Goal: Task Accomplishment & Management: Use online tool/utility

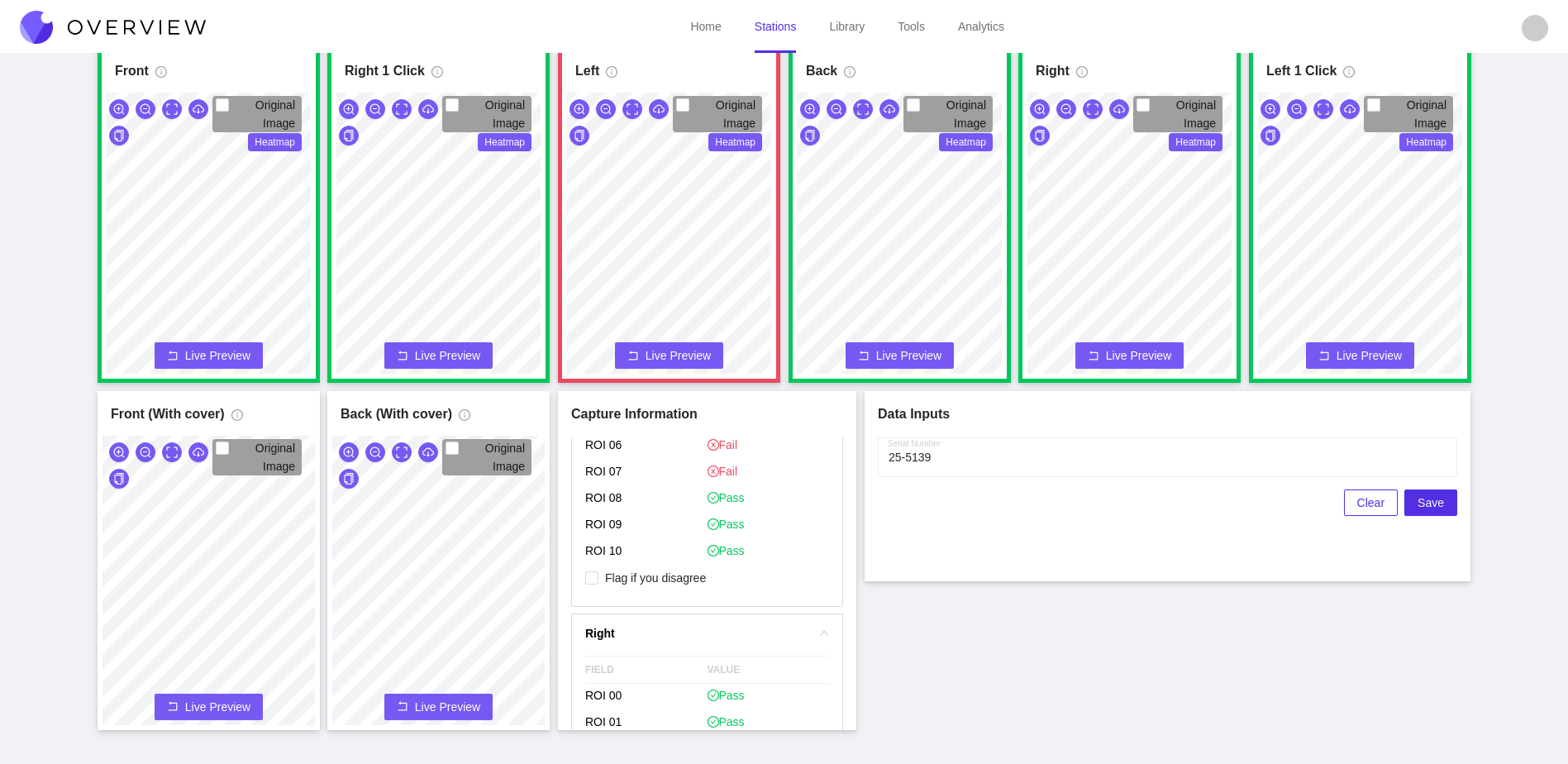
scroll to position [827, 0]
click at [682, 658] on span "Flag if you disagree" at bounding box center [655, 658] width 114 height 16
click at [599, 658] on input "Flag if you disagree" at bounding box center [592, 658] width 14 height 14
checkbox input "true"
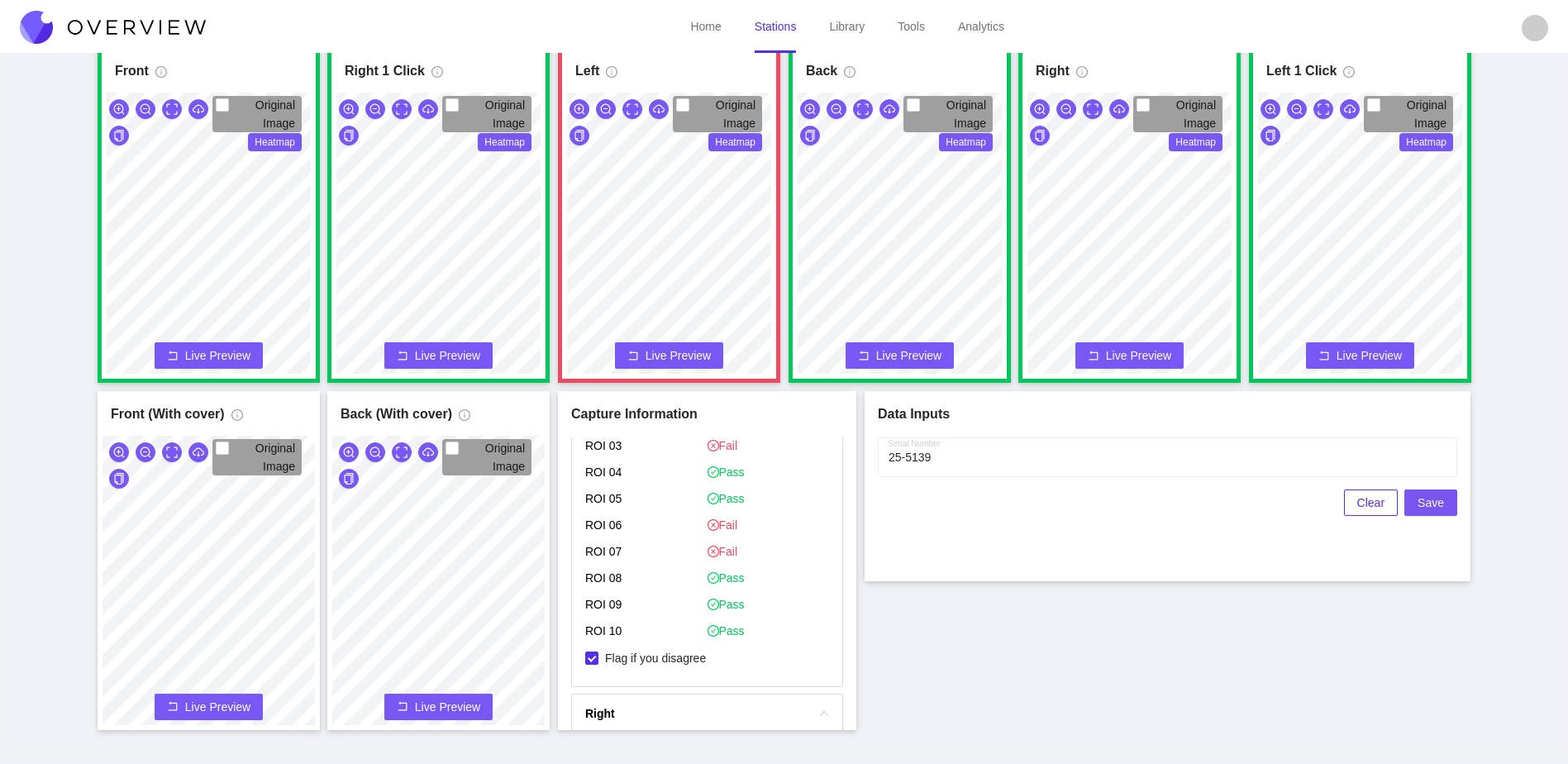
click at [1419, 493] on button "Save" at bounding box center [1431, 502] width 53 height 26
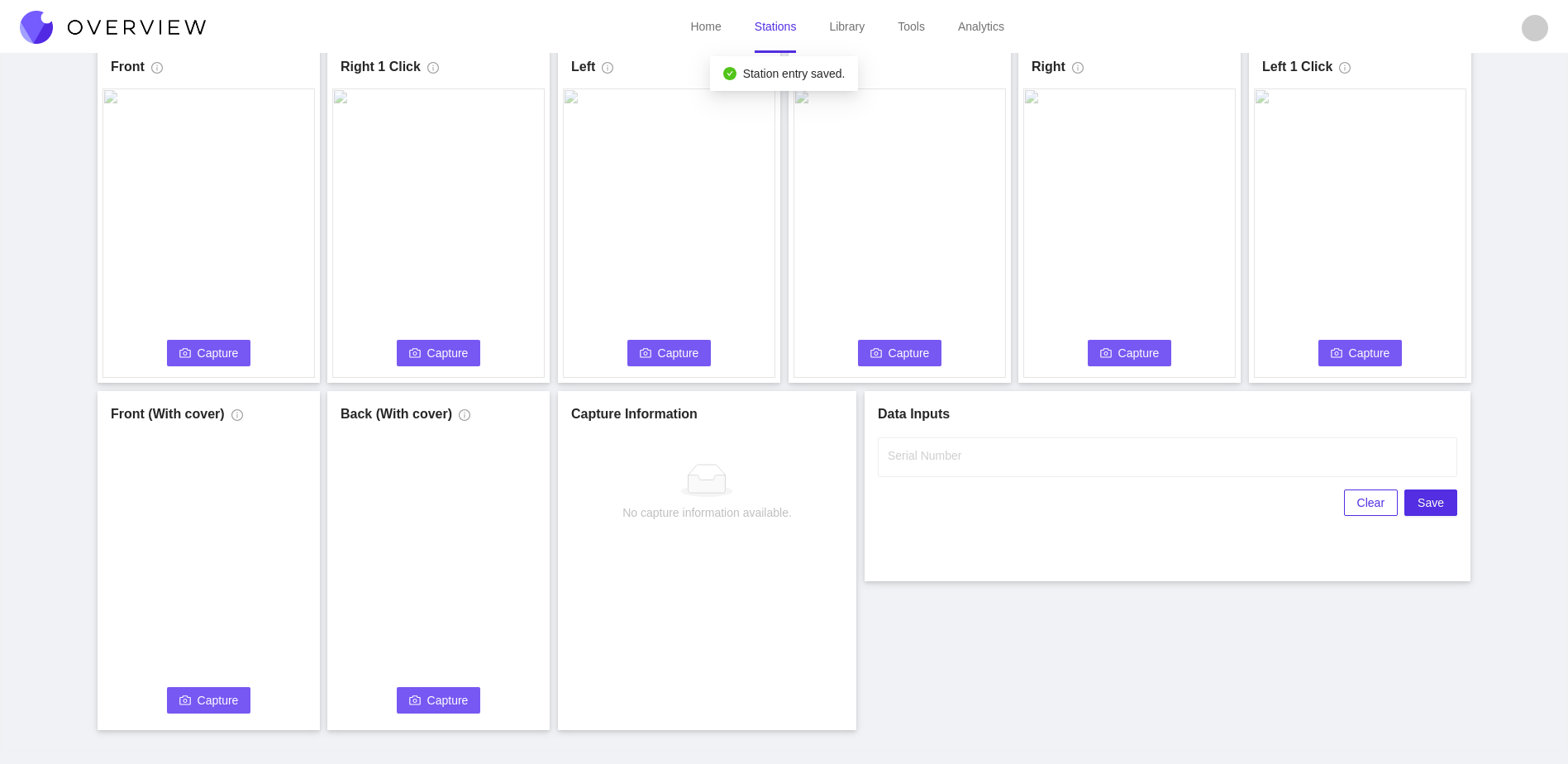
scroll to position [0, 0]
drag, startPoint x: 208, startPoint y: 350, endPoint x: 471, endPoint y: 356, distance: 263.1
click at [208, 350] on span "Capture" at bounding box center [218, 353] width 41 height 18
click at [929, 449] on label "Serial Number" at bounding box center [924, 456] width 74 height 16
click at [929, 449] on input "Serial Number" at bounding box center [1168, 458] width 580 height 40
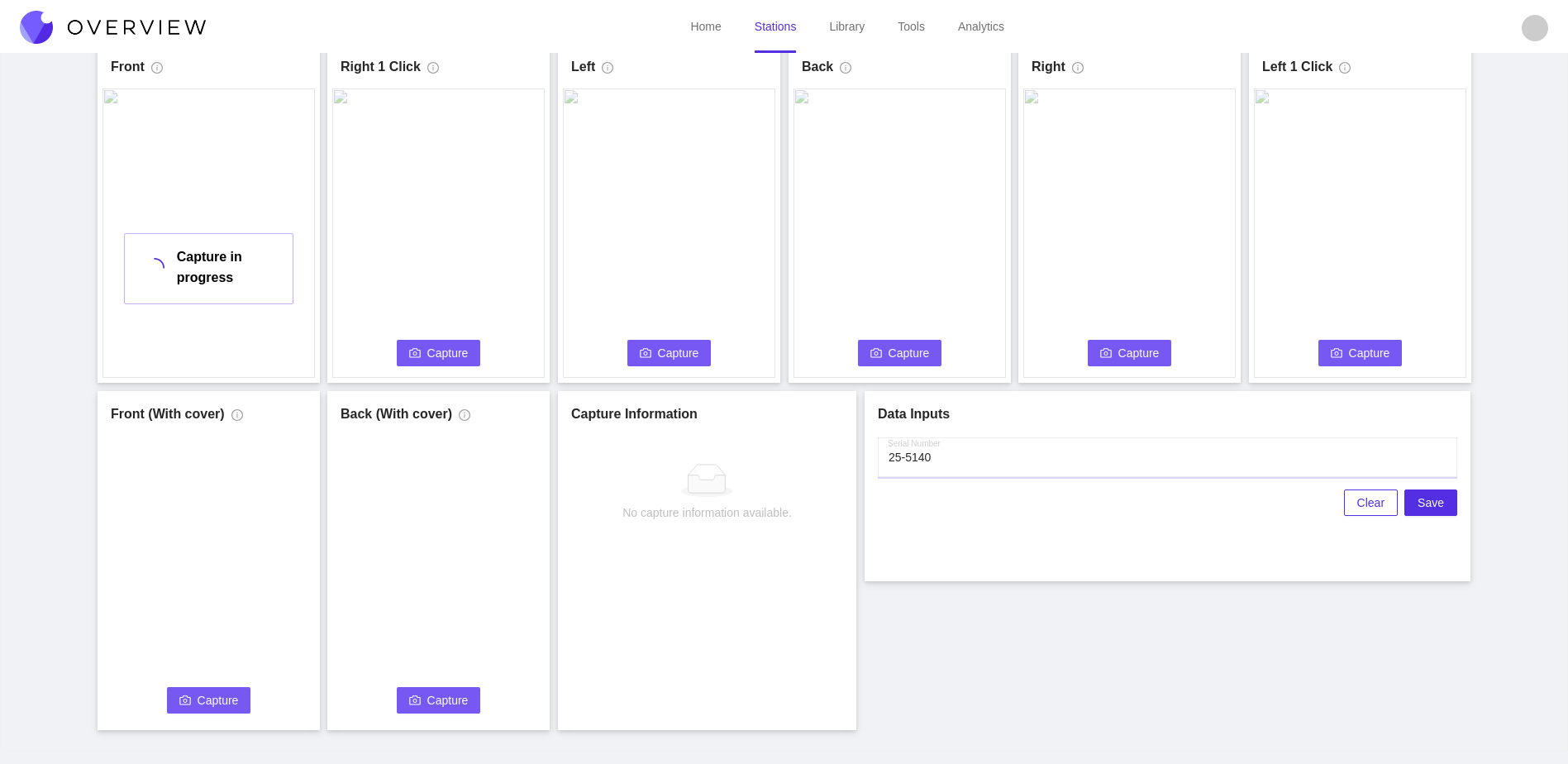
type input "25-5140"
click at [1057, 709] on div "Front Capture in progress Connecting... Please wait for the camera to connect..…" at bounding box center [784, 387] width 1527 height 687
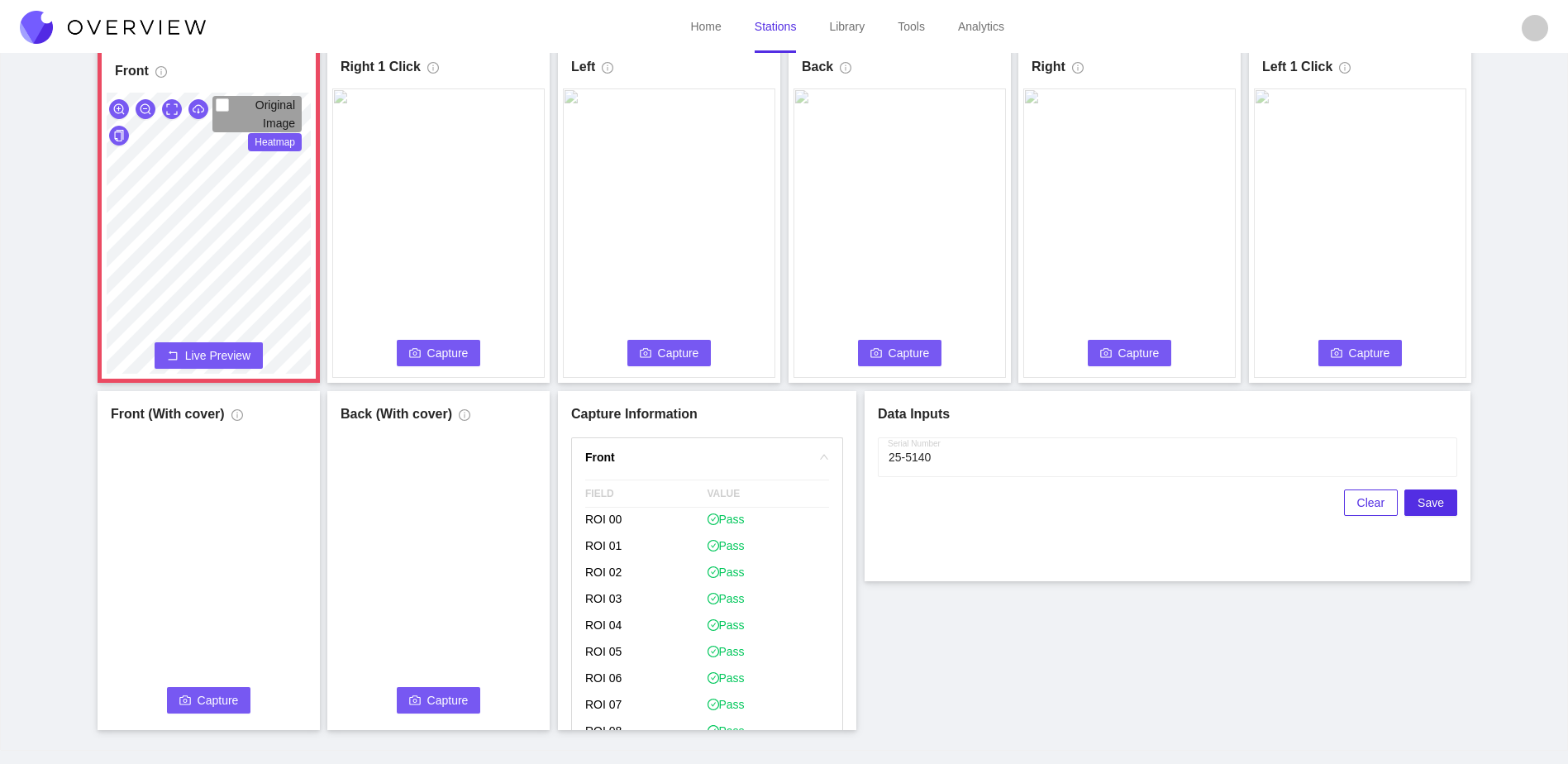
click at [431, 357] on span "Capture" at bounding box center [448, 353] width 41 height 18
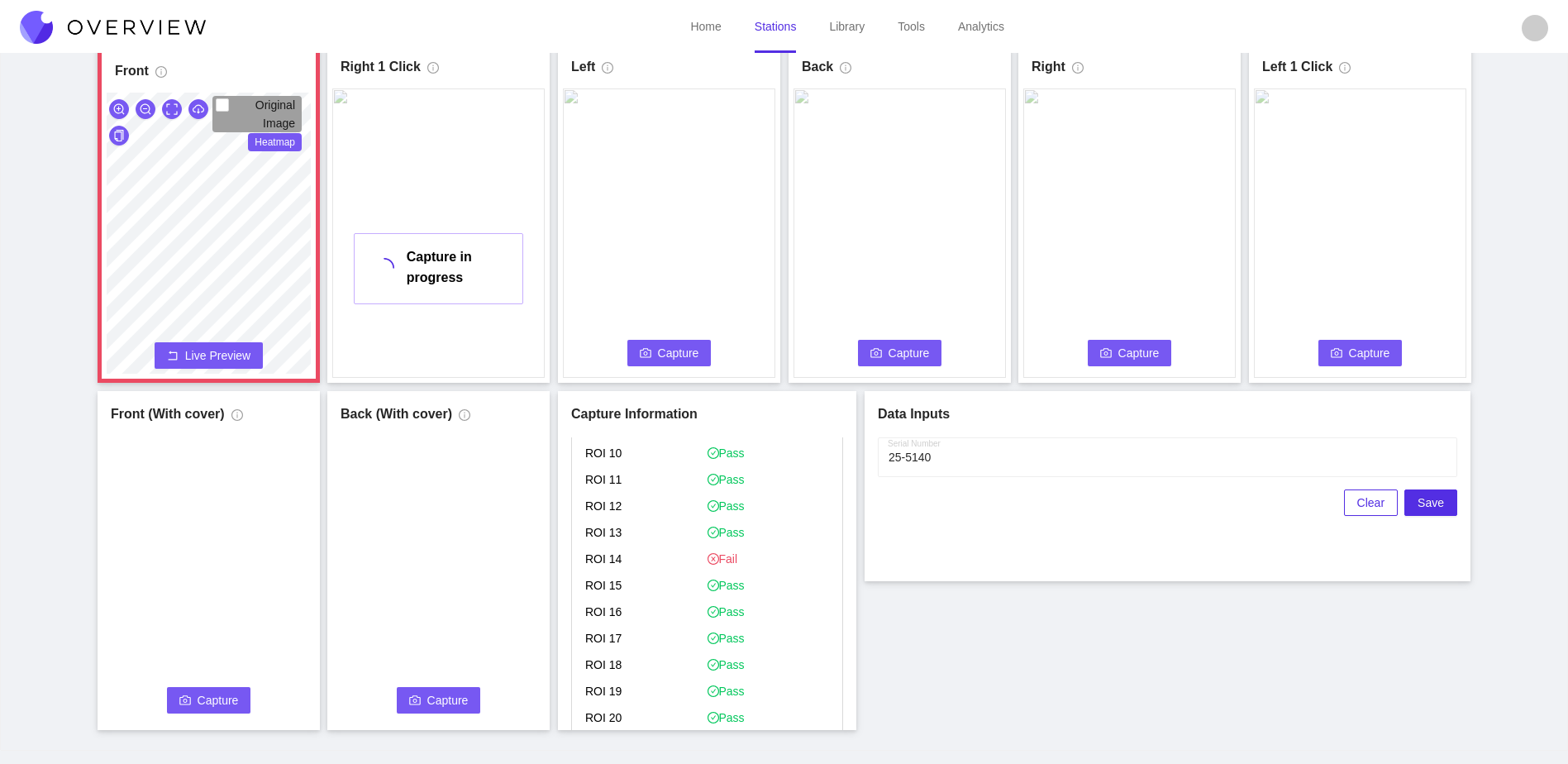
scroll to position [395, 0]
click at [644, 677] on span "Flag if you disagree" at bounding box center [655, 681] width 114 height 16
click at [599, 677] on input "Flag if you disagree" at bounding box center [592, 681] width 14 height 14
checkbox input "true"
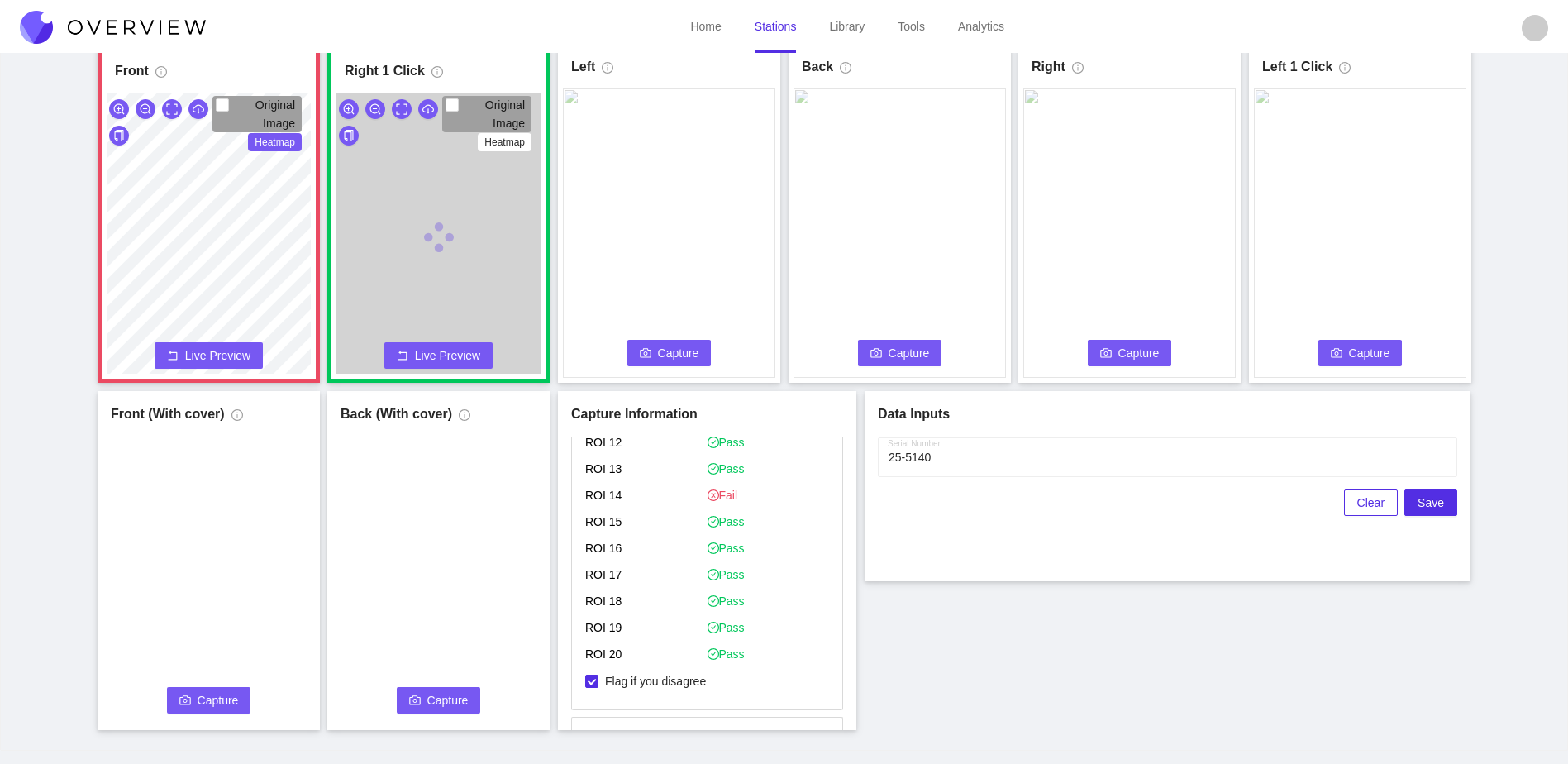
click at [676, 359] on span "Capture" at bounding box center [678, 353] width 41 height 18
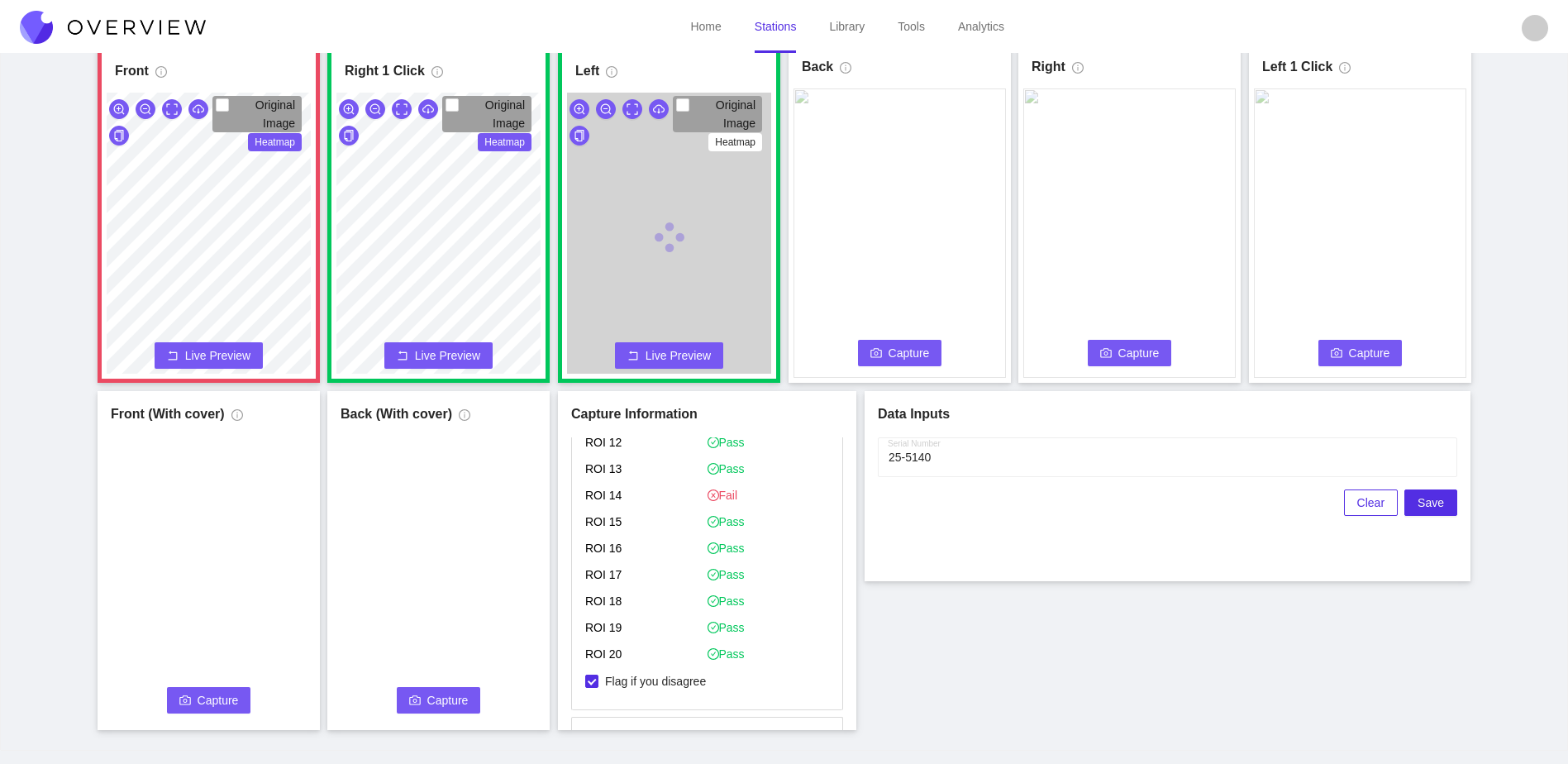
click at [900, 364] on button "Capture" at bounding box center [900, 353] width 84 height 26
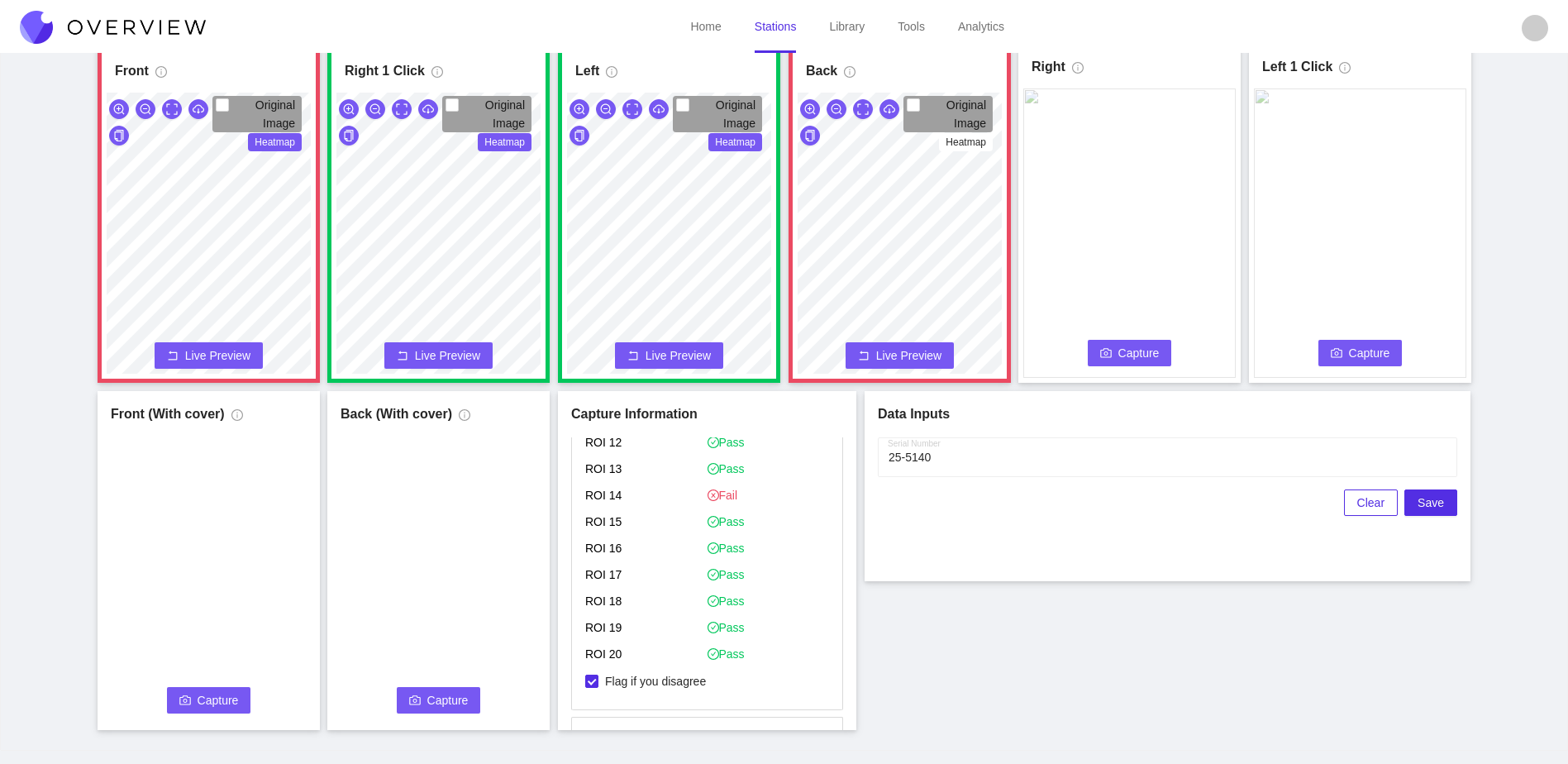
drag, startPoint x: 1109, startPoint y: 354, endPoint x: 1169, endPoint y: 694, distance: 345.3
click at [1110, 356] on icon "camera" at bounding box center [1106, 353] width 12 height 12
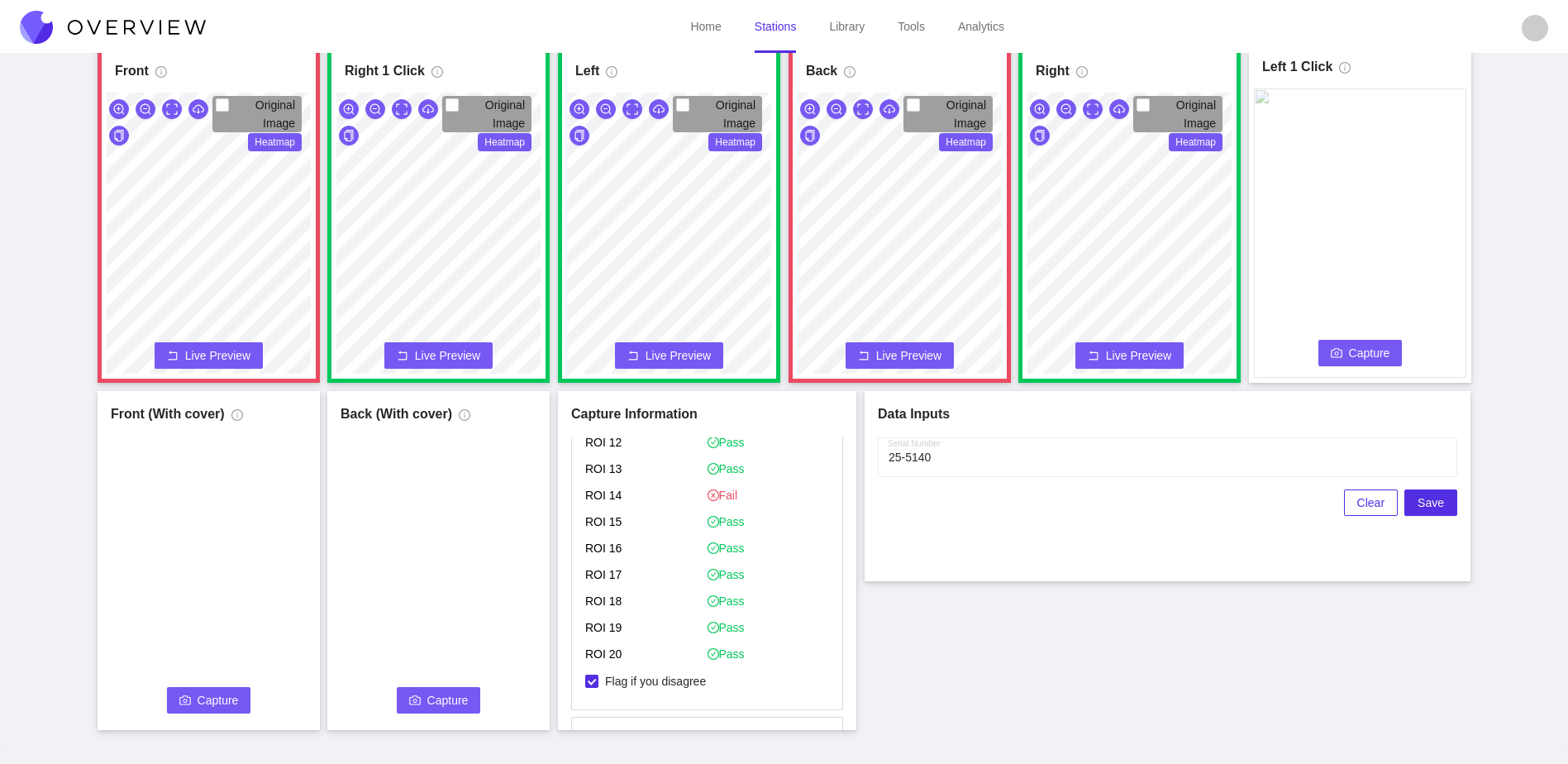
click at [1386, 342] on button "Capture" at bounding box center [1360, 353] width 84 height 26
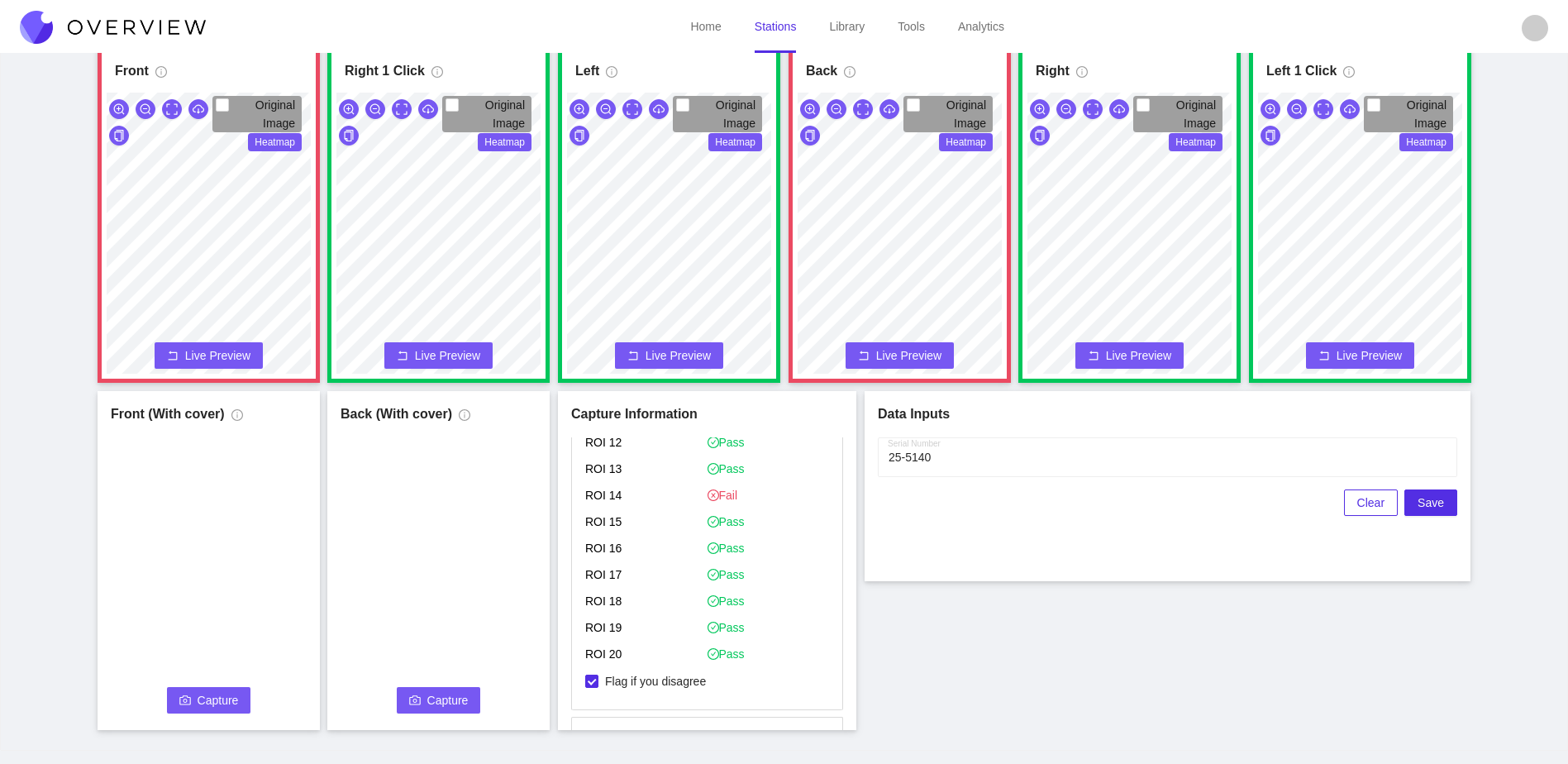
click at [206, 713] on button "Capture" at bounding box center [209, 700] width 84 height 26
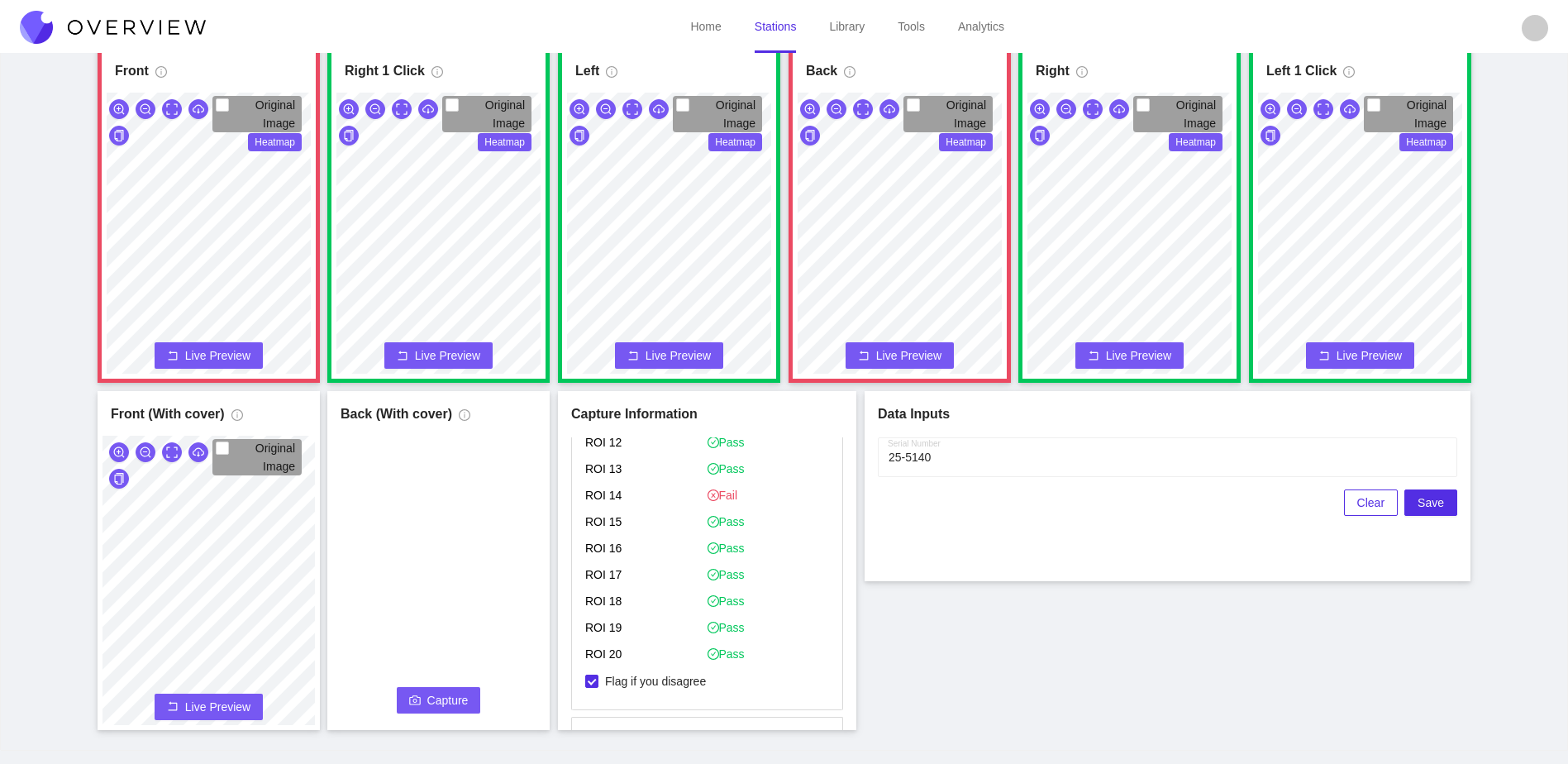
click at [438, 696] on span "Capture" at bounding box center [448, 700] width 41 height 18
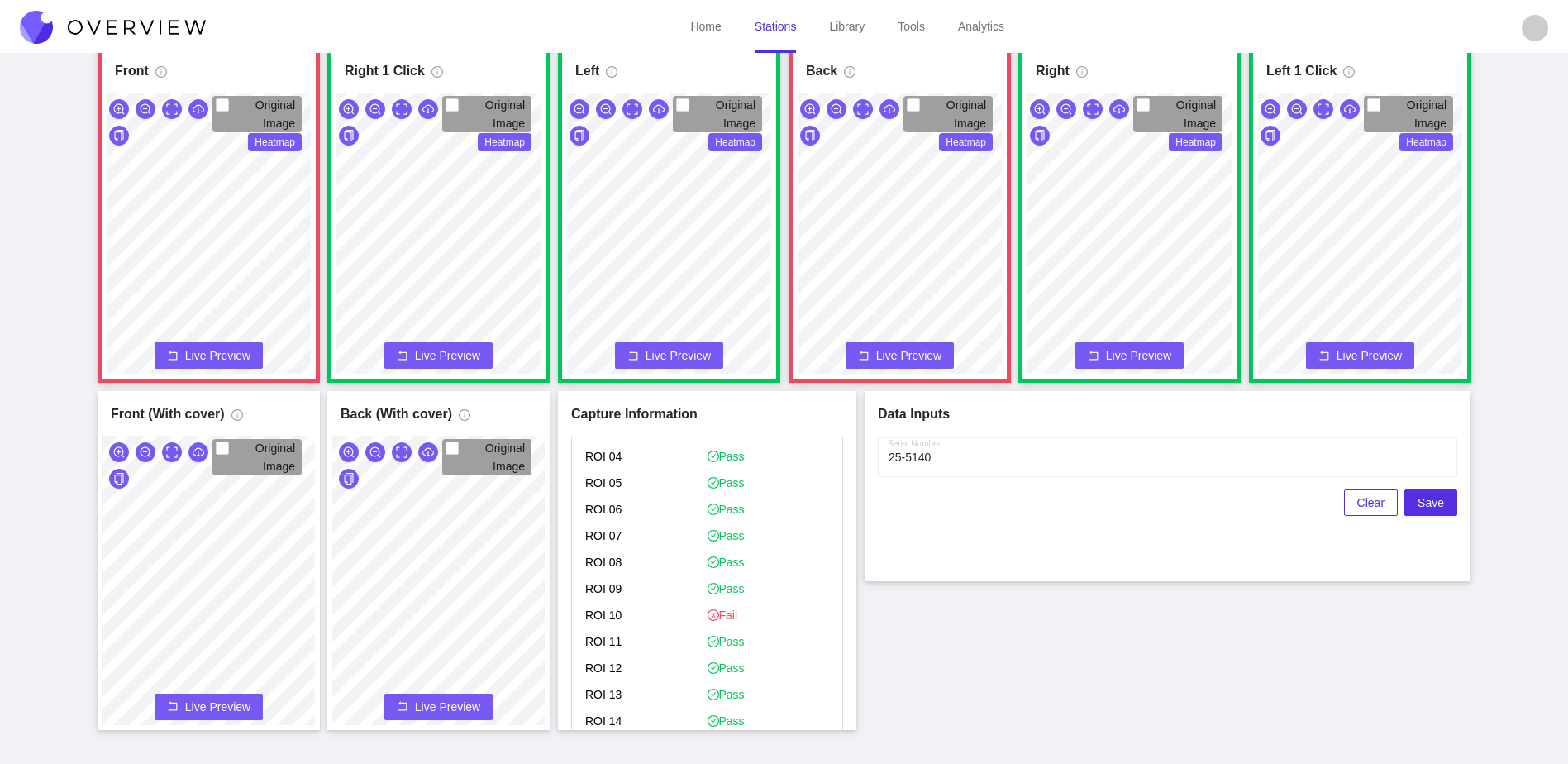
scroll to position [1883, 0]
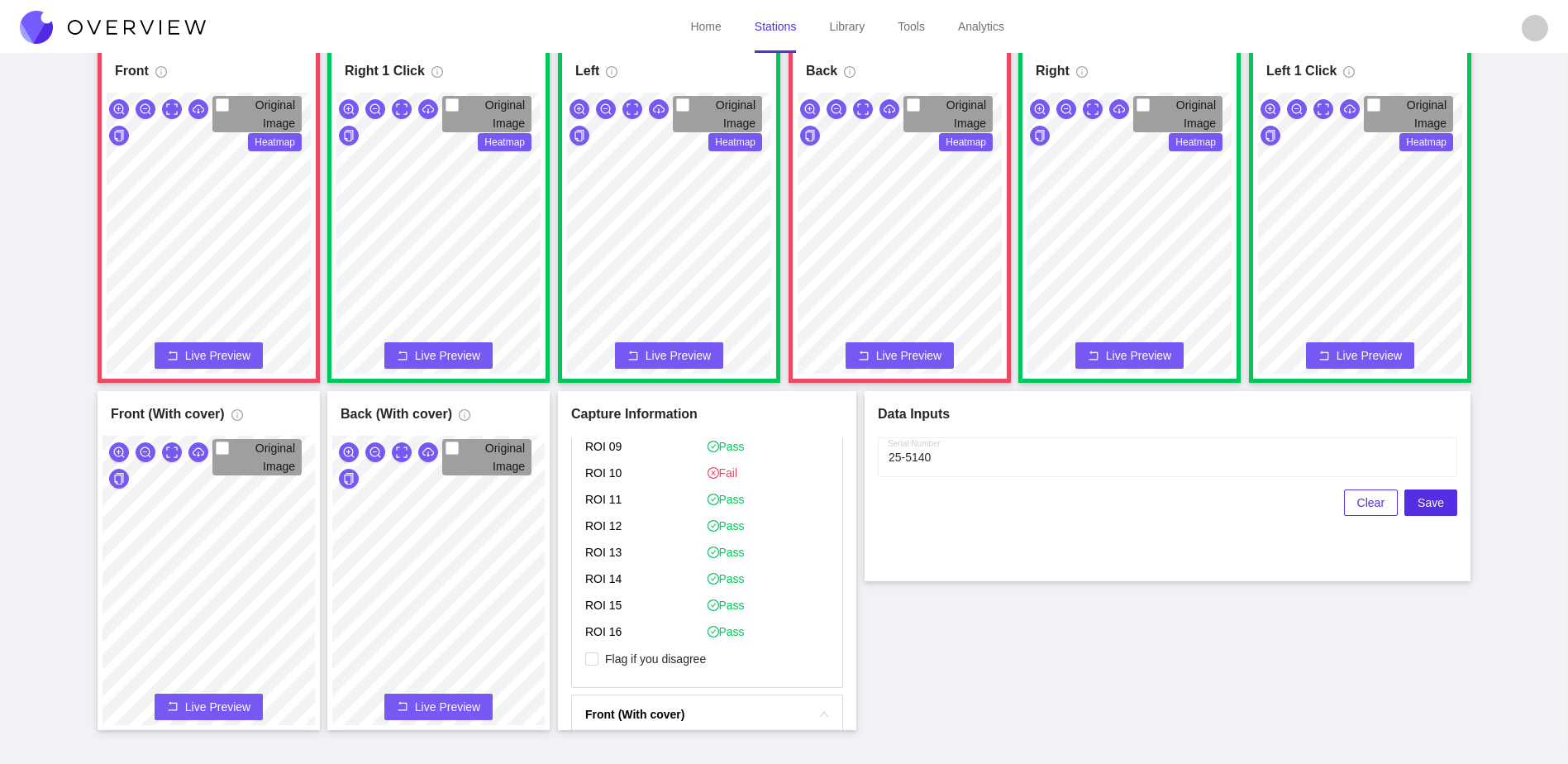
click at [688, 667] on p "Flag if you disagree" at bounding box center [707, 660] width 244 height 27
click at [686, 656] on span "Flag if you disagree" at bounding box center [655, 659] width 114 height 16
click at [599, 656] on input "Flag if you disagree" at bounding box center [592, 659] width 14 height 14
checkbox input "true"
click at [912, 149] on div "Original Image Heatmap" at bounding box center [900, 237] width 212 height 289
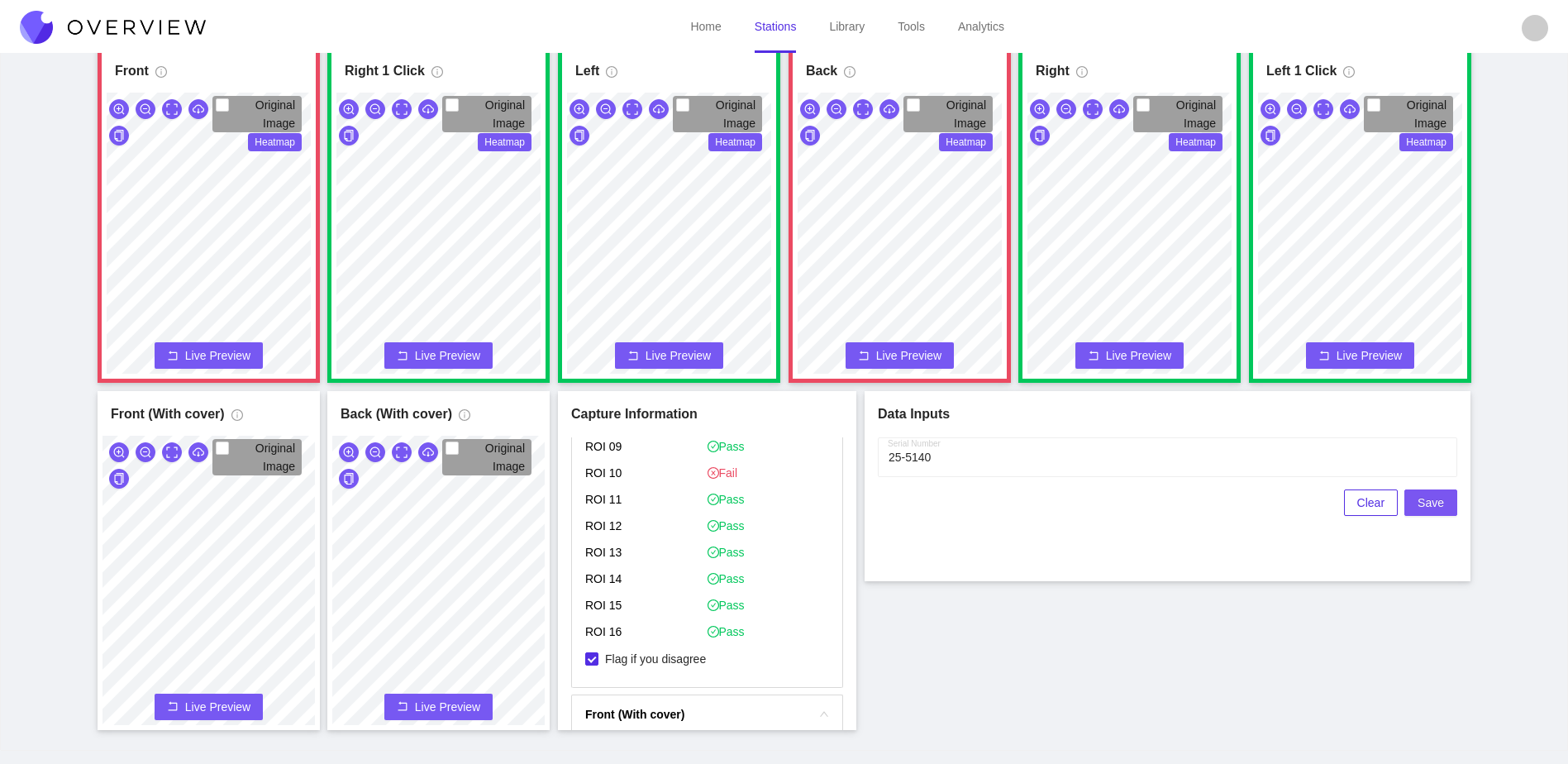
click at [1439, 506] on span "Save" at bounding box center [1430, 502] width 26 height 18
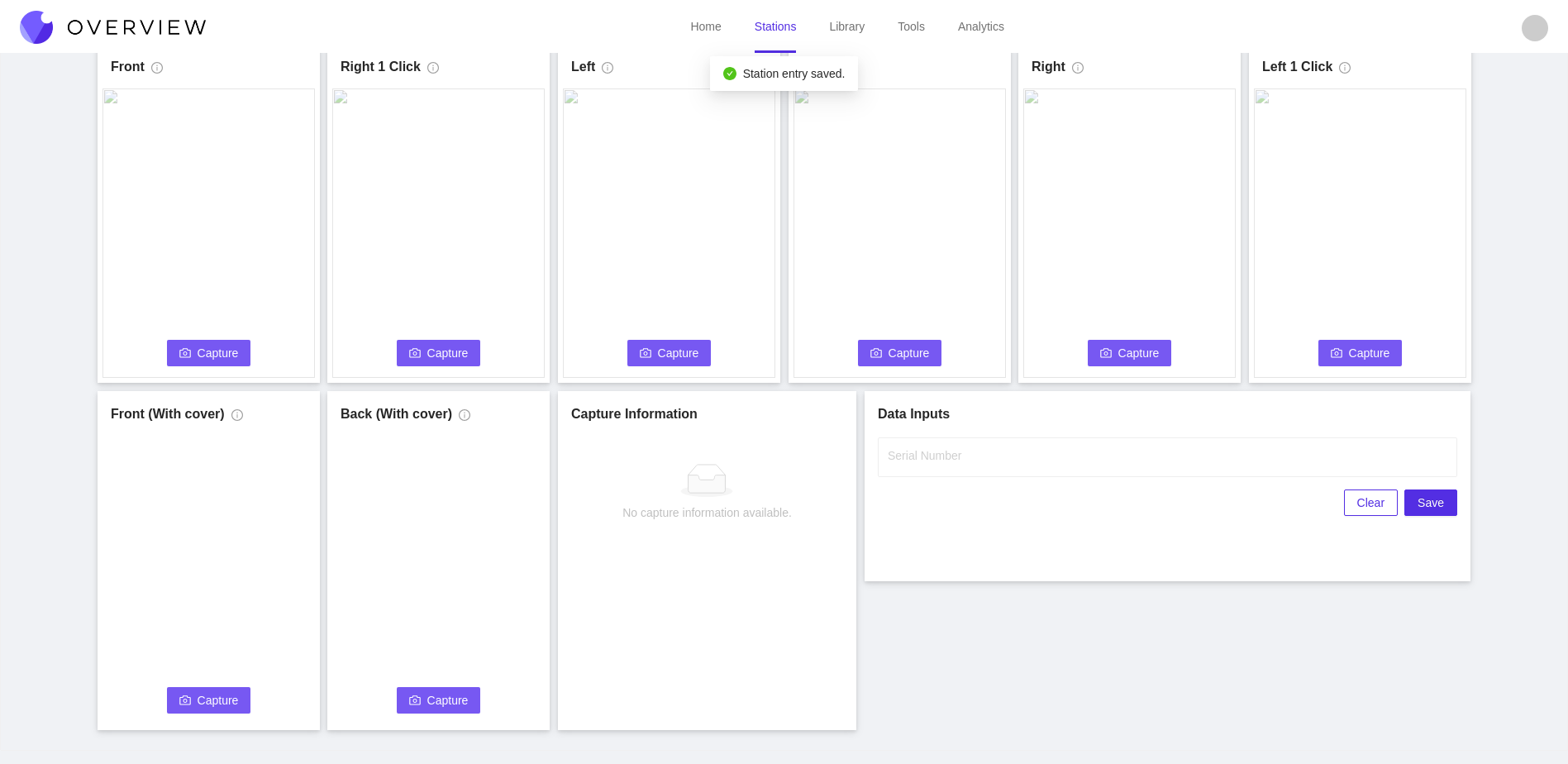
scroll to position [0, 0]
click at [209, 351] on span "Capture" at bounding box center [218, 353] width 41 height 18
click at [937, 460] on label "Serial Number" at bounding box center [924, 456] width 74 height 16
click at [937, 460] on input "Serial Number" at bounding box center [1168, 458] width 580 height 40
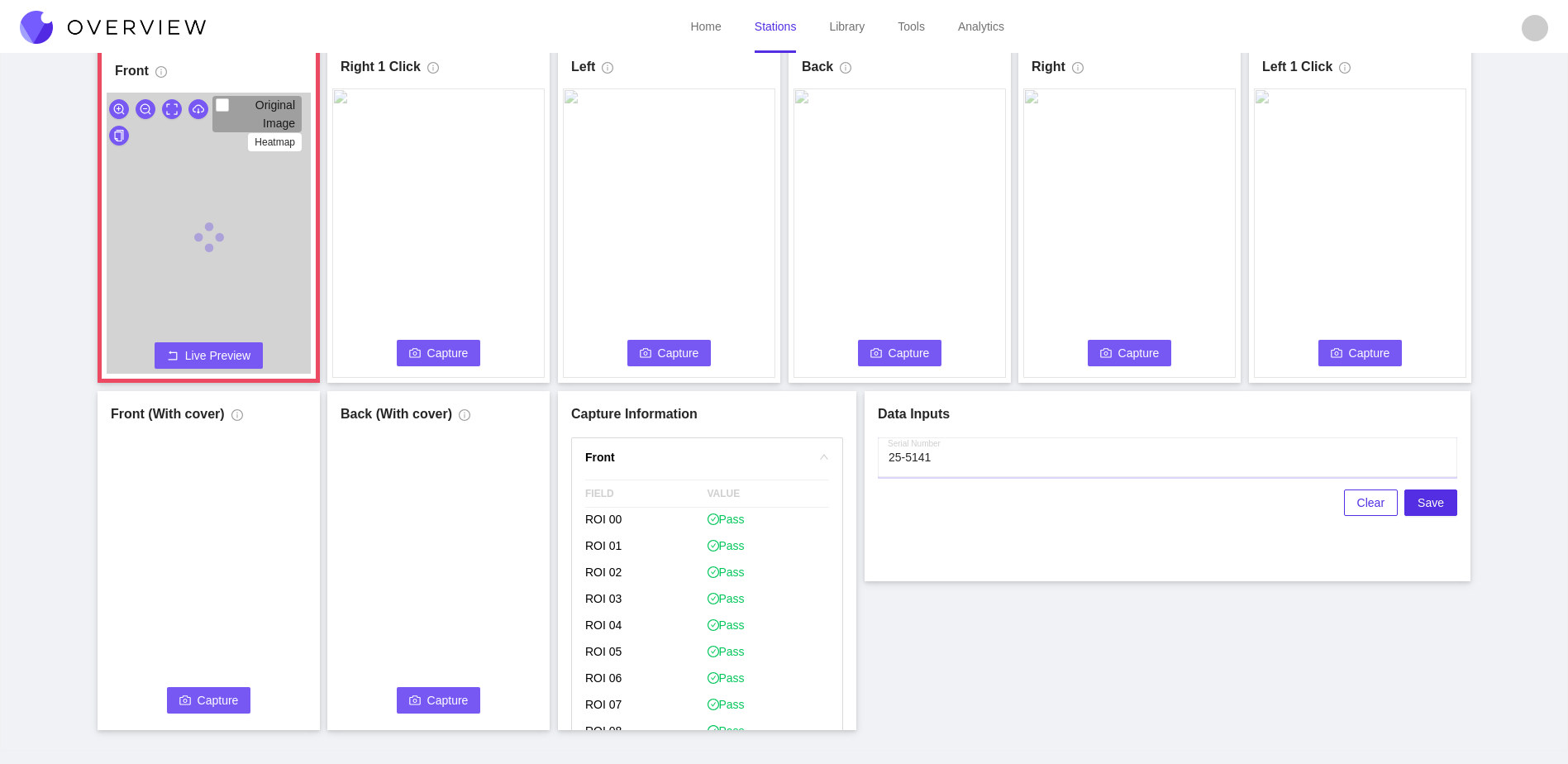
type input "25-5141"
click at [1027, 667] on div "Front Original Image Heatmap Capture Connecting... Please wait for the camera t…" at bounding box center [784, 387] width 1527 height 687
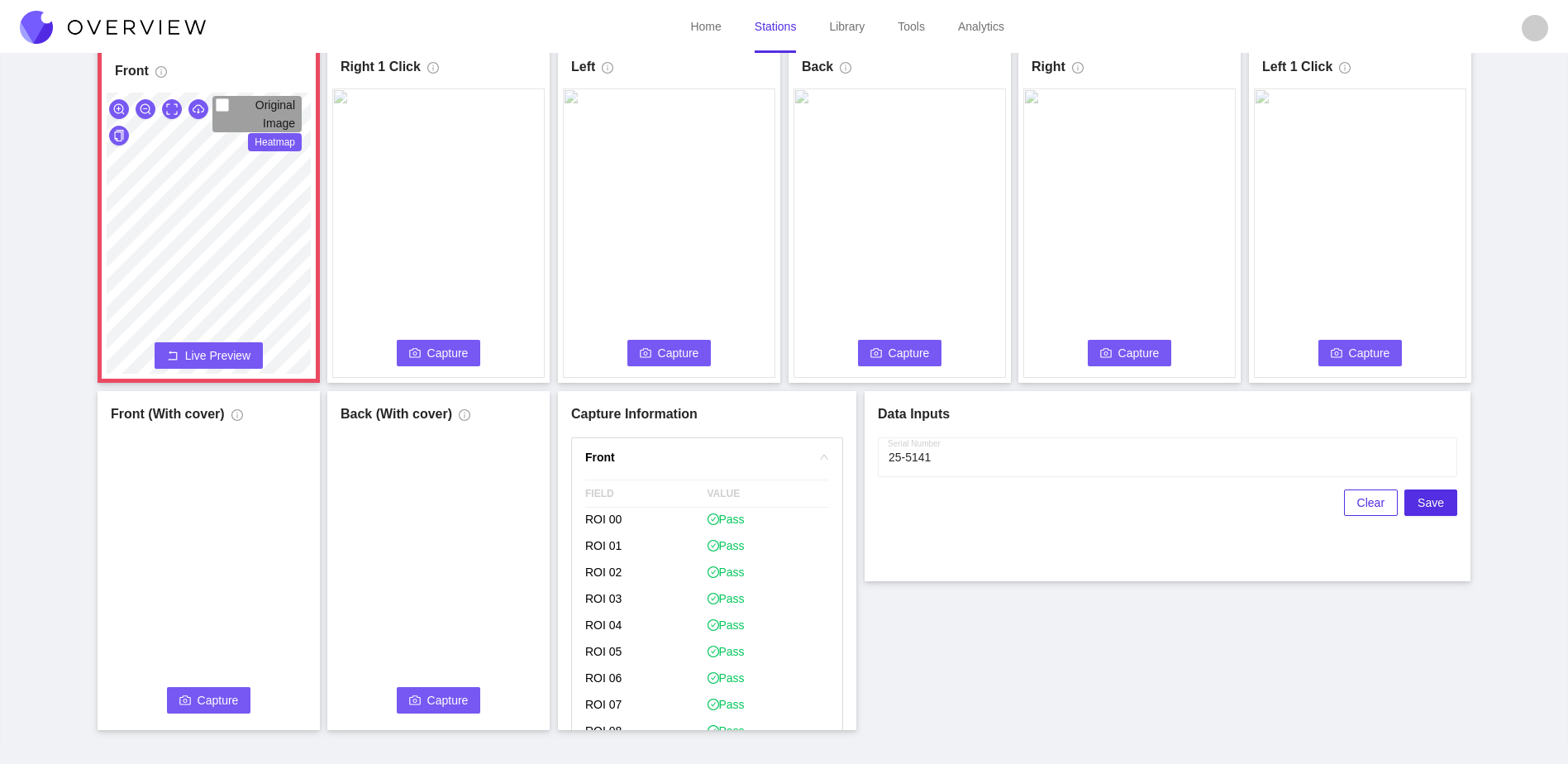
click at [133, 357] on div "Original Image Heatmap Capture Connecting... Please wait for the camera to conn…" at bounding box center [209, 253] width 204 height 321
click at [418, 356] on icon "camera" at bounding box center [415, 353] width 12 height 12
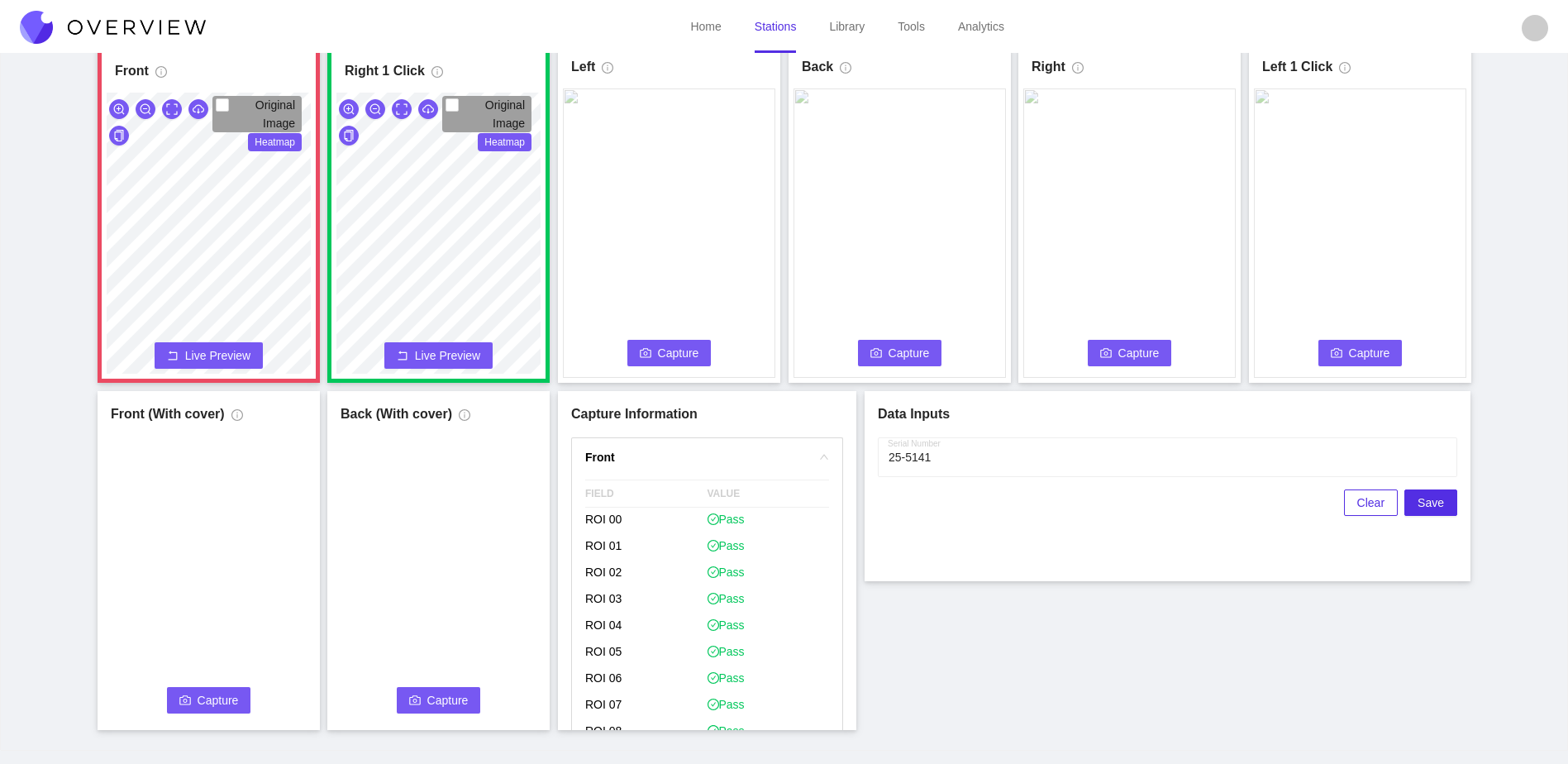
click at [672, 364] on button "Capture" at bounding box center [669, 353] width 84 height 26
click at [926, 346] on span "Capture" at bounding box center [909, 353] width 41 height 18
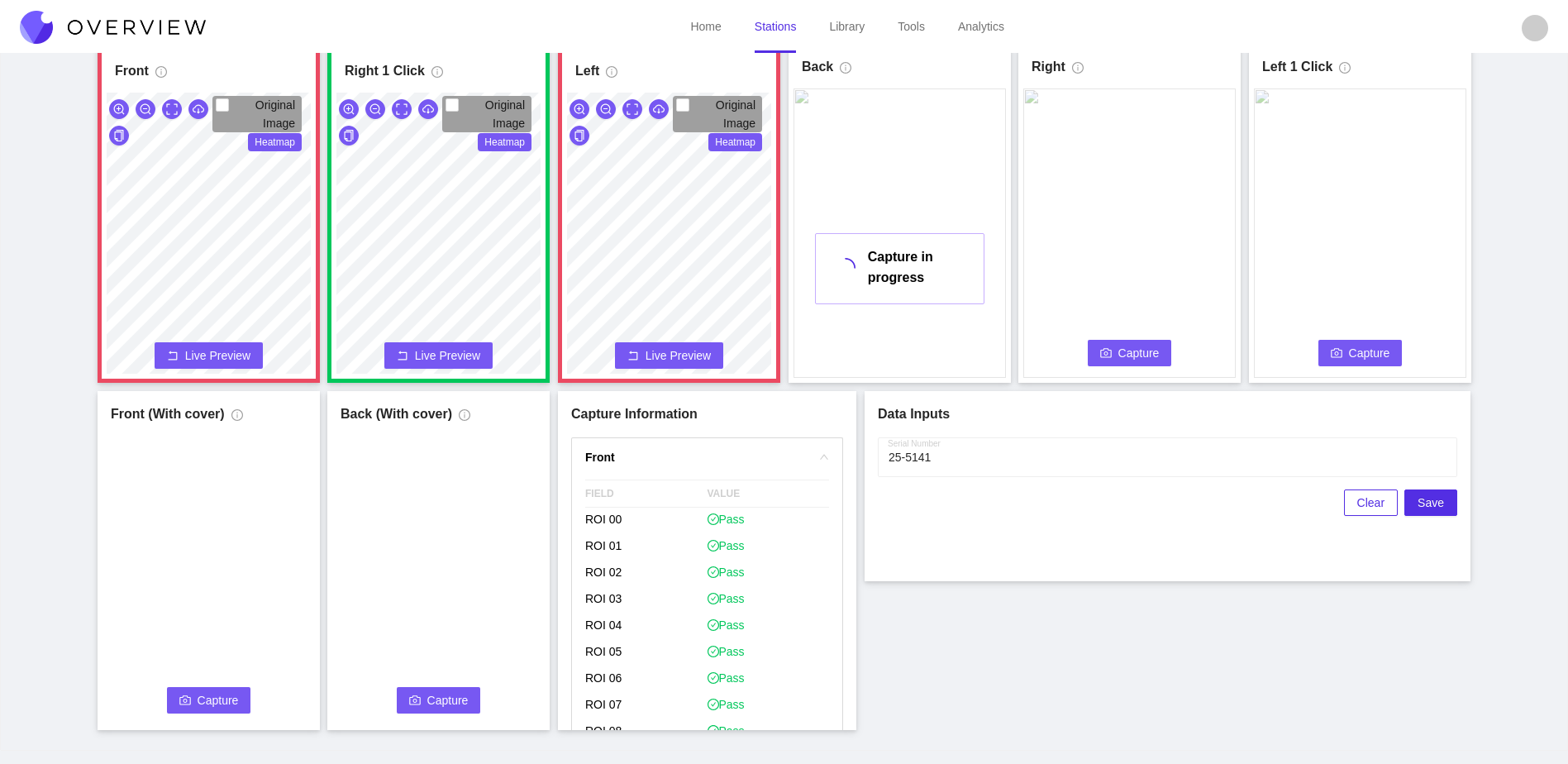
click at [1112, 343] on button "Capture" at bounding box center [1130, 353] width 84 height 26
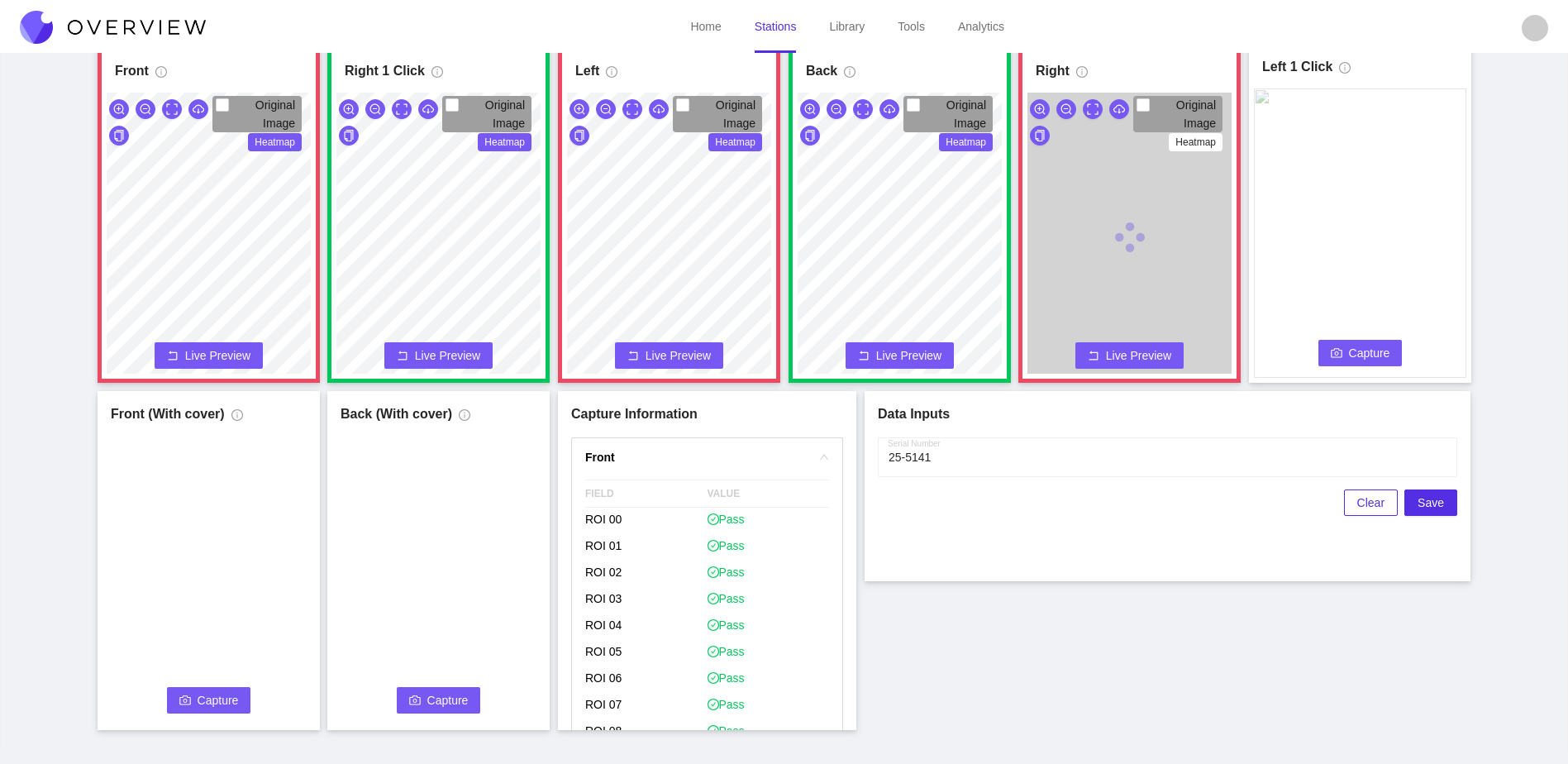
click at [1343, 363] on button "Capture" at bounding box center [1360, 353] width 84 height 26
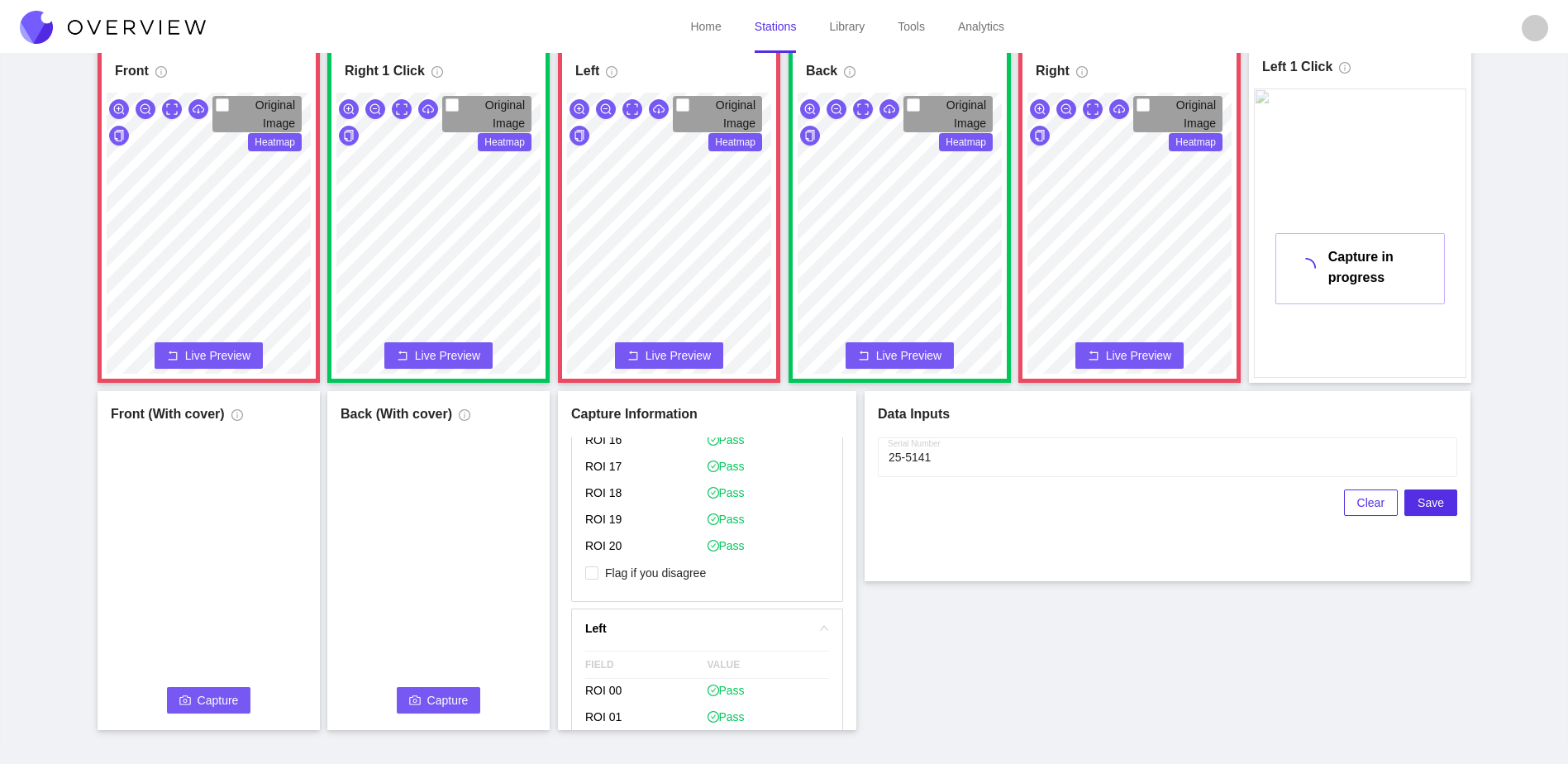
scroll to position [496, 0]
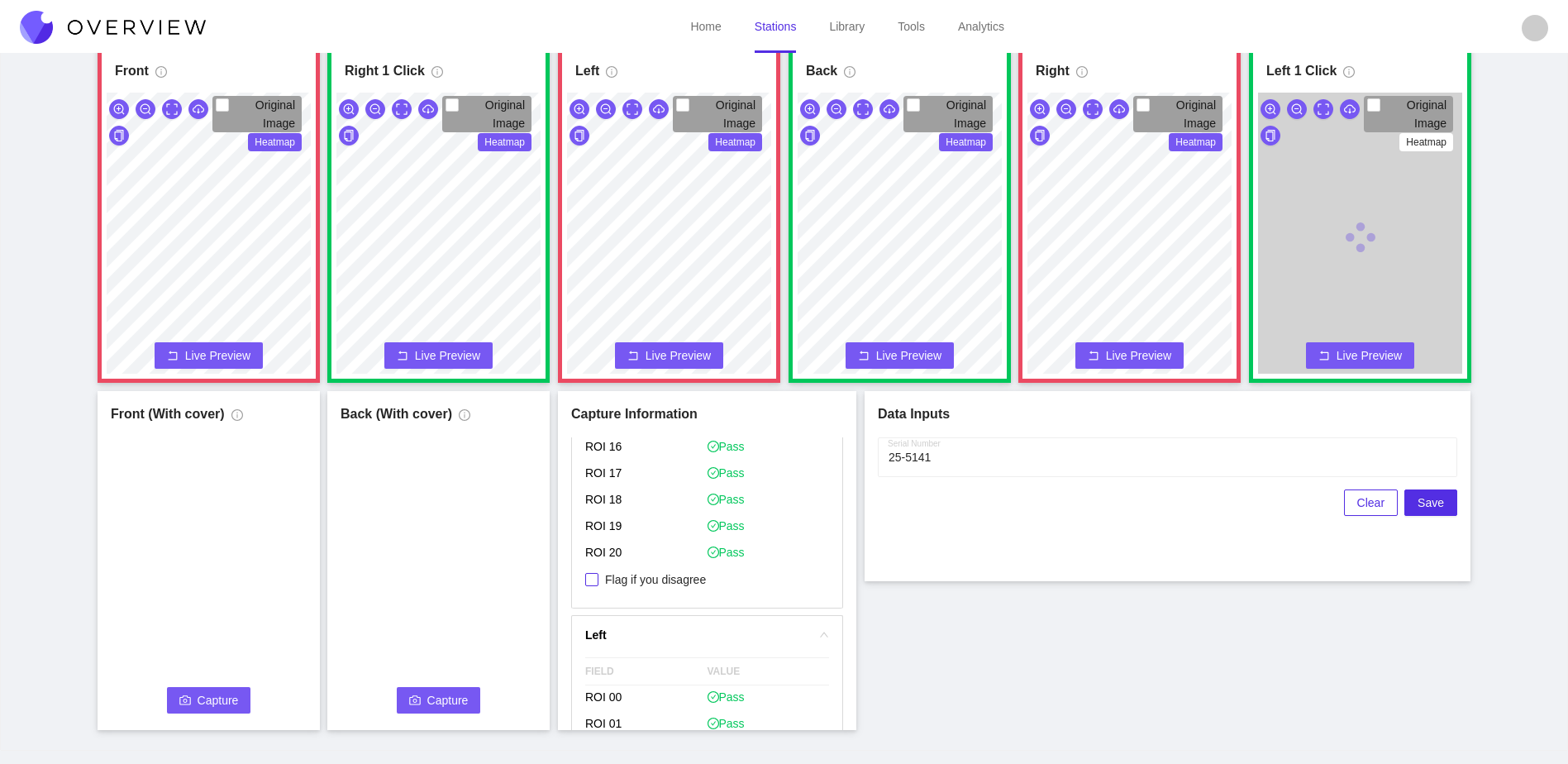
click at [685, 576] on span "Flag if you disagree" at bounding box center [655, 580] width 114 height 16
click at [599, 576] on input "Flag if you disagree" at bounding box center [592, 579] width 14 height 14
checkbox input "true"
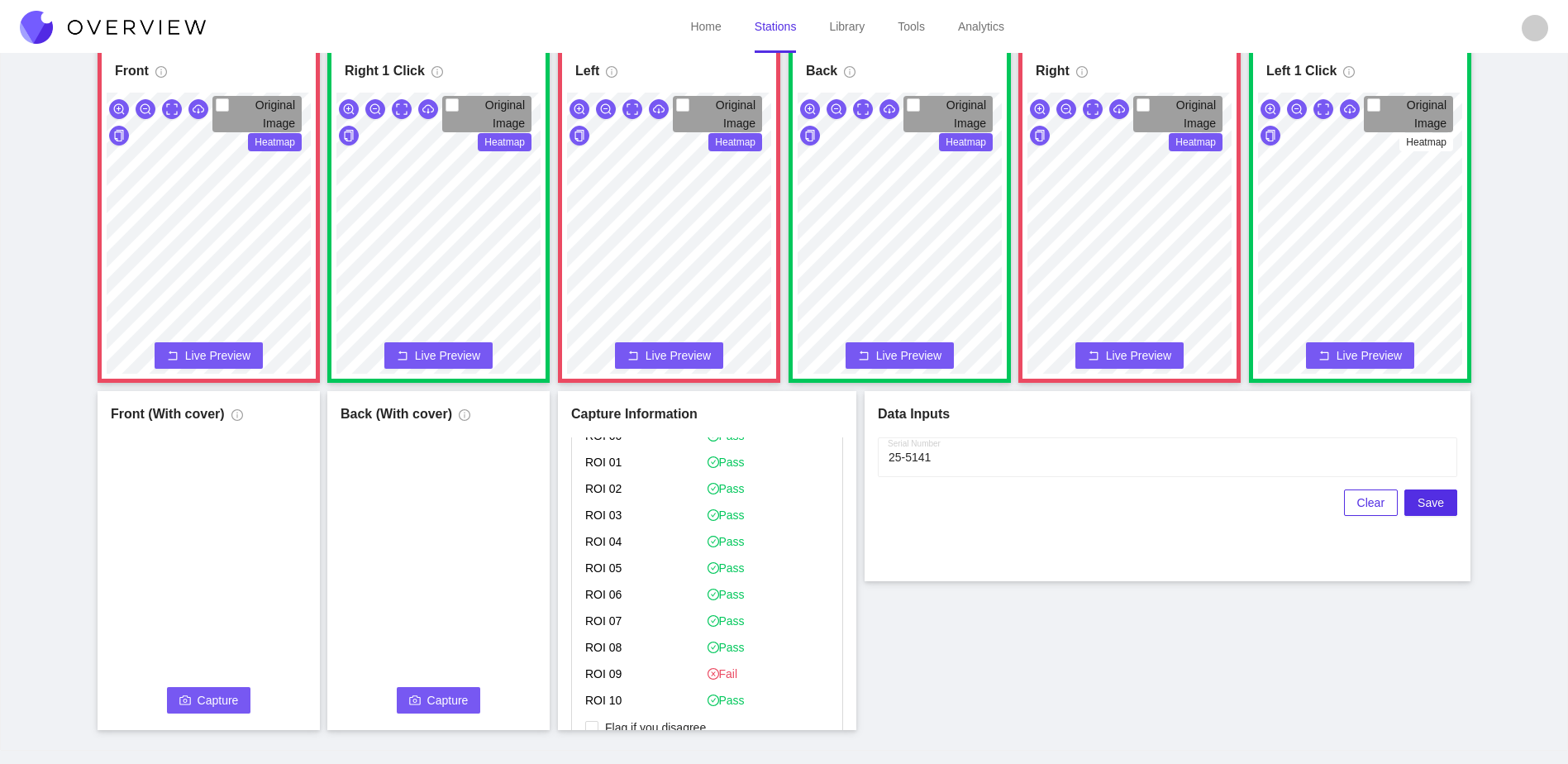
scroll to position [910, 0]
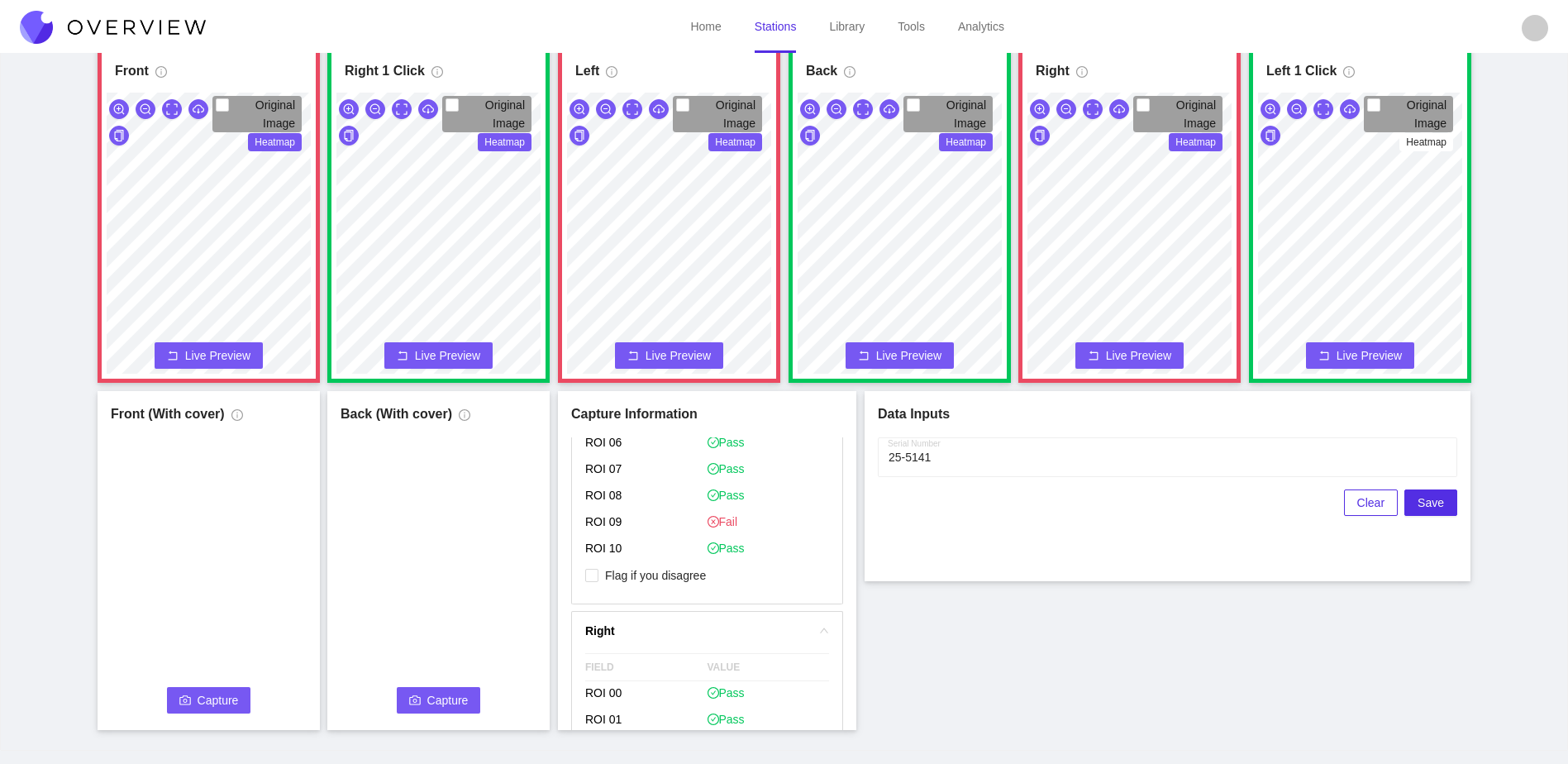
click at [688, 582] on span "Flag if you disagree" at bounding box center [655, 575] width 114 height 16
click at [599, 582] on input "Flag if you disagree" at bounding box center [592, 575] width 14 height 14
checkbox input "true"
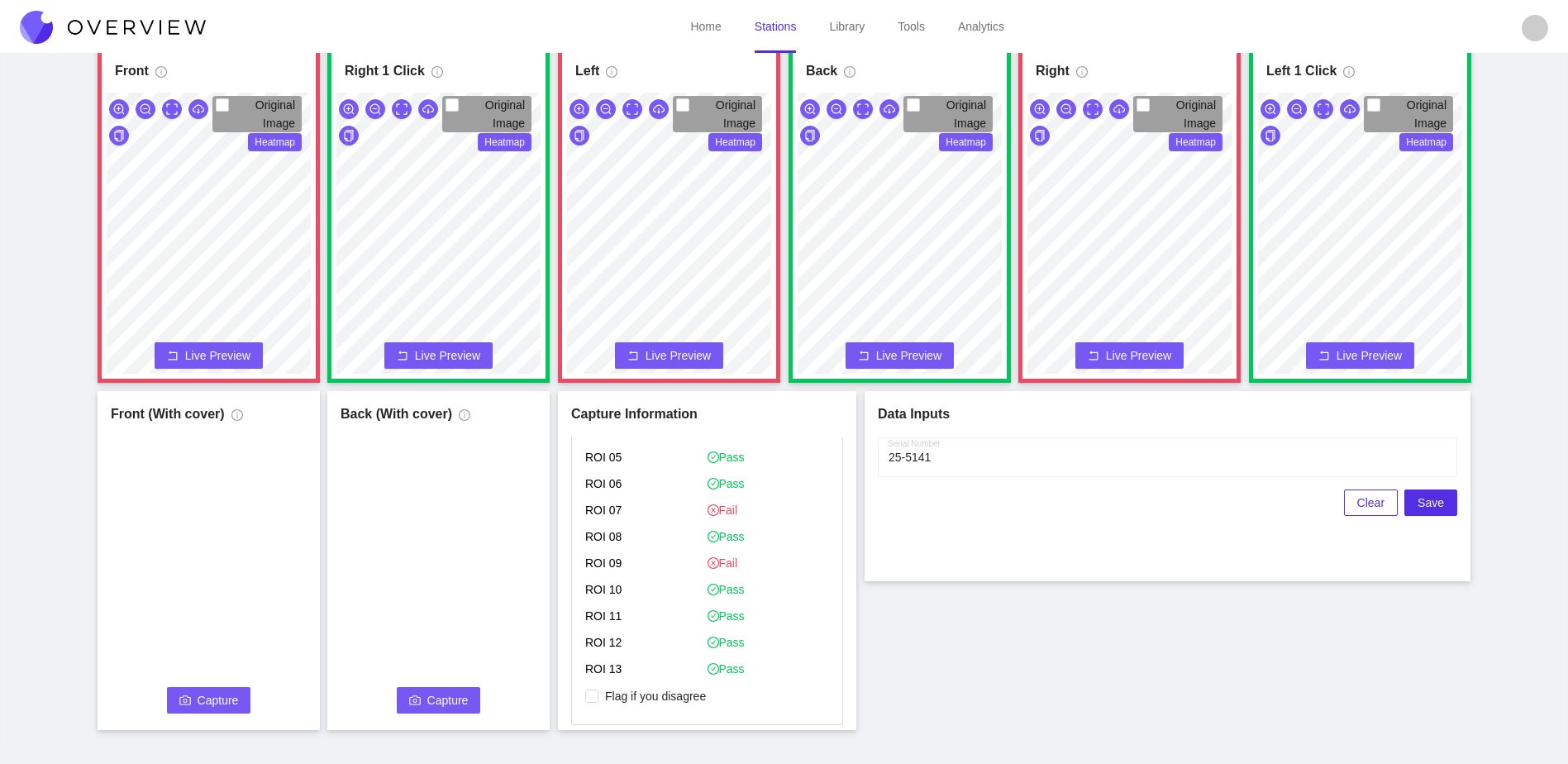
scroll to position [1406, 0]
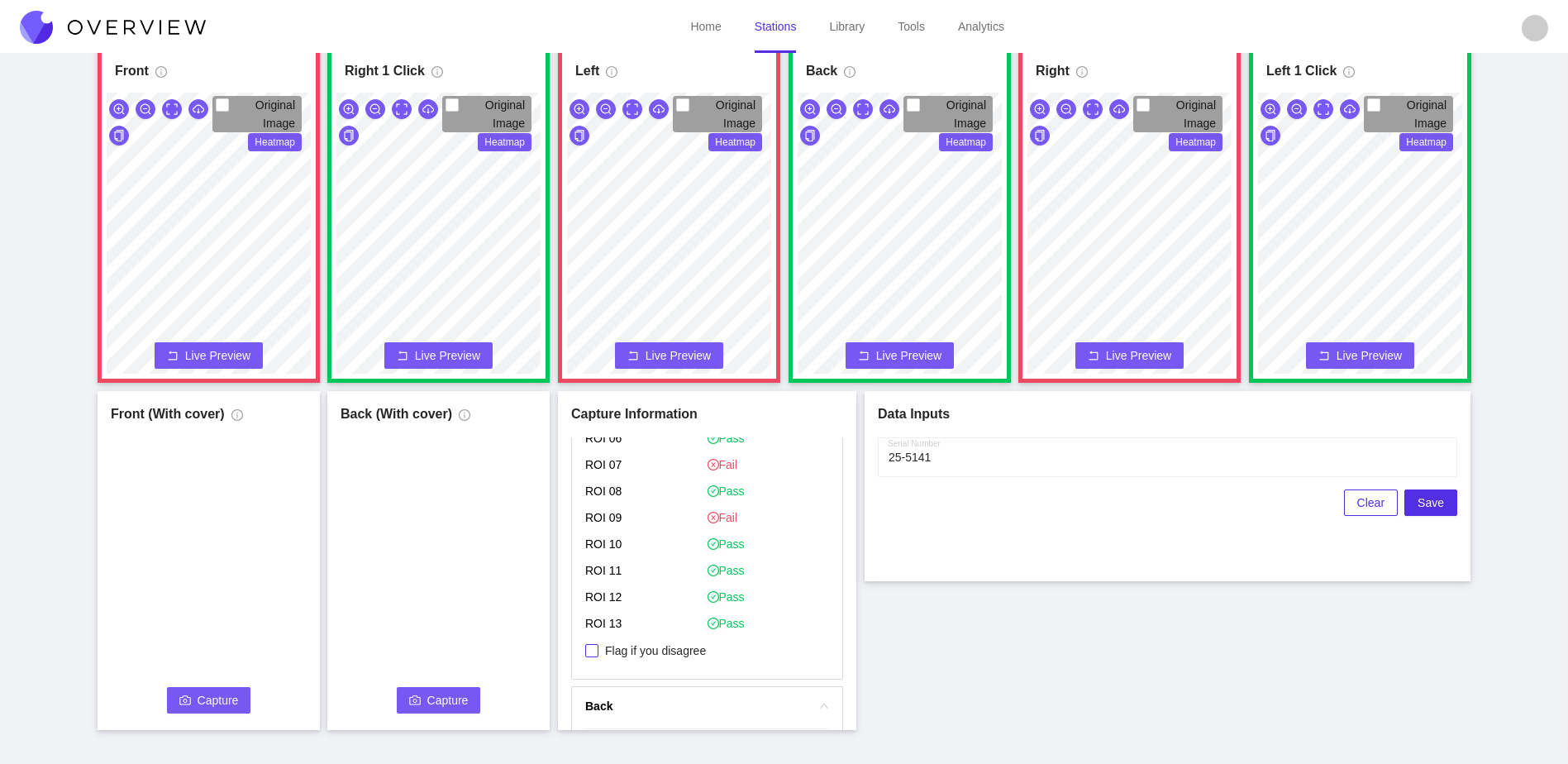
click at [688, 649] on span "Flag if you disagree" at bounding box center [655, 651] width 114 height 16
click at [599, 649] on input "Flag if you disagree" at bounding box center [592, 650] width 14 height 14
checkbox input "true"
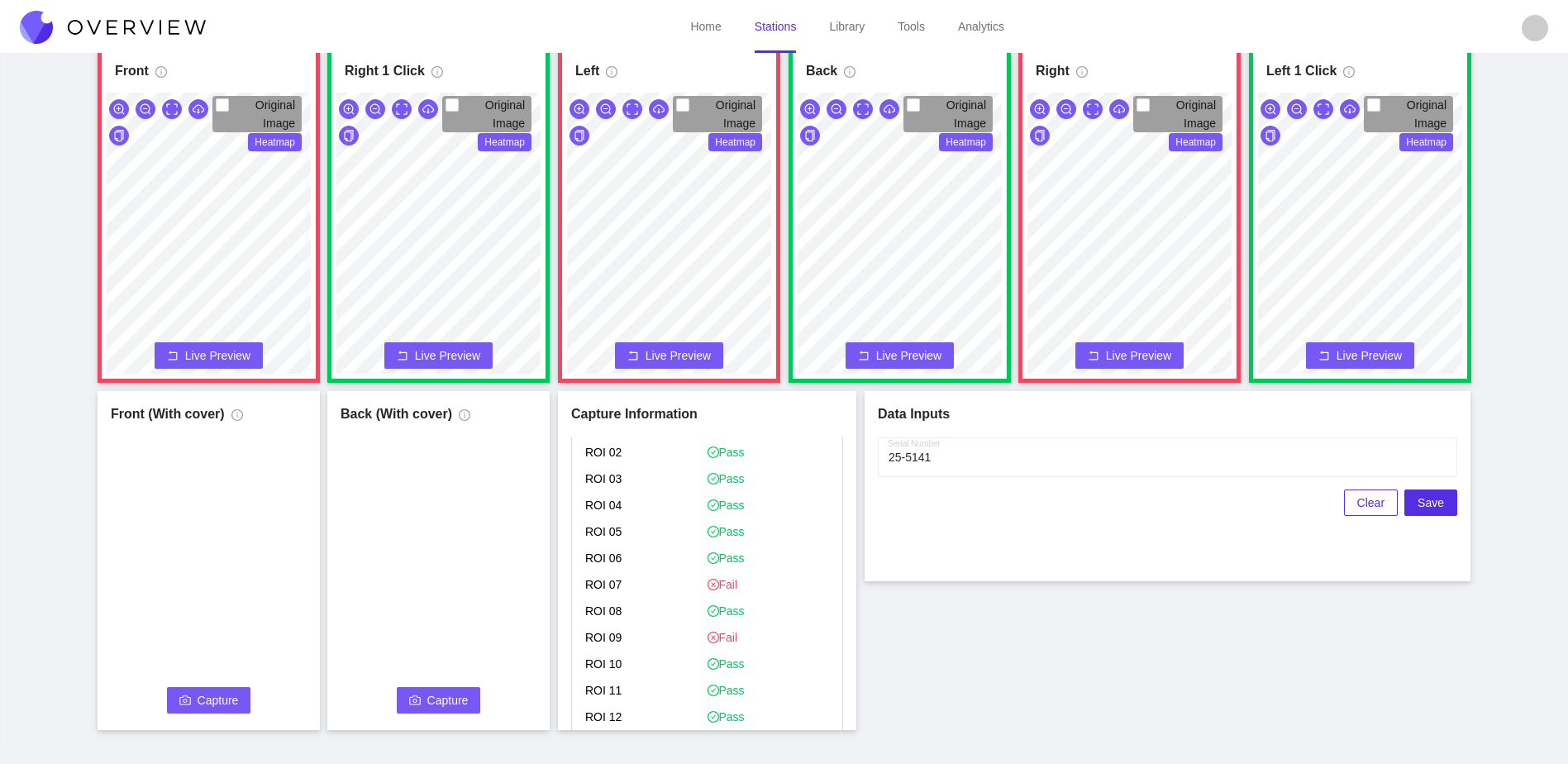
scroll to position [1075, 0]
click at [194, 697] on button "Capture" at bounding box center [209, 700] width 84 height 26
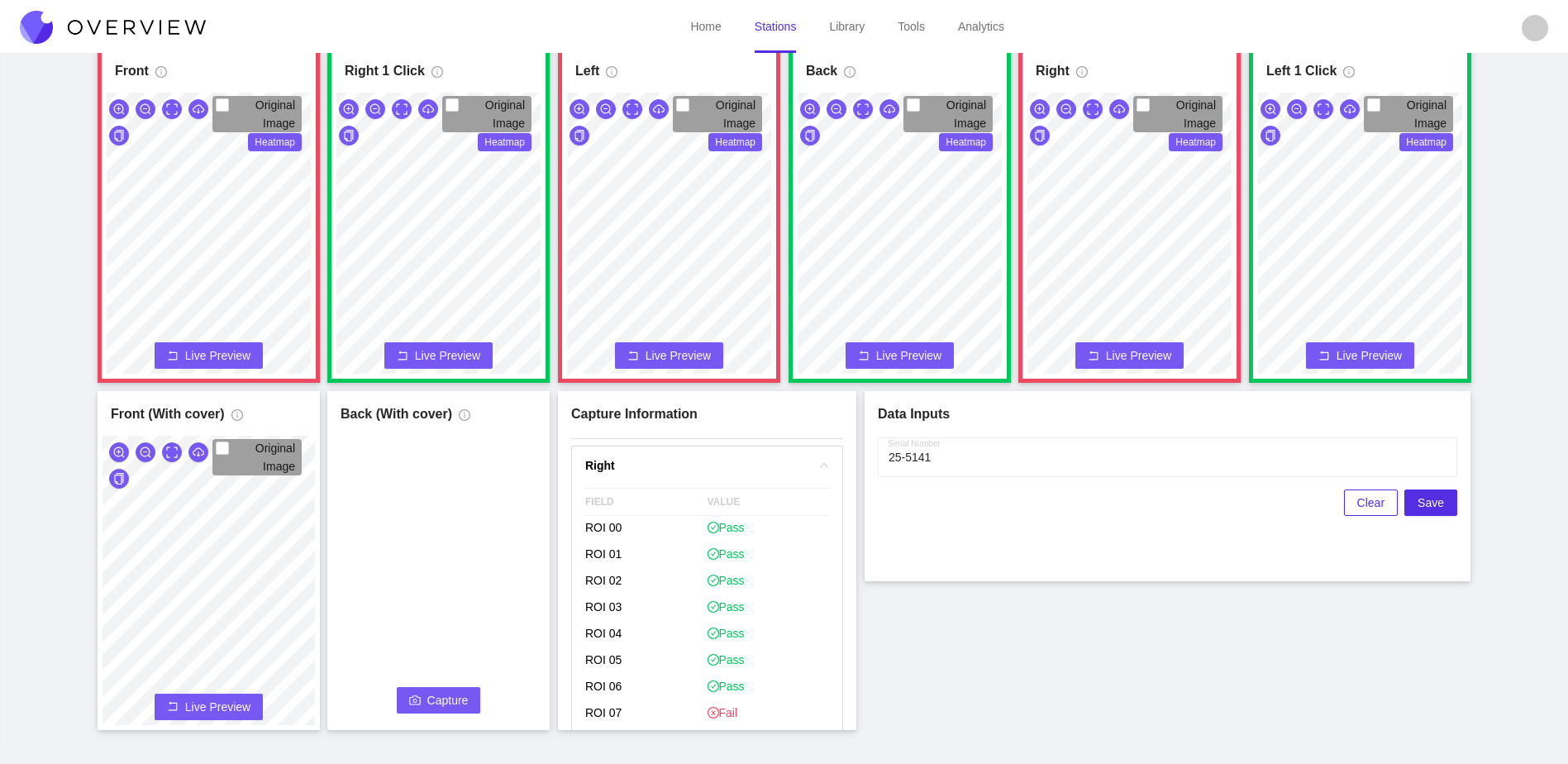
click at [451, 700] on span "Capture" at bounding box center [448, 700] width 41 height 18
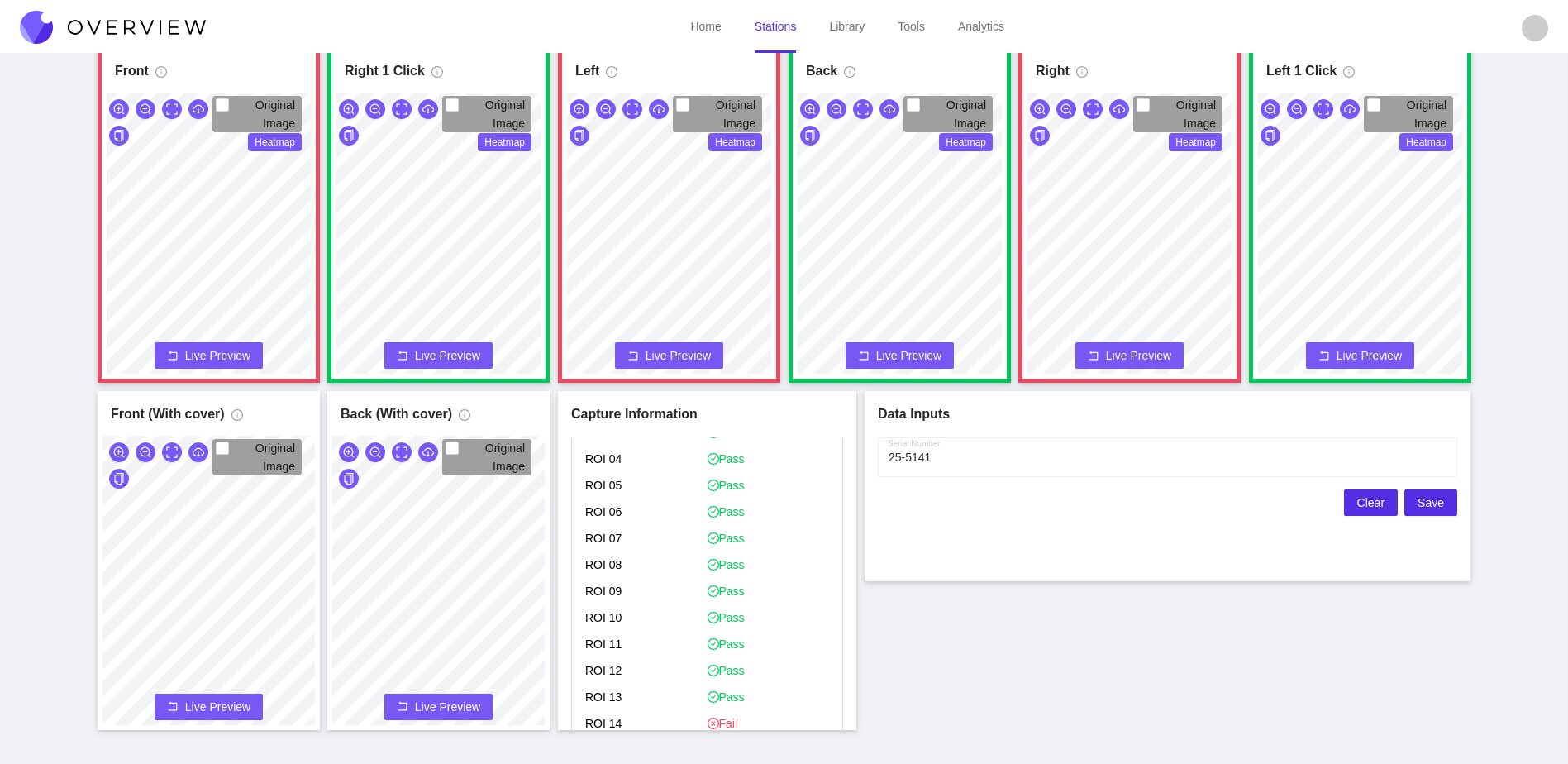
scroll to position [165, 0]
click at [1456, 502] on button "Save" at bounding box center [1431, 502] width 53 height 26
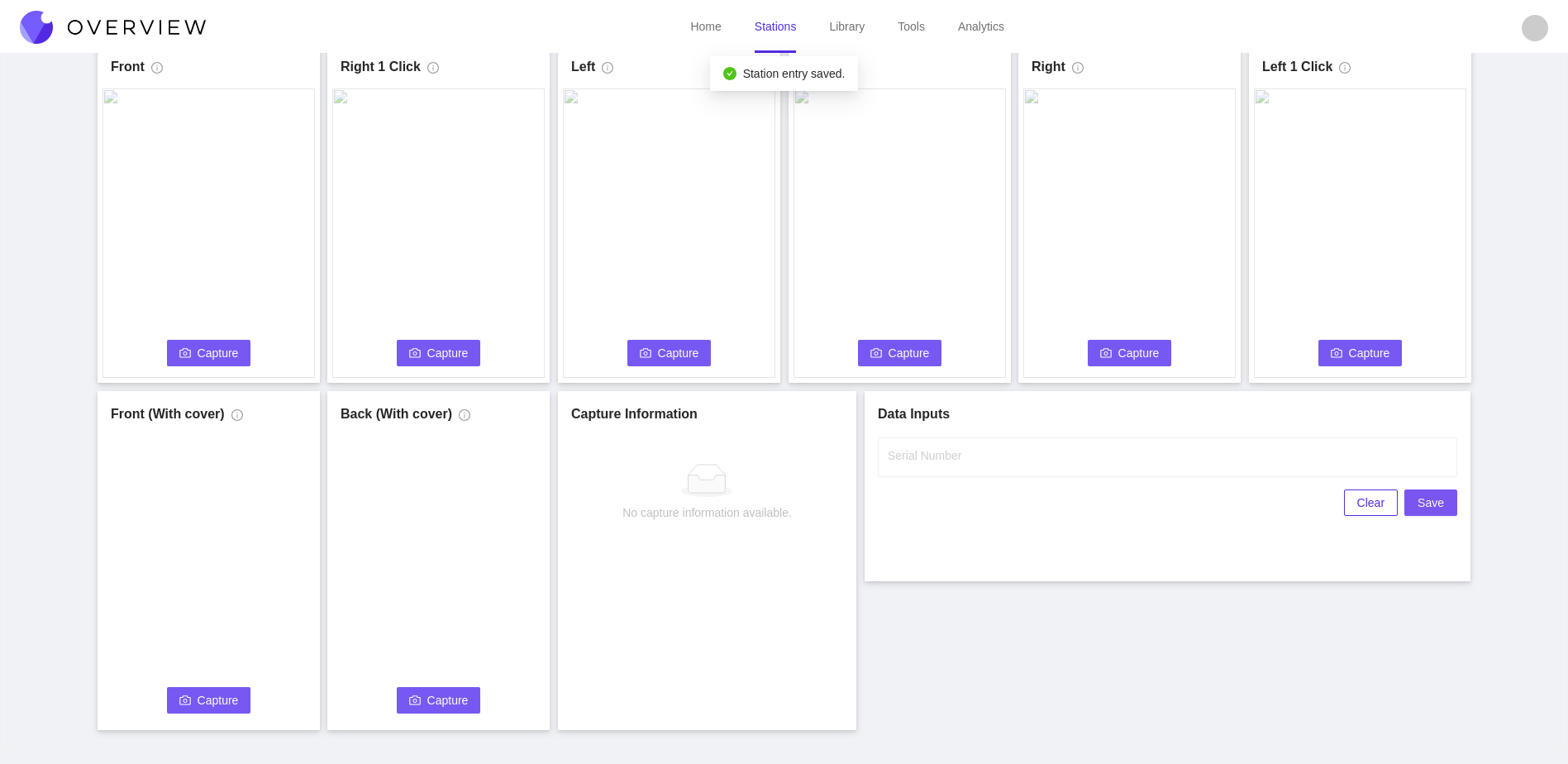
scroll to position [0, 0]
drag, startPoint x: 219, startPoint y: 351, endPoint x: 701, endPoint y: 356, distance: 482.0
click at [223, 351] on span "Capture" at bounding box center [218, 353] width 41 height 18
click at [950, 455] on label "Serial Number" at bounding box center [924, 456] width 74 height 16
click at [950, 455] on input "Serial Number" at bounding box center [1168, 458] width 580 height 40
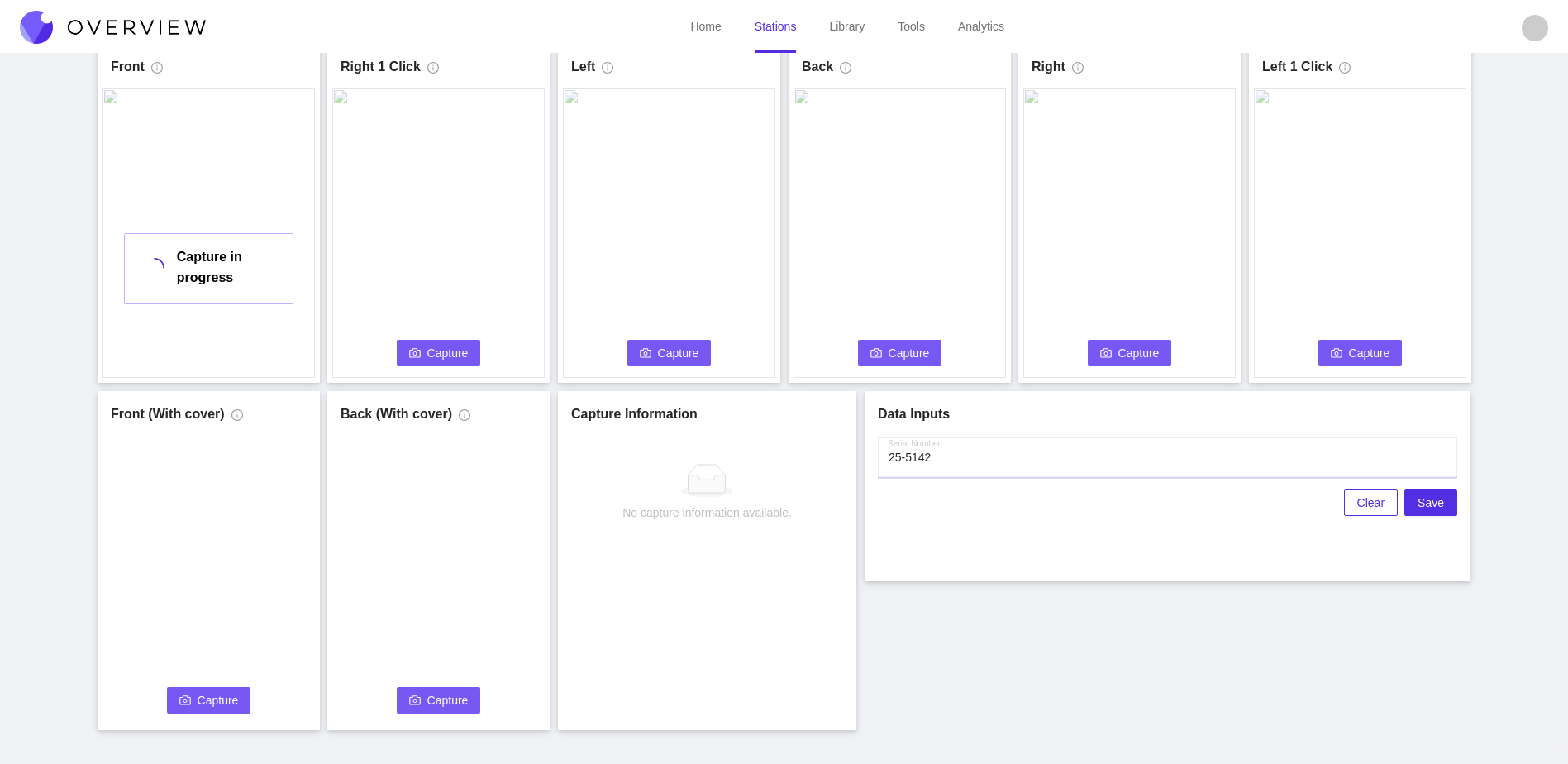
type input "25-5142"
click at [973, 625] on div "Front Capture in progress Connecting... Please wait for the camera to connect..…" at bounding box center [784, 387] width 1527 height 687
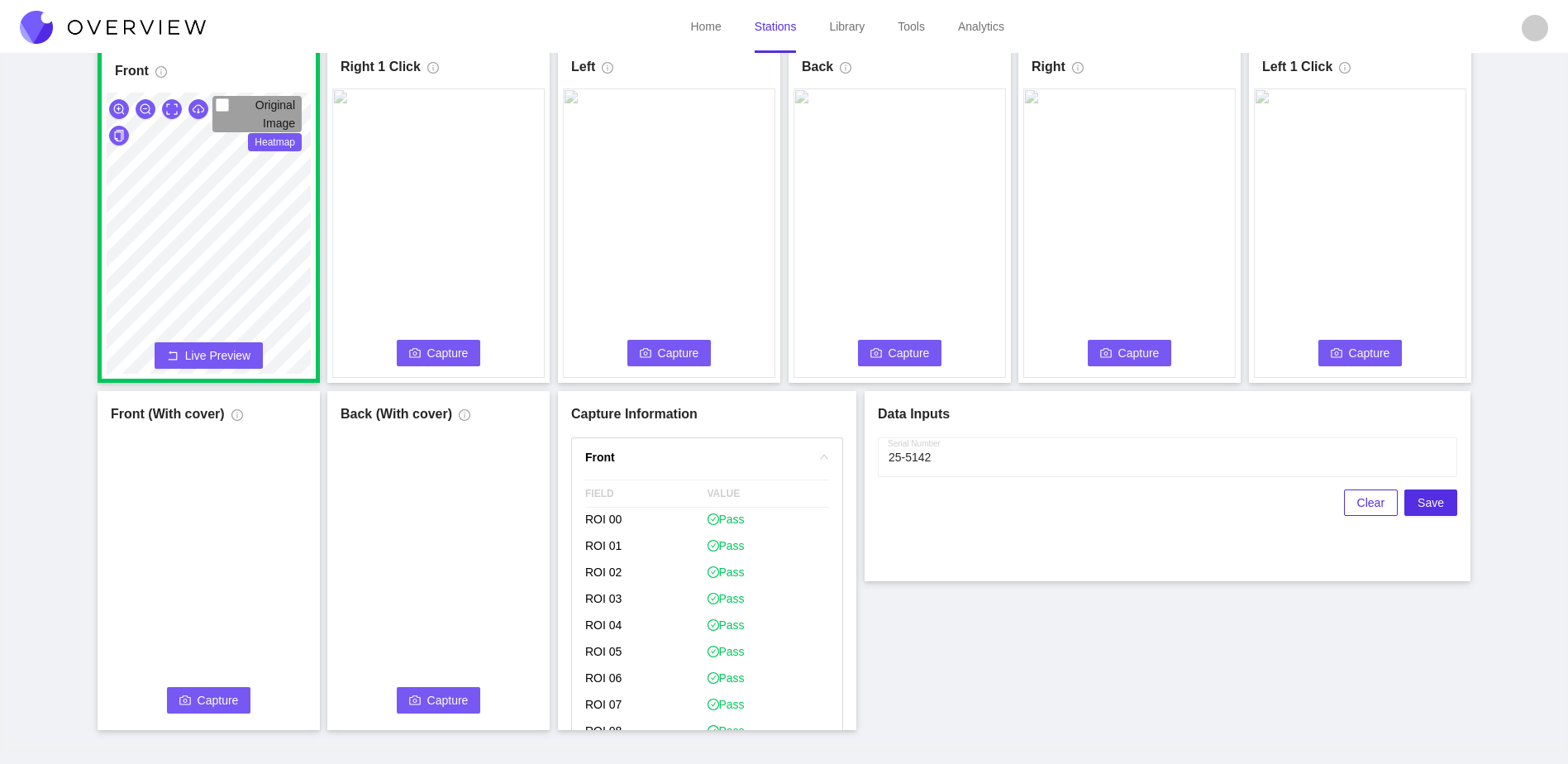
click at [475, 360] on button "Capture" at bounding box center [438, 353] width 84 height 26
click at [674, 348] on span "Capture" at bounding box center [678, 353] width 41 height 18
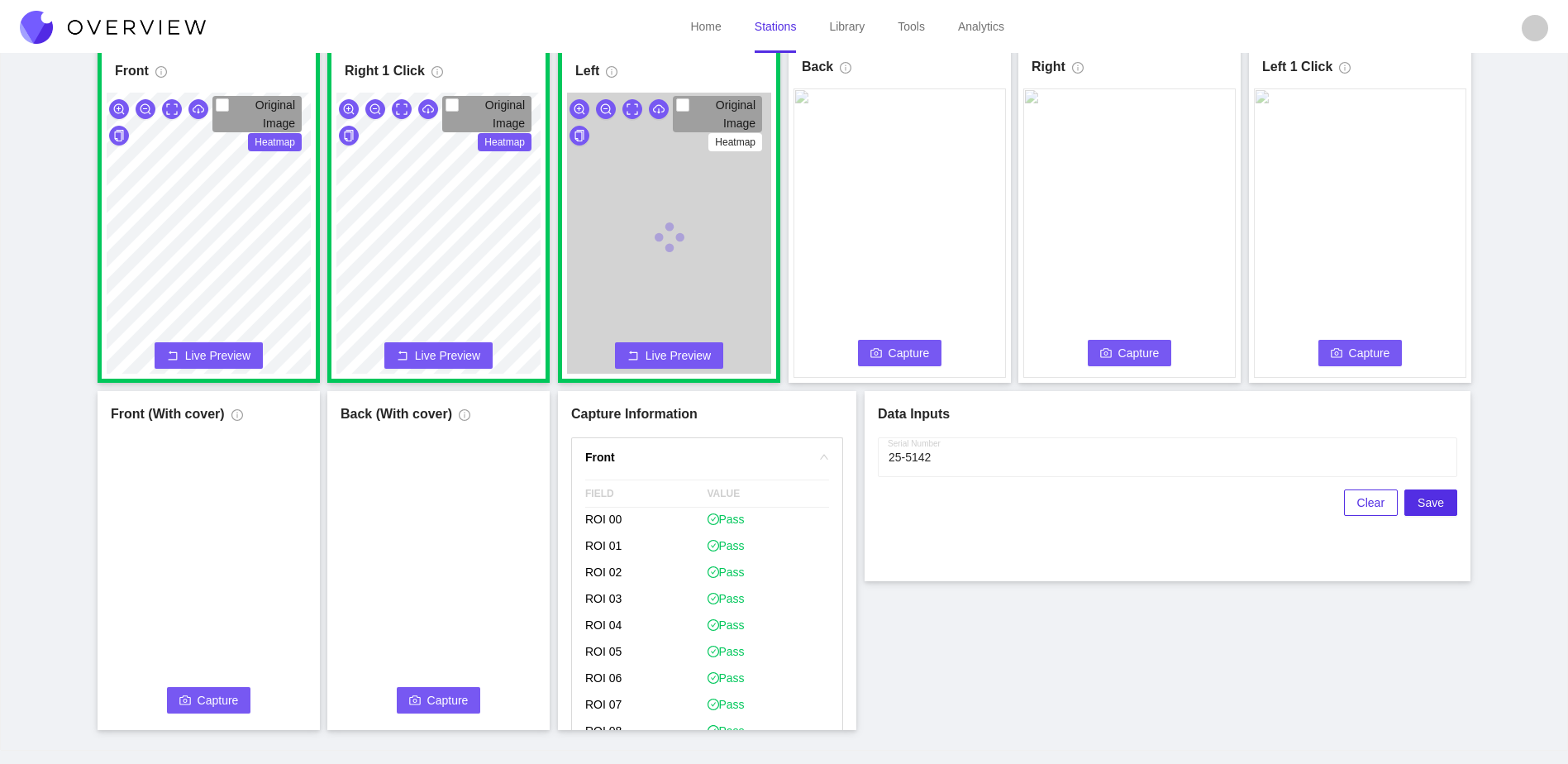
click at [892, 359] on span "Capture" at bounding box center [909, 353] width 41 height 18
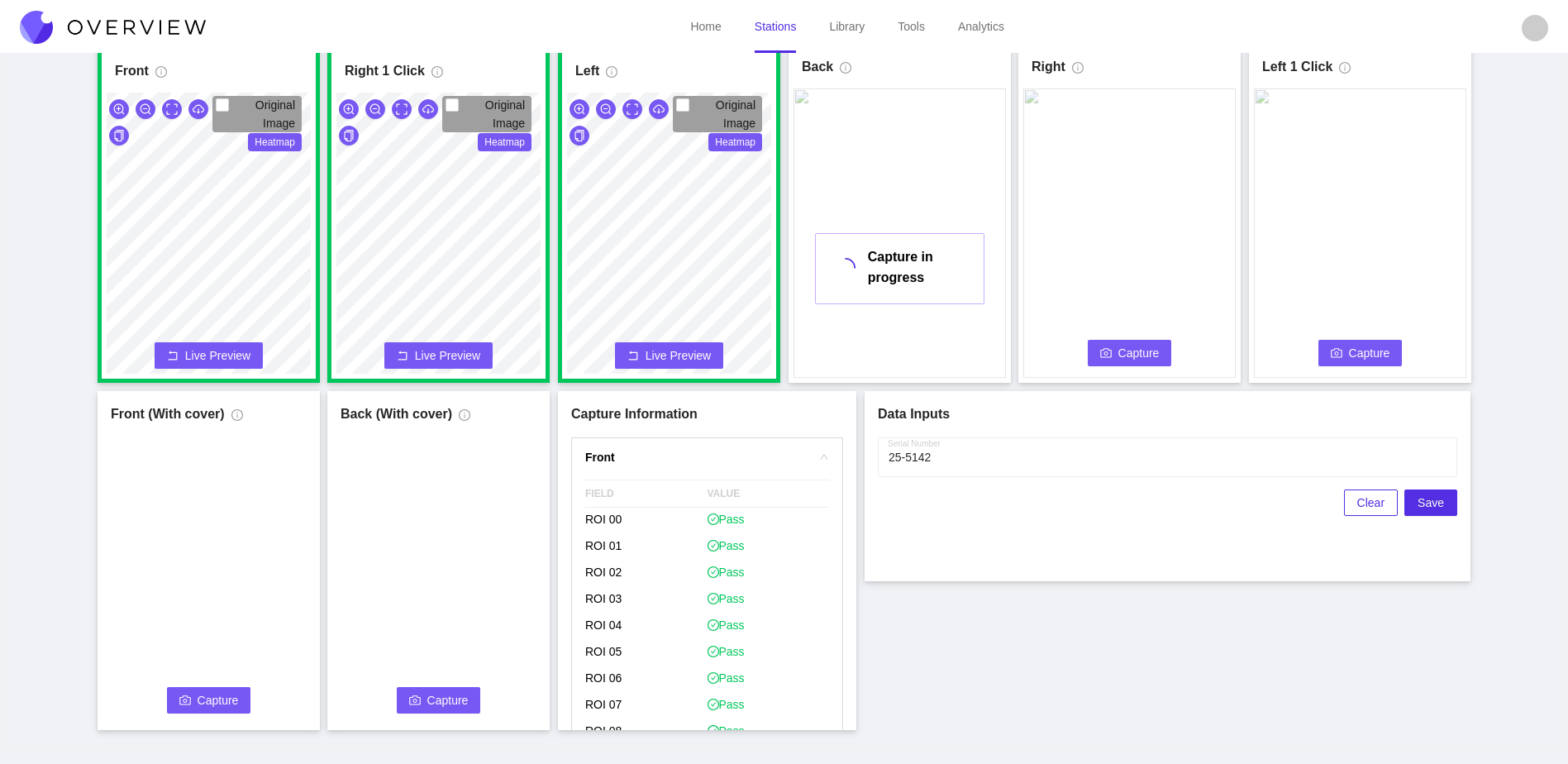
click at [1132, 362] on button "Capture" at bounding box center [1130, 353] width 84 height 26
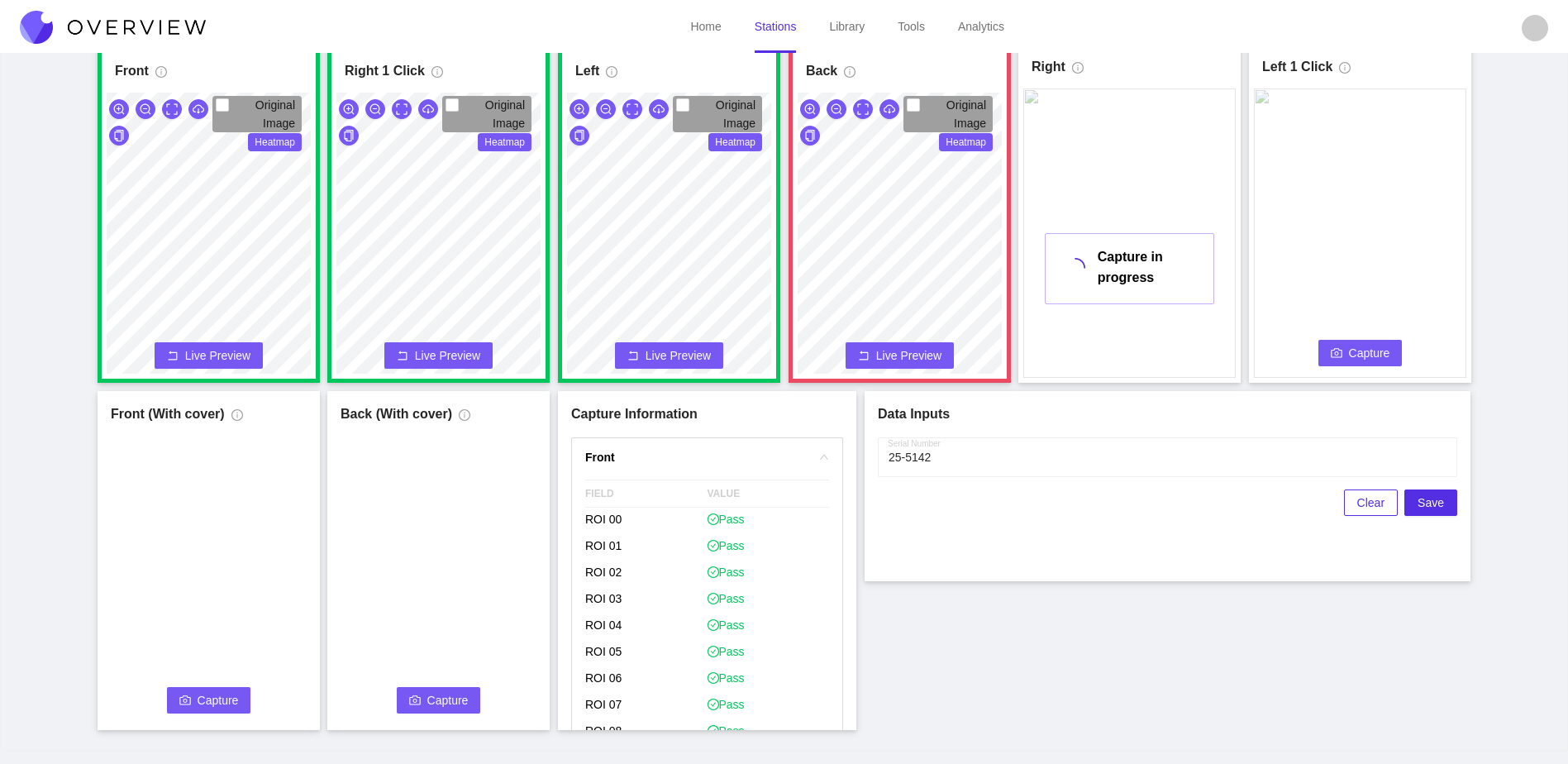
click at [1342, 349] on button "Capture" at bounding box center [1360, 353] width 84 height 26
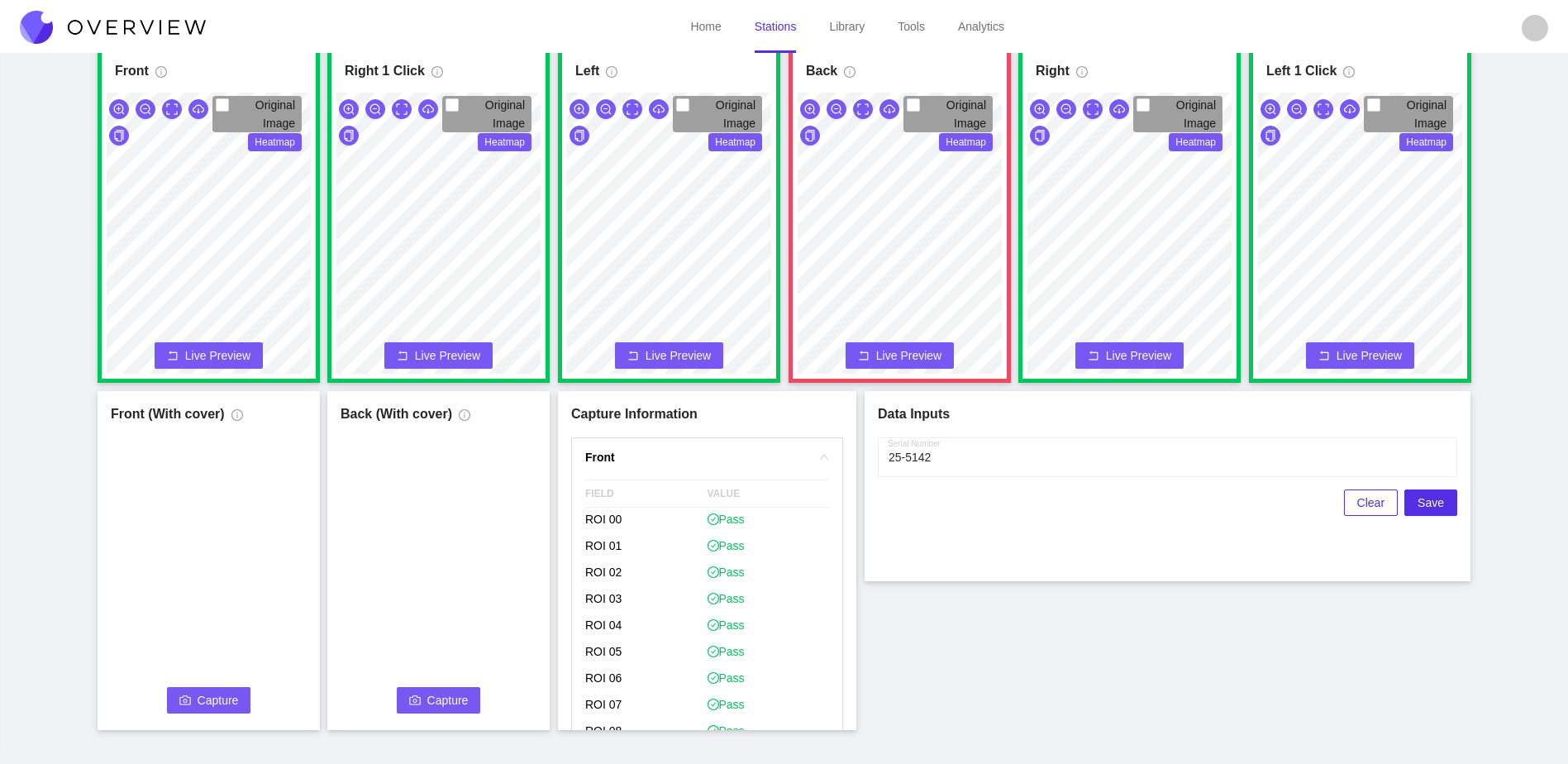
click at [231, 697] on span "Capture" at bounding box center [218, 700] width 41 height 18
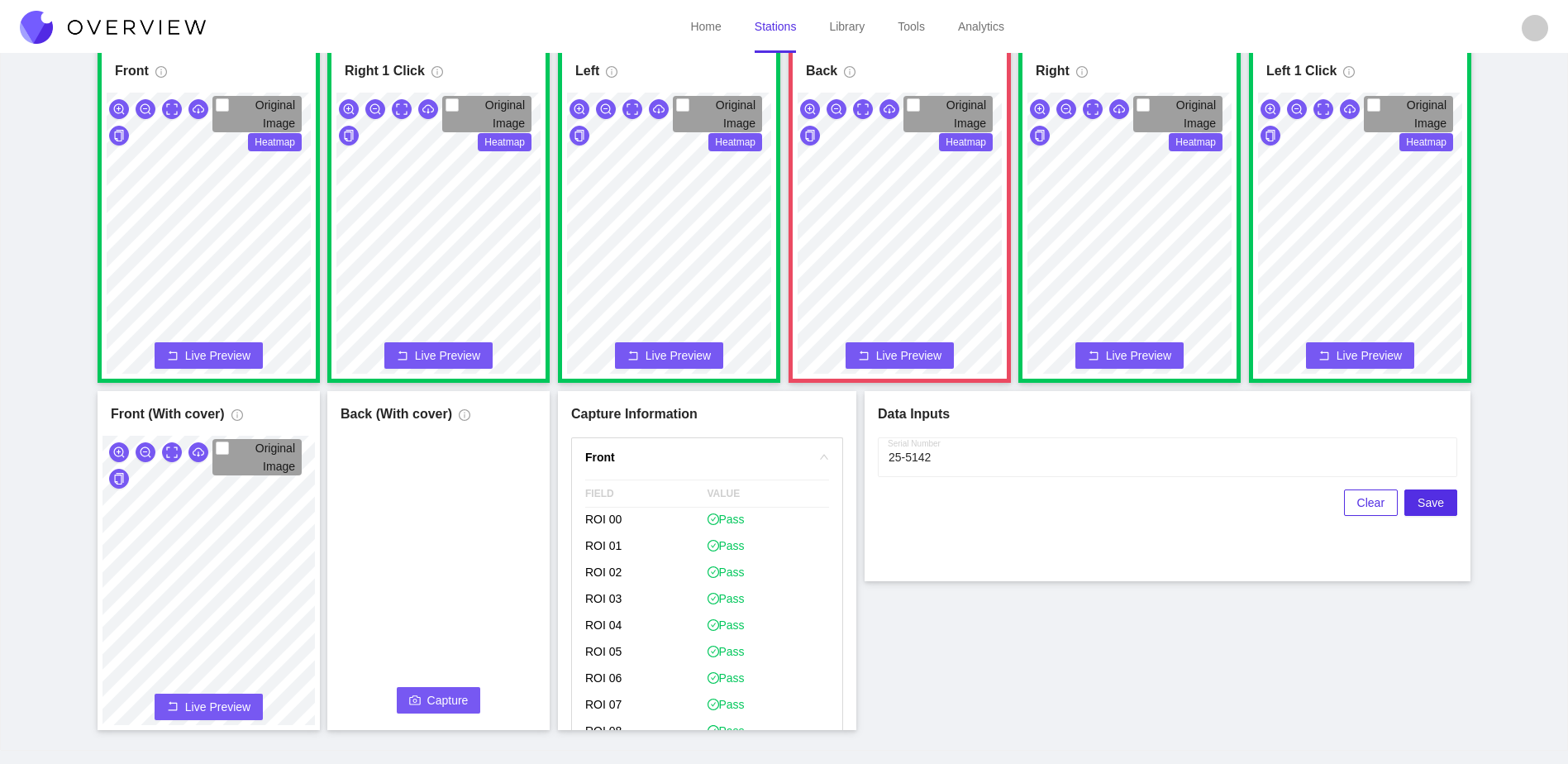
click at [449, 706] on span "Capture" at bounding box center [448, 700] width 41 height 18
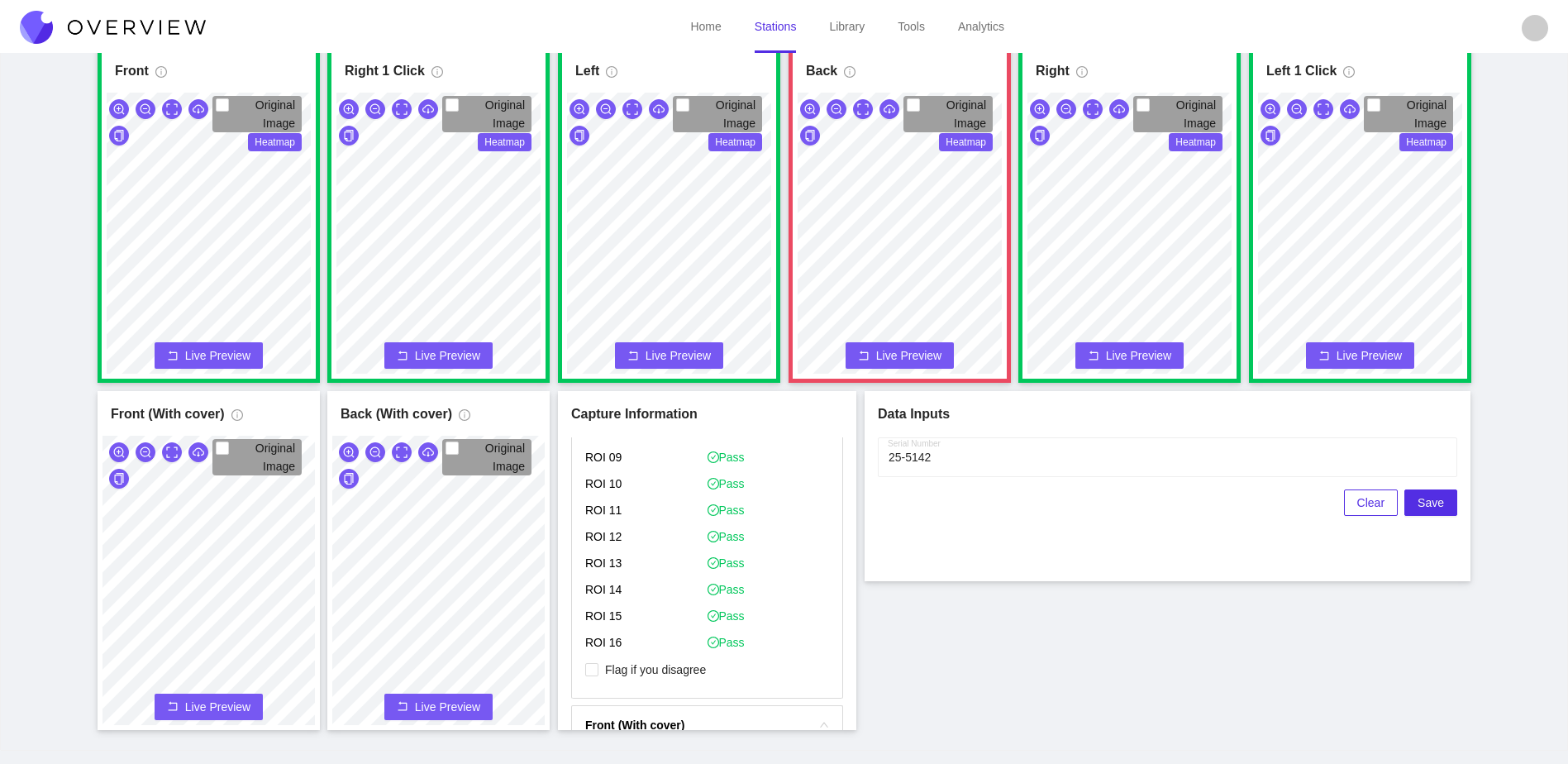
scroll to position [1902, 0]
click at [655, 636] on span "Flag if you disagree" at bounding box center [655, 640] width 114 height 16
click at [599, 636] on input "Flag if you disagree" at bounding box center [592, 640] width 14 height 14
checkbox input "true"
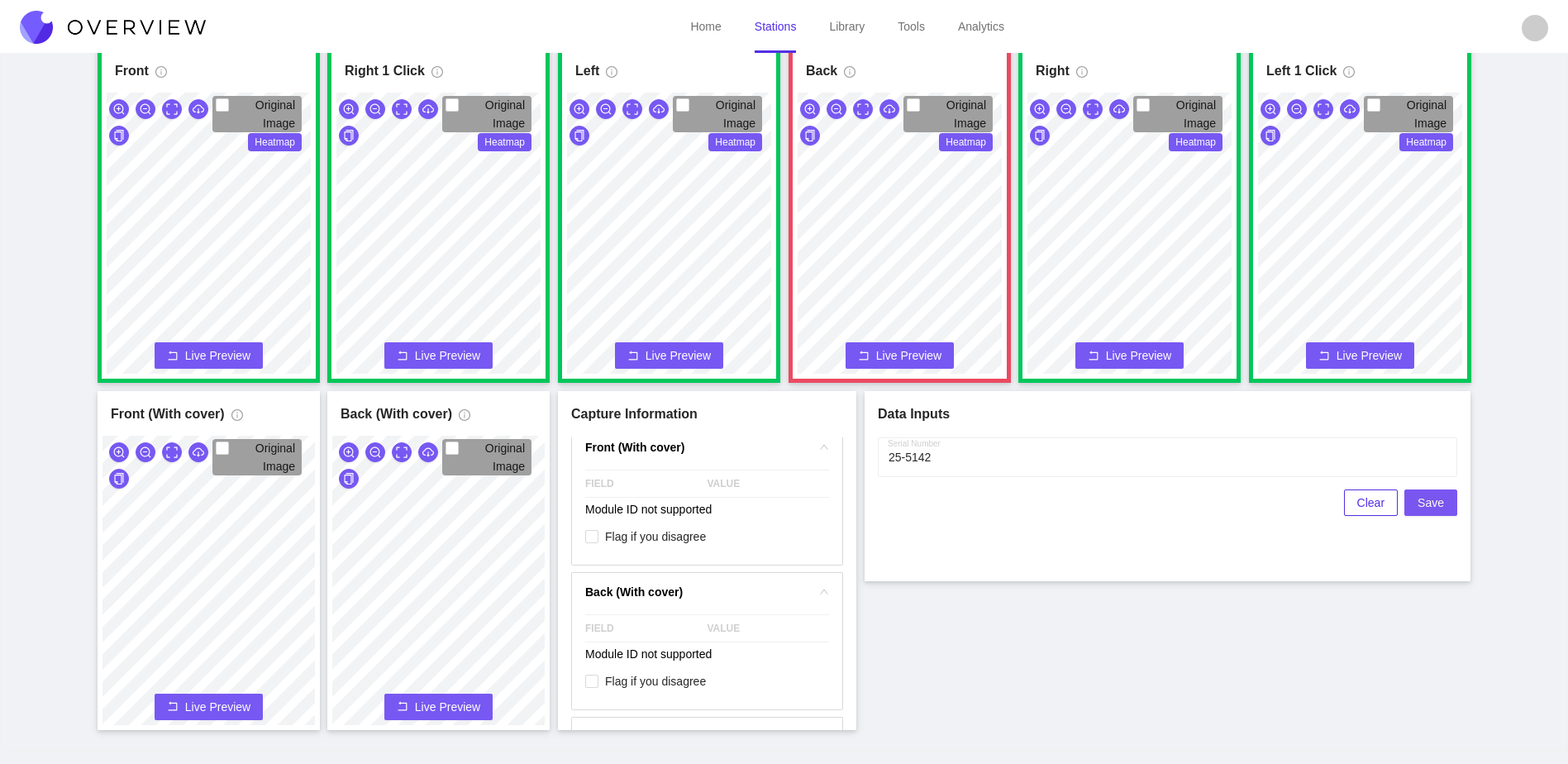
click at [1414, 511] on button "Save" at bounding box center [1431, 502] width 53 height 26
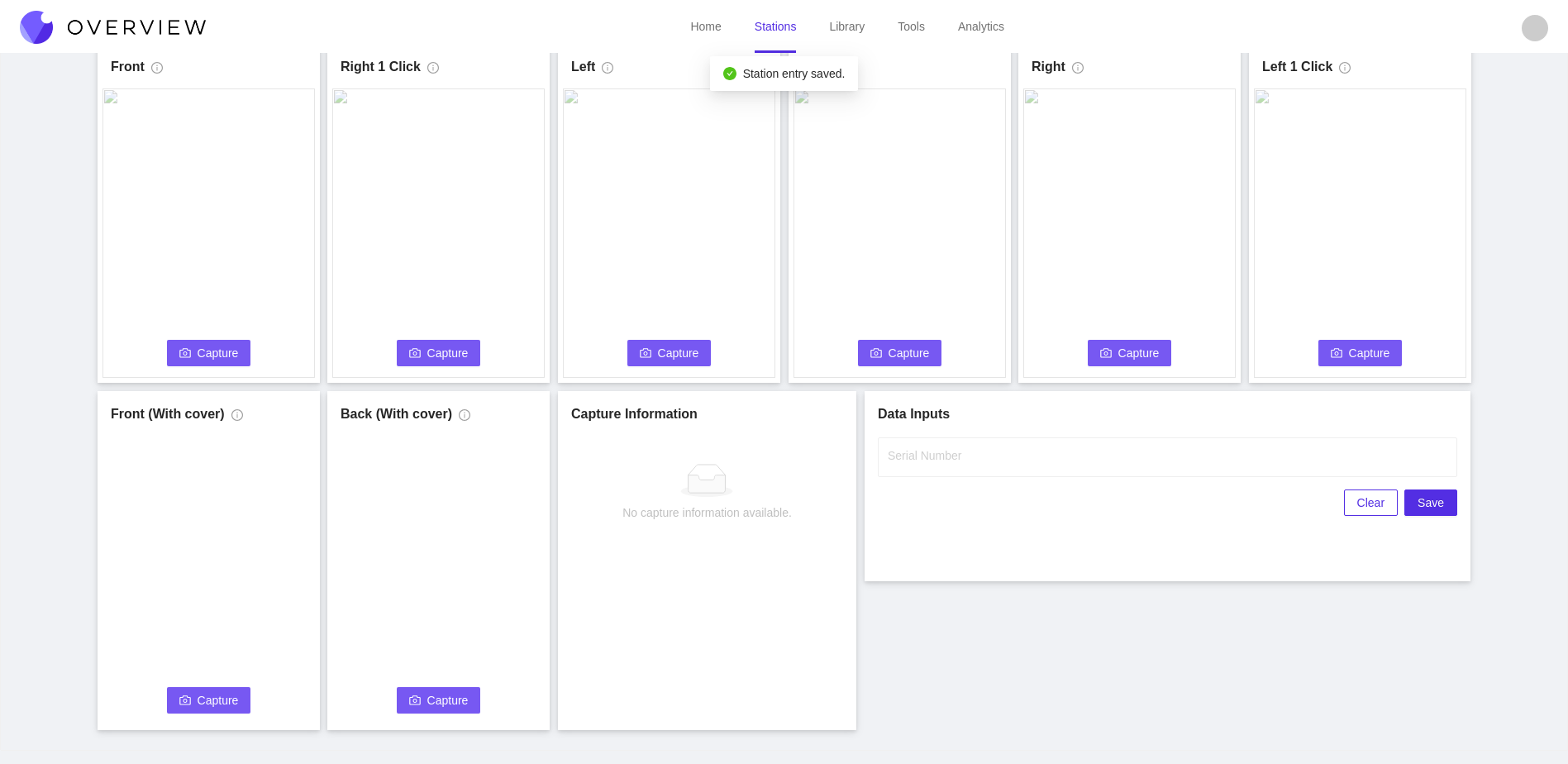
scroll to position [0, 0]
drag, startPoint x: 215, startPoint y: 354, endPoint x: 471, endPoint y: 372, distance: 256.6
click at [217, 355] on span "Capture" at bounding box center [218, 353] width 41 height 18
click at [1087, 451] on input "Serial Number" at bounding box center [1168, 458] width 580 height 40
type input "25-5143"
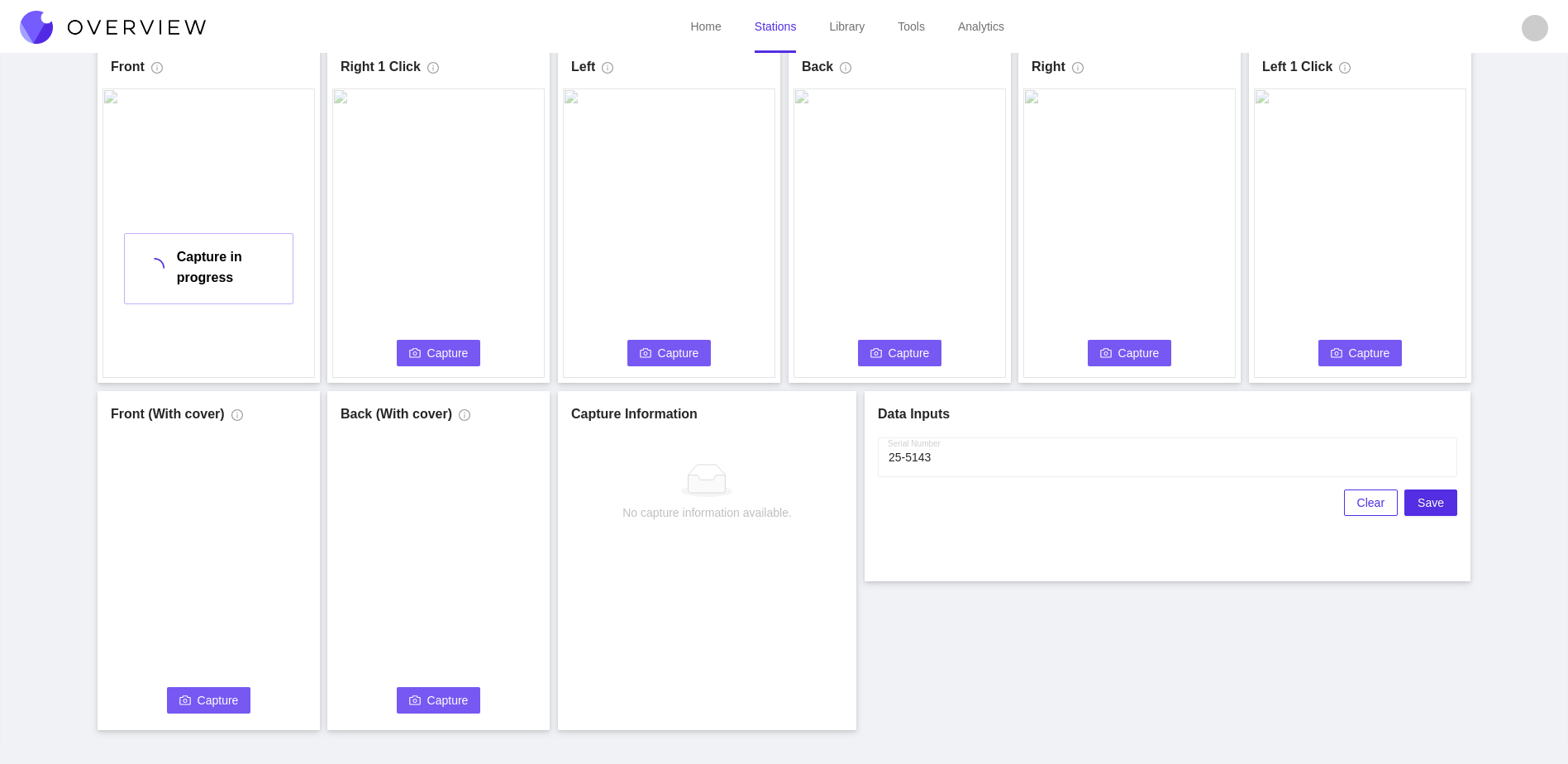
click at [1037, 677] on div "Front Capture in progress Connecting... Please wait for the camera to connect..…" at bounding box center [784, 387] width 1527 height 687
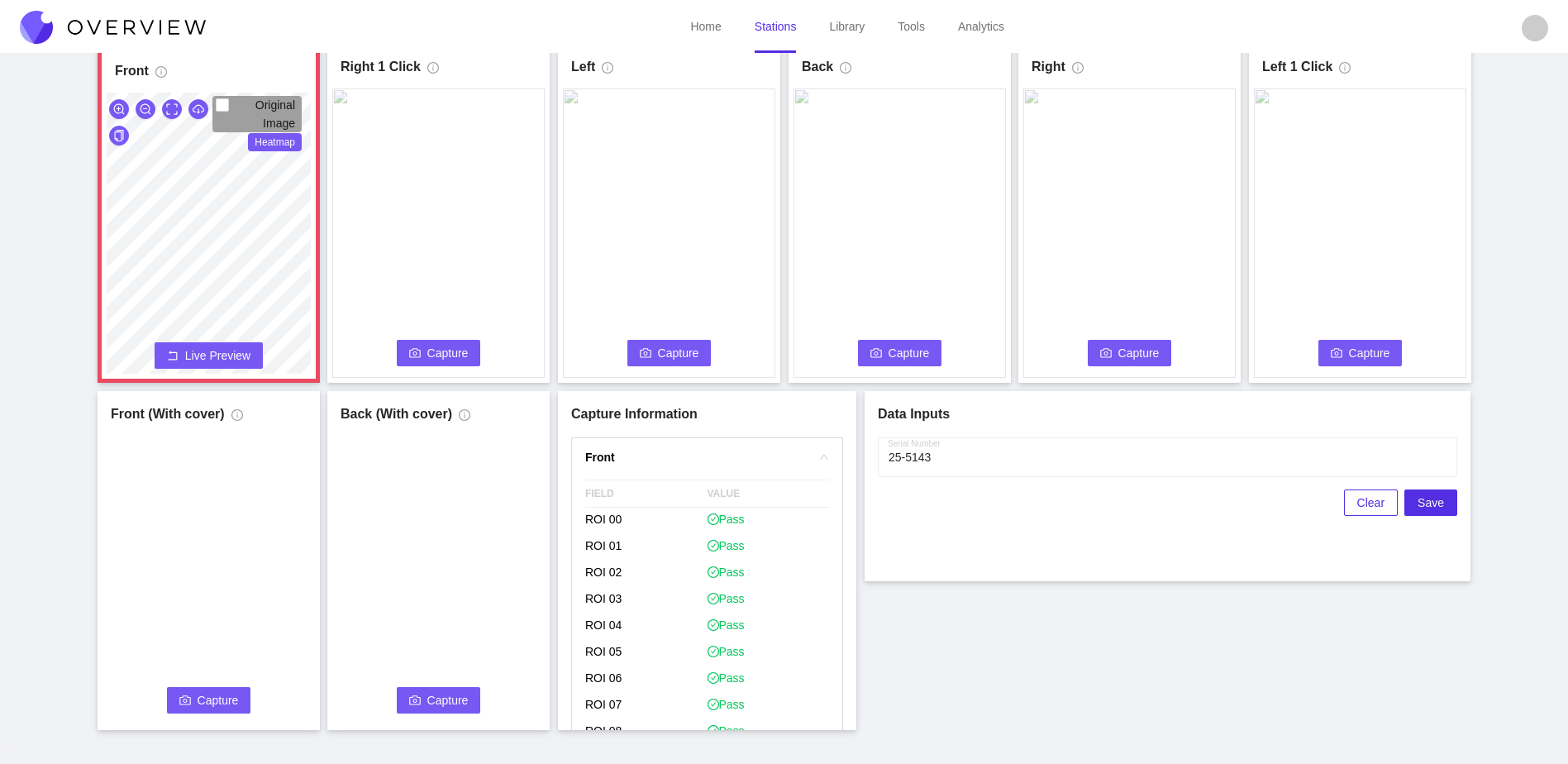
click at [434, 356] on span "Capture" at bounding box center [448, 353] width 41 height 18
click at [647, 355] on icon "camera" at bounding box center [645, 353] width 12 height 12
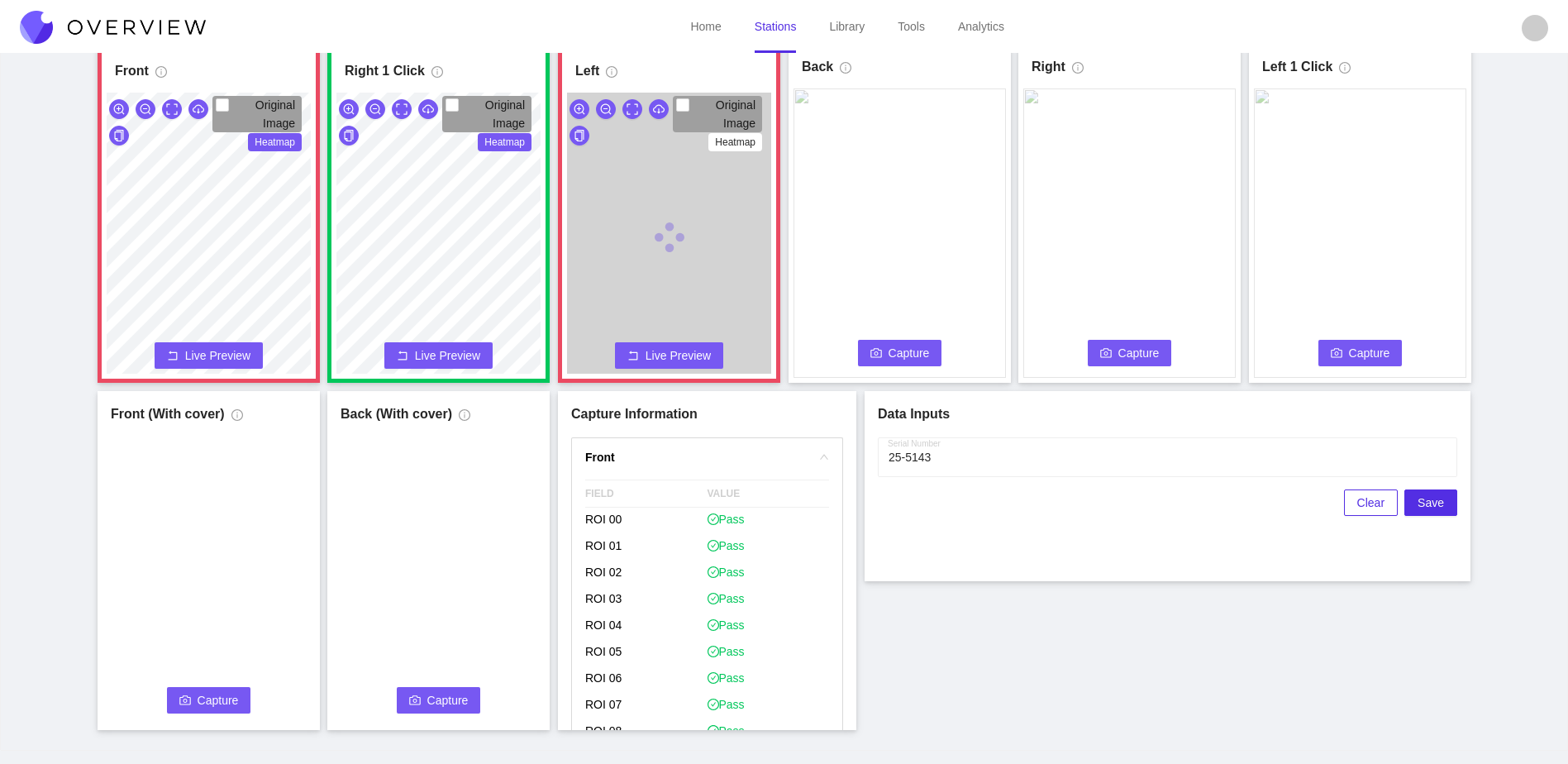
click at [934, 351] on button "Capture" at bounding box center [900, 353] width 84 height 26
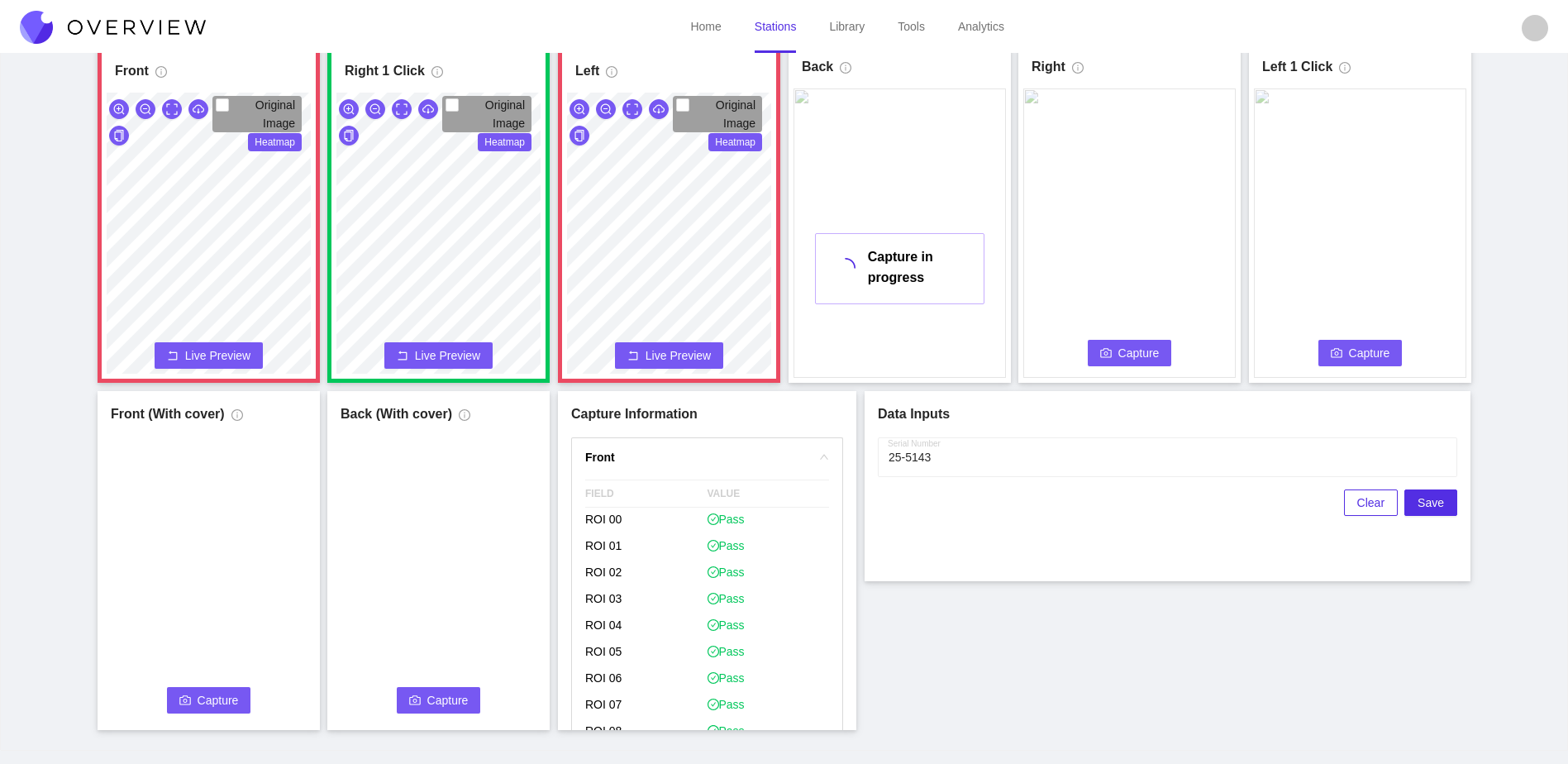
click at [1142, 345] on span "Capture" at bounding box center [1139, 353] width 41 height 18
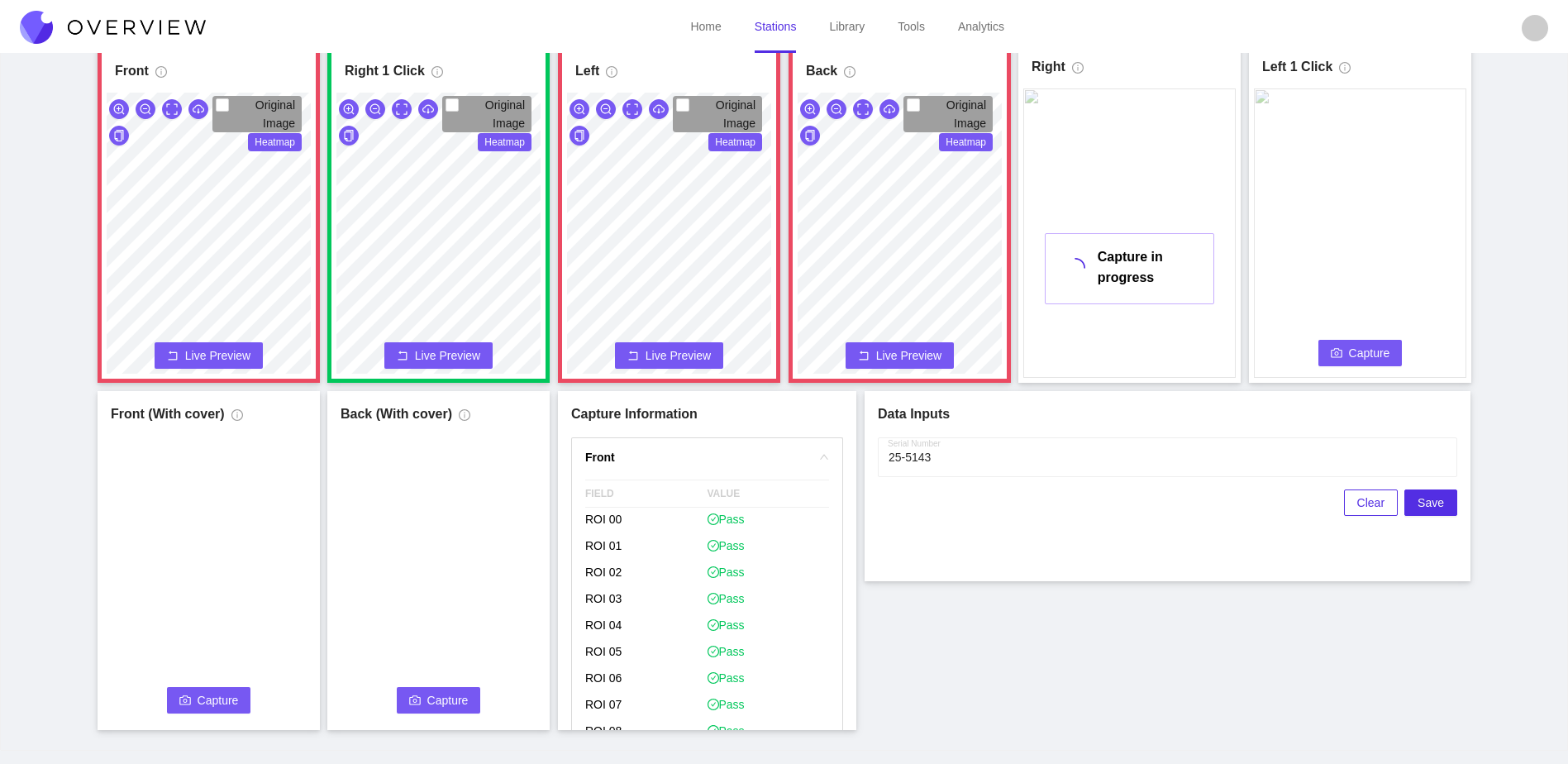
click at [1376, 341] on div "Capture Connecting... Please wait for the camera to connect..." at bounding box center [1360, 232] width 212 height 289
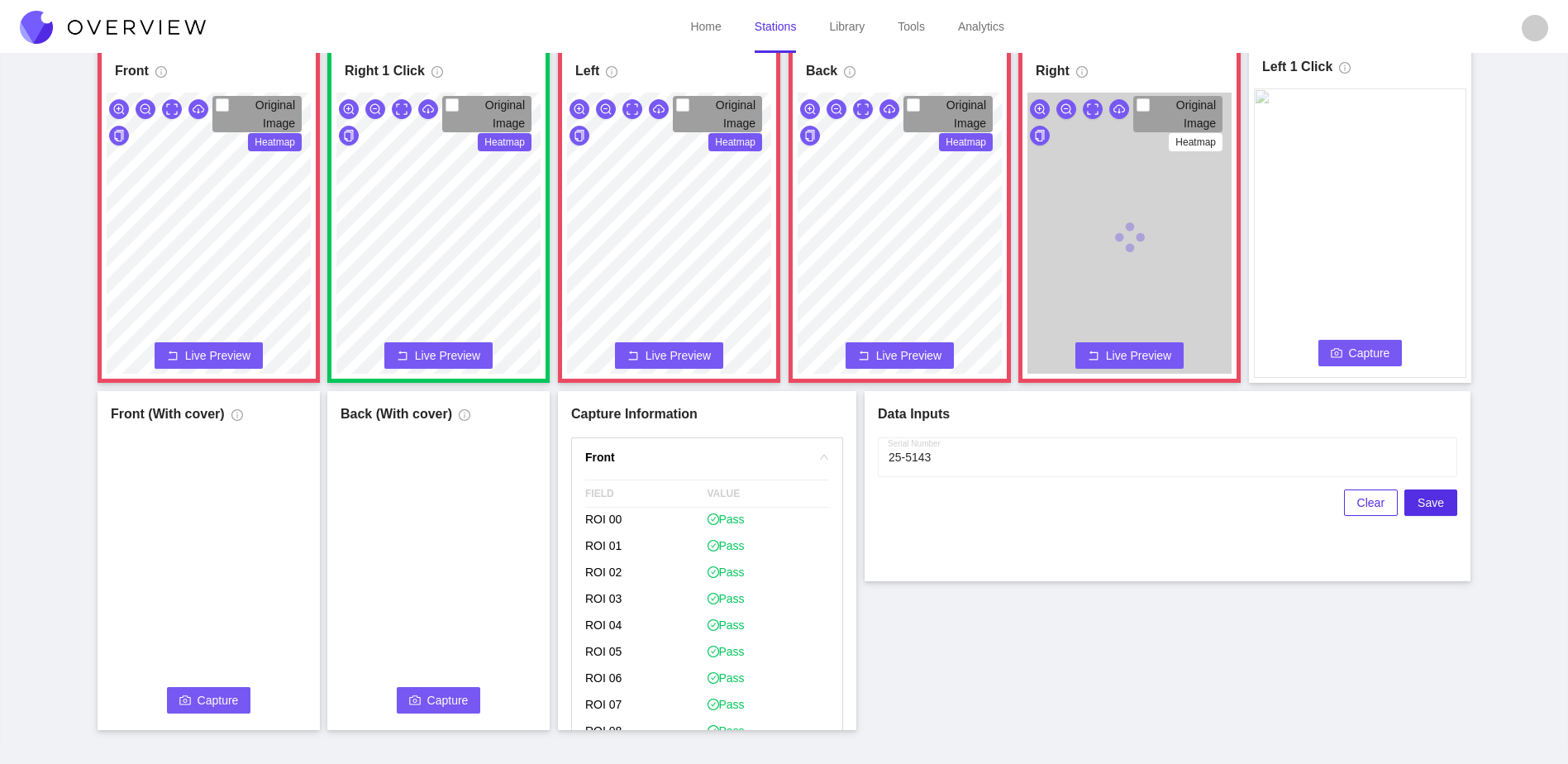
click at [1373, 352] on span "Capture" at bounding box center [1369, 353] width 41 height 18
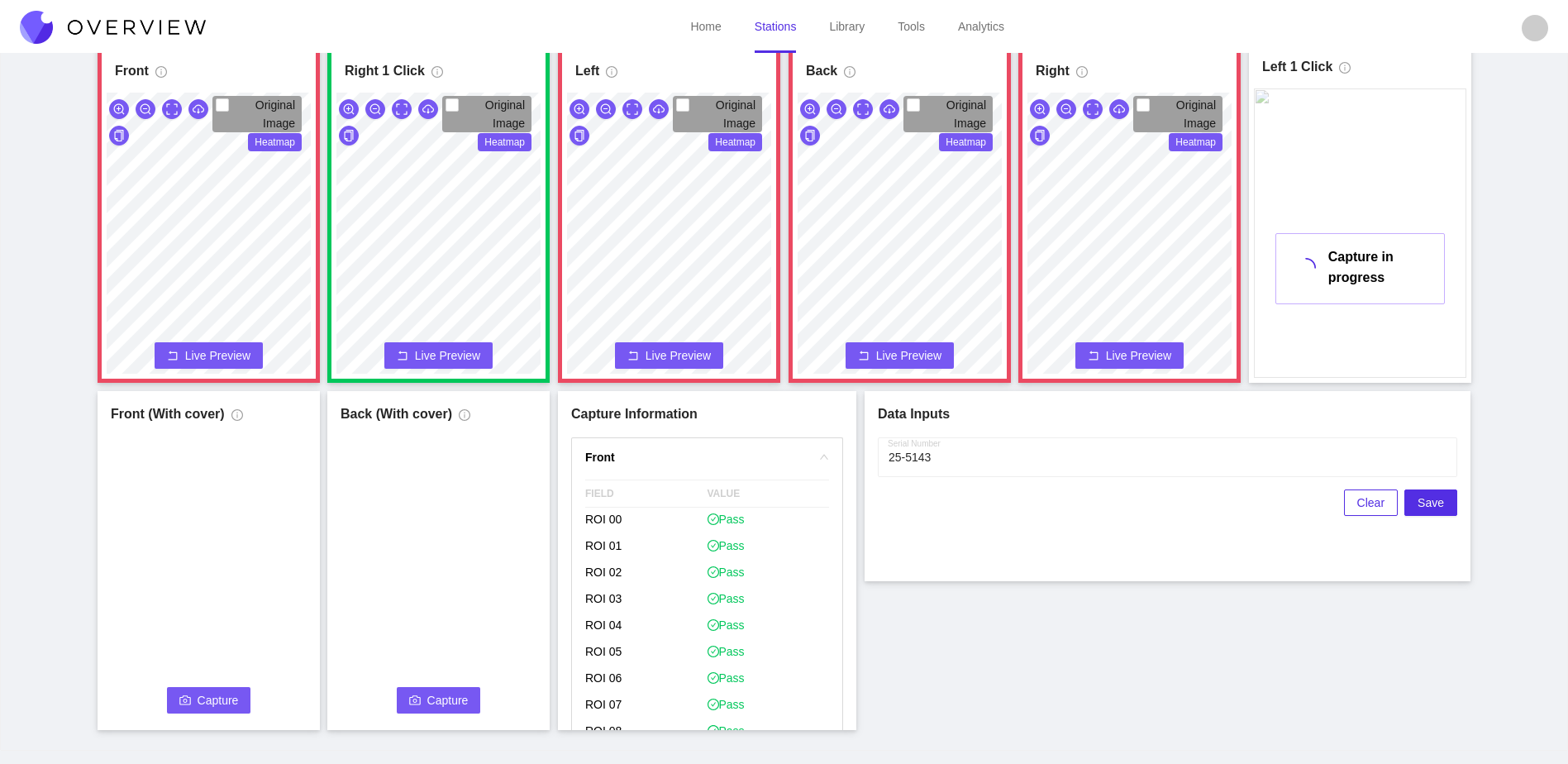
scroll to position [413, 0]
click at [653, 666] on span "Flag if you disagree" at bounding box center [655, 662] width 114 height 16
click at [599, 666] on input "Flag if you disagree" at bounding box center [592, 662] width 14 height 14
checkbox input "true"
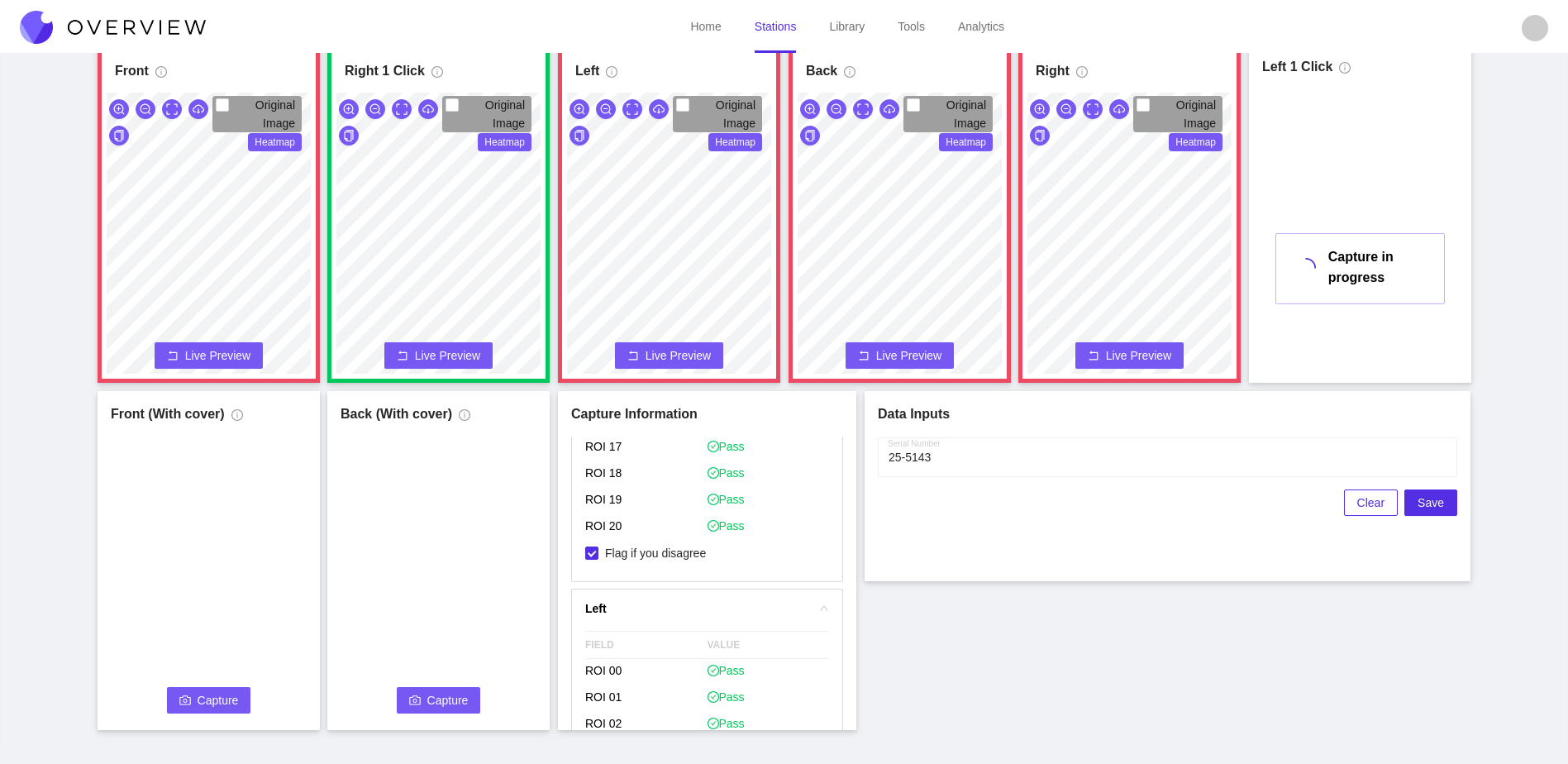
scroll to position [827, 0]
click at [671, 670] on div "FIELD VALUE ROI 00 Pass ROI 01 Pass ROI 02 Pass ROI 03 Fail ROI 04 Pass ROI 05 …" at bounding box center [707, 505] width 271 height 363
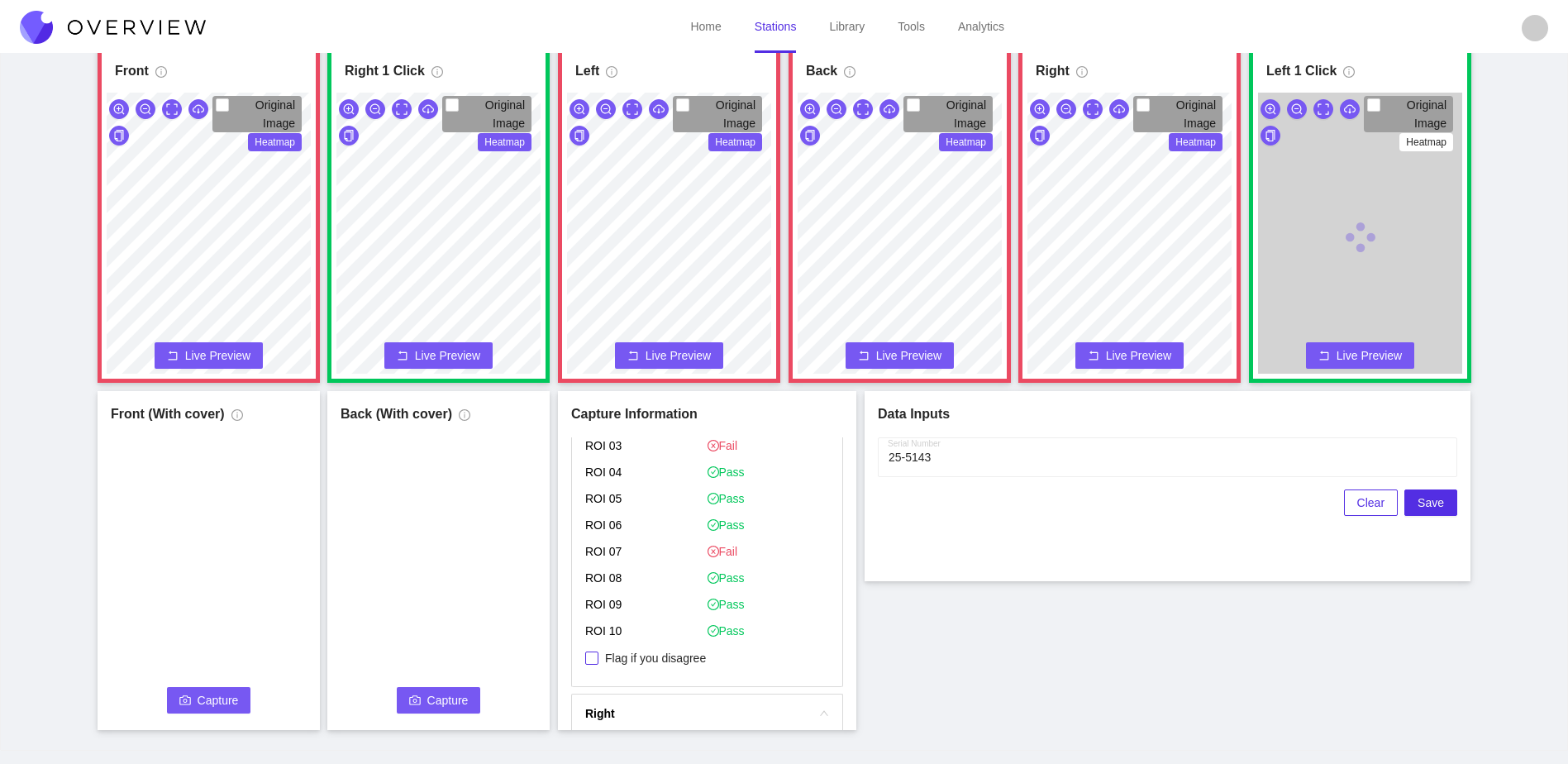
click at [670, 660] on span "Flag if you disagree" at bounding box center [655, 658] width 114 height 16
click at [599, 660] on input "Flag if you disagree" at bounding box center [592, 658] width 14 height 14
checkbox input "true"
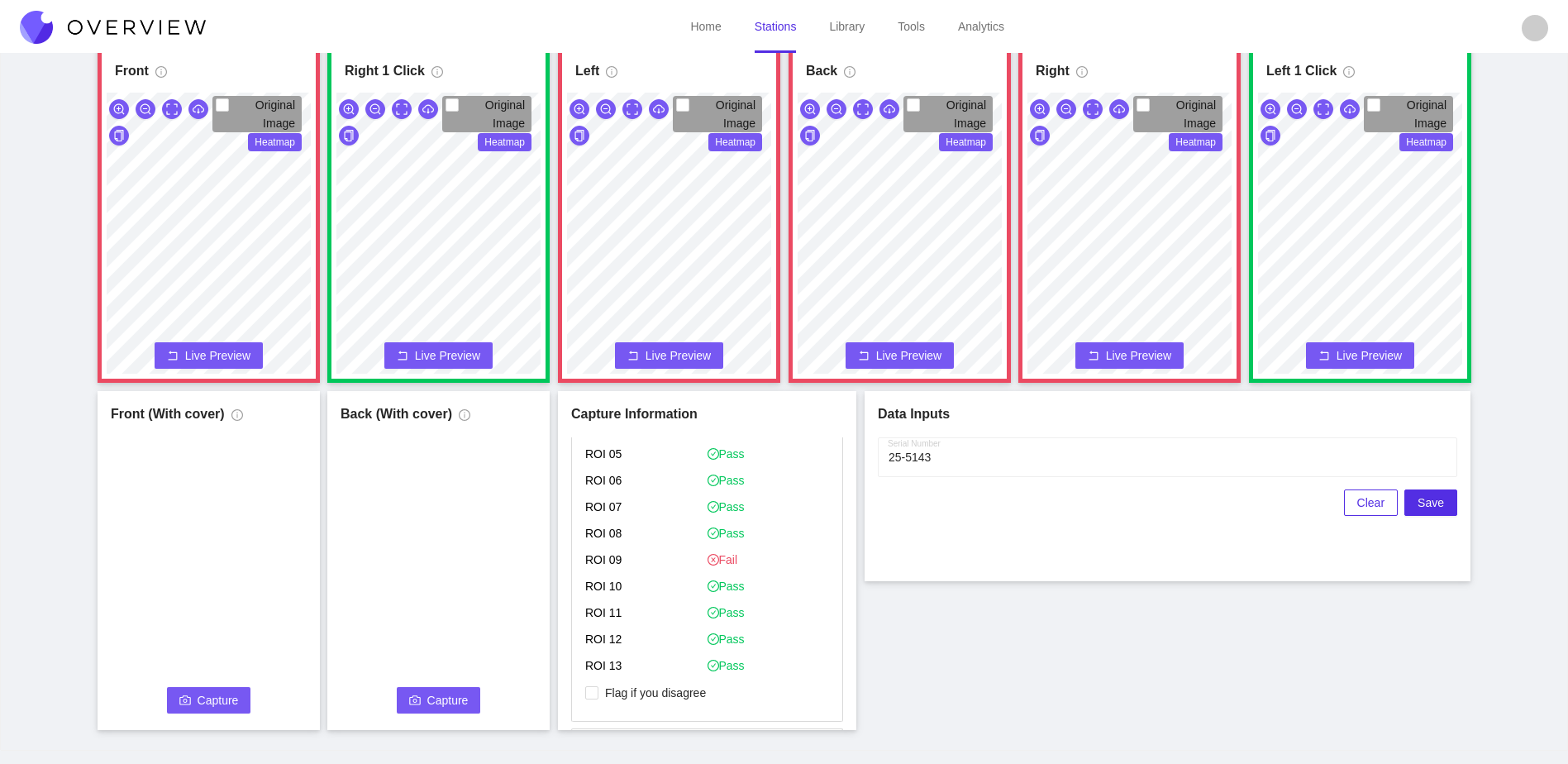
scroll to position [1323, 0]
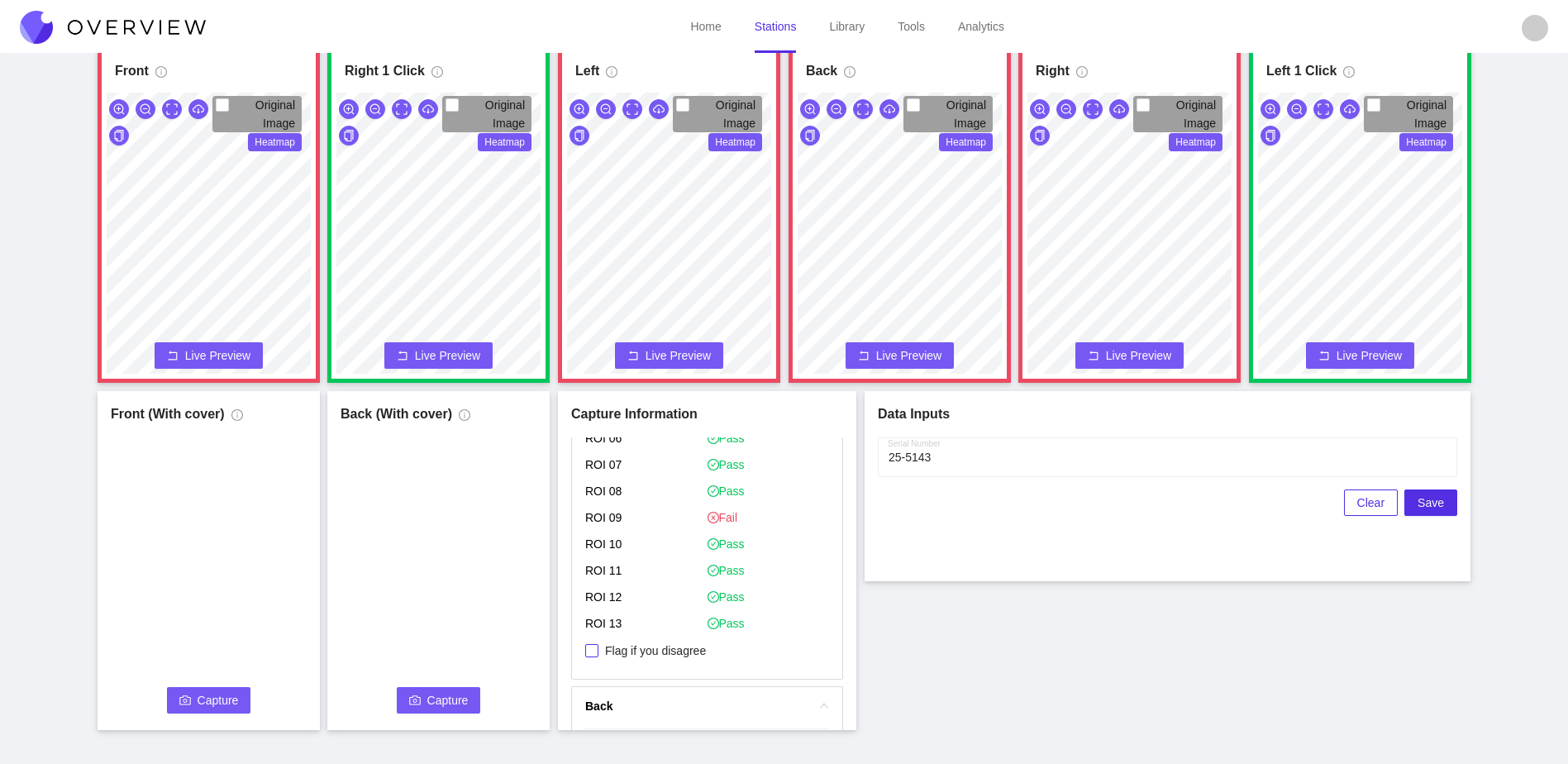
click at [668, 651] on span "Flag if you disagree" at bounding box center [655, 651] width 114 height 16
click at [599, 651] on input "Flag if you disagree" at bounding box center [592, 650] width 14 height 14
checkbox input "true"
click at [677, 640] on span "Flag if you disagree" at bounding box center [655, 640] width 114 height 16
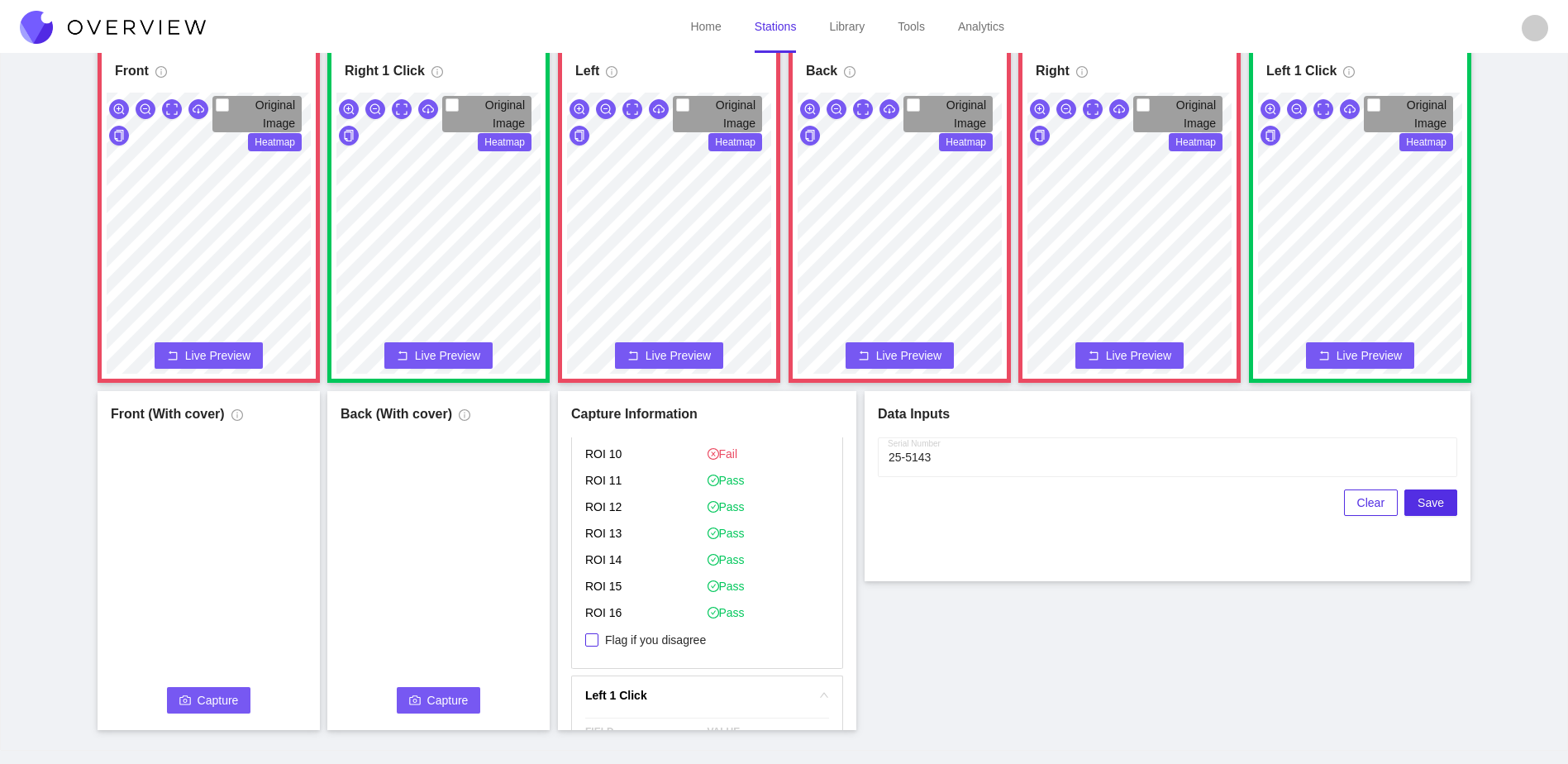
click at [599, 640] on input "Flag if you disagree" at bounding box center [592, 640] width 14 height 14
checkbox input "true"
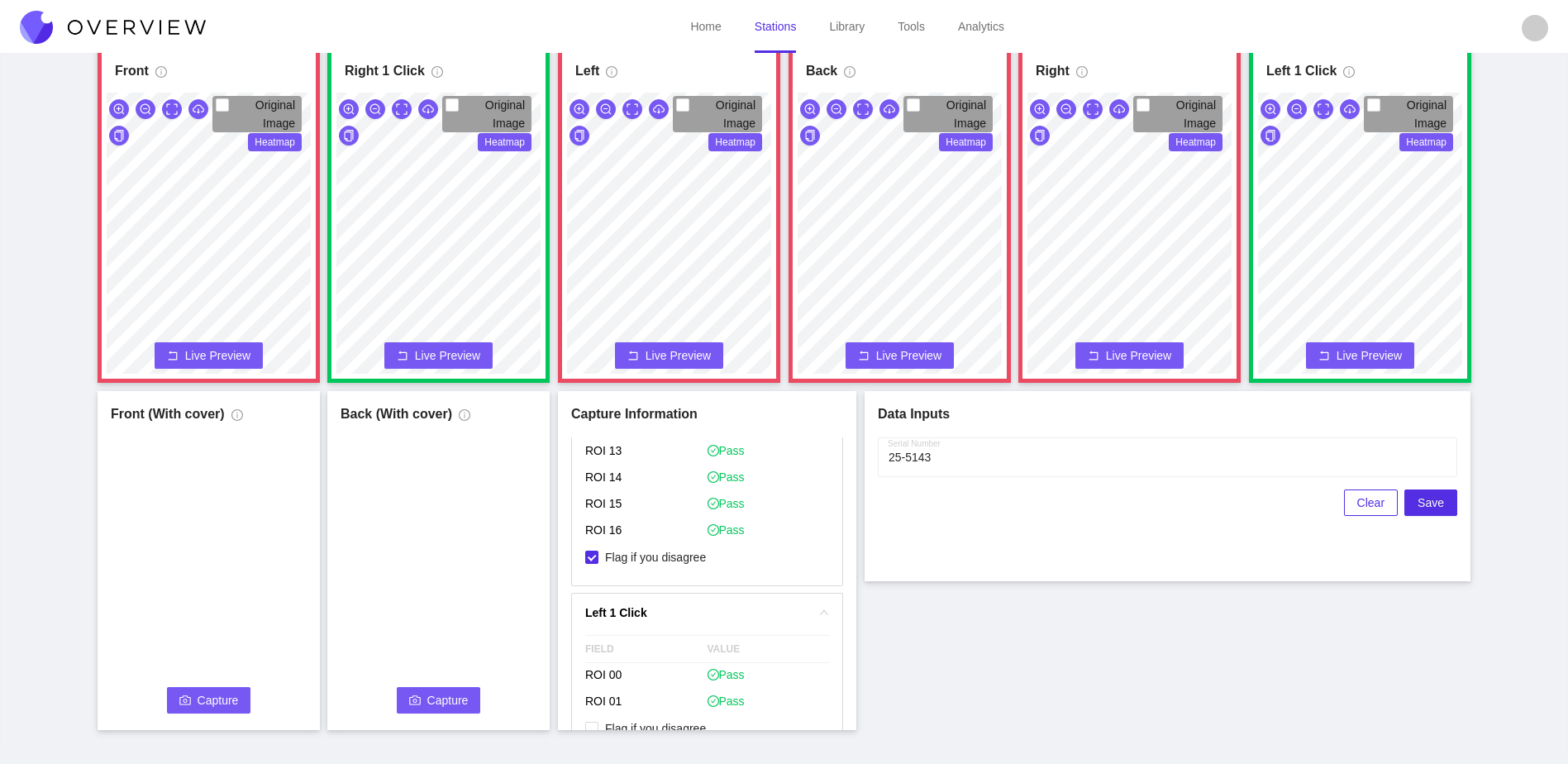
drag, startPoint x: 217, startPoint y: 704, endPoint x: 209, endPoint y: 699, distance: 9.4
click at [209, 699] on span "Capture" at bounding box center [218, 700] width 41 height 18
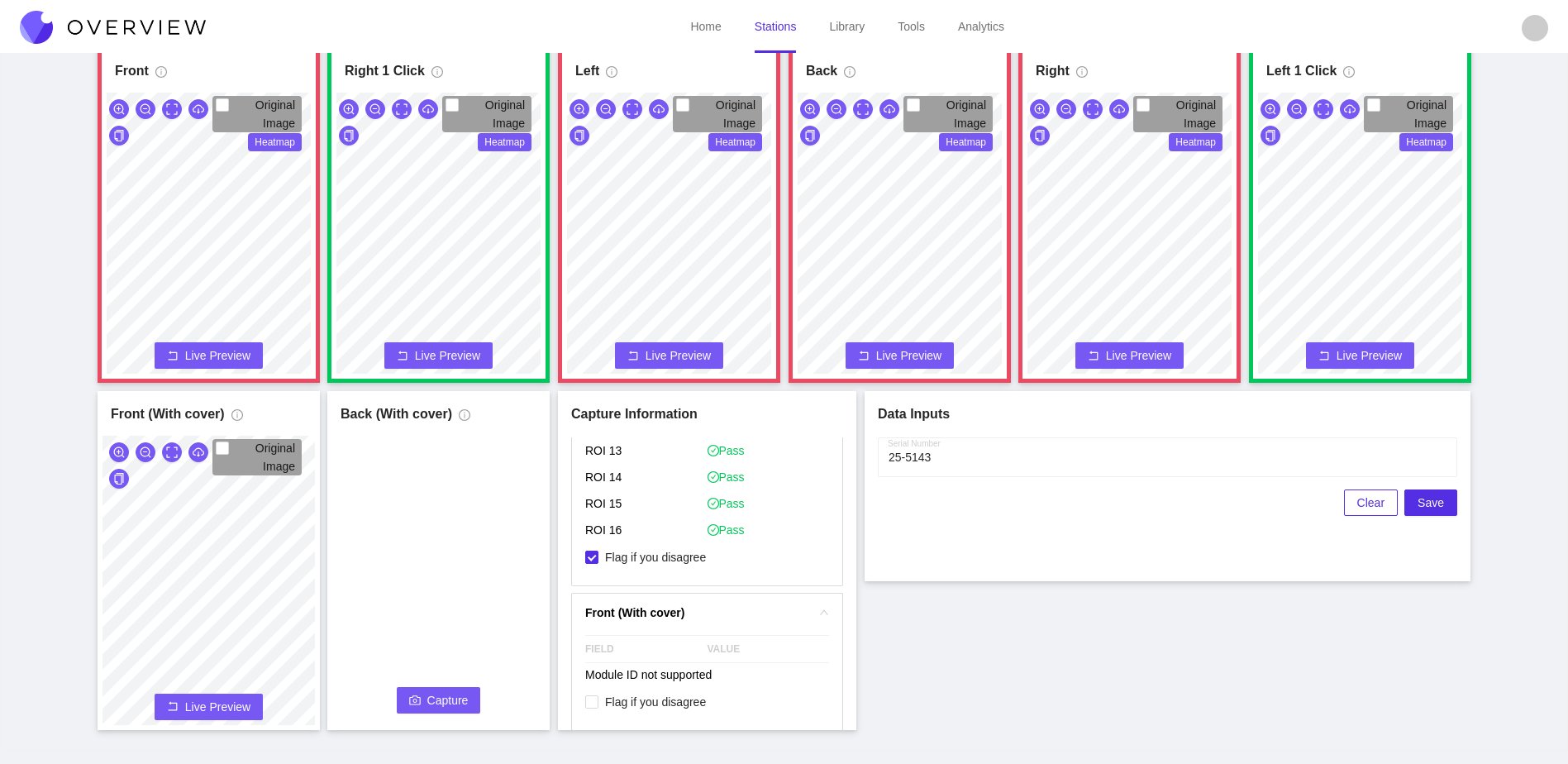
click at [456, 697] on span "Capture" at bounding box center [448, 700] width 41 height 18
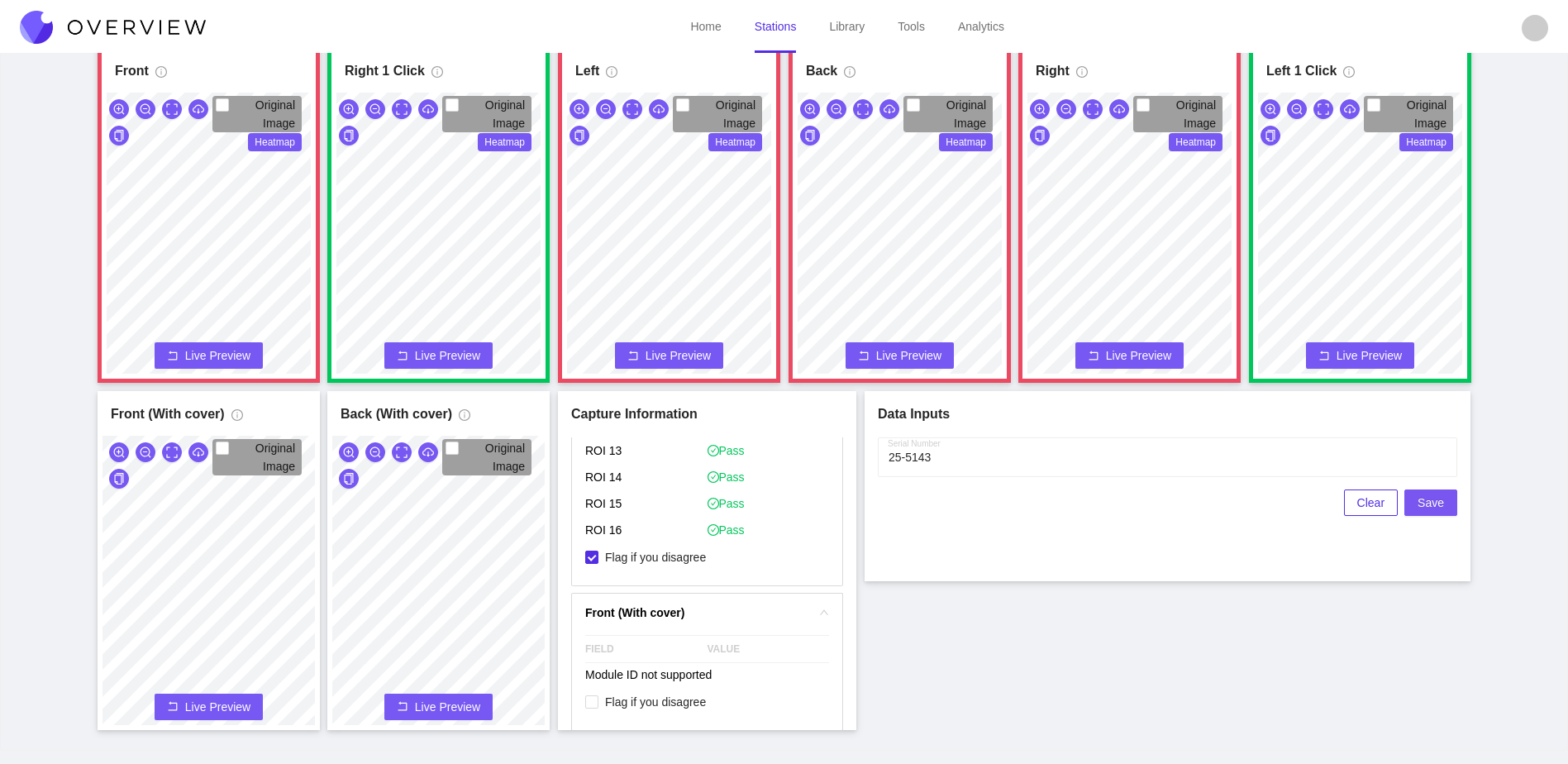
drag, startPoint x: 1432, startPoint y: 508, endPoint x: 1294, endPoint y: 614, distance: 174.0
click at [1313, 663] on div "Front Original Image Heatmap Capture Connecting... Please wait for the camera t…" at bounding box center [784, 387] width 1527 height 687
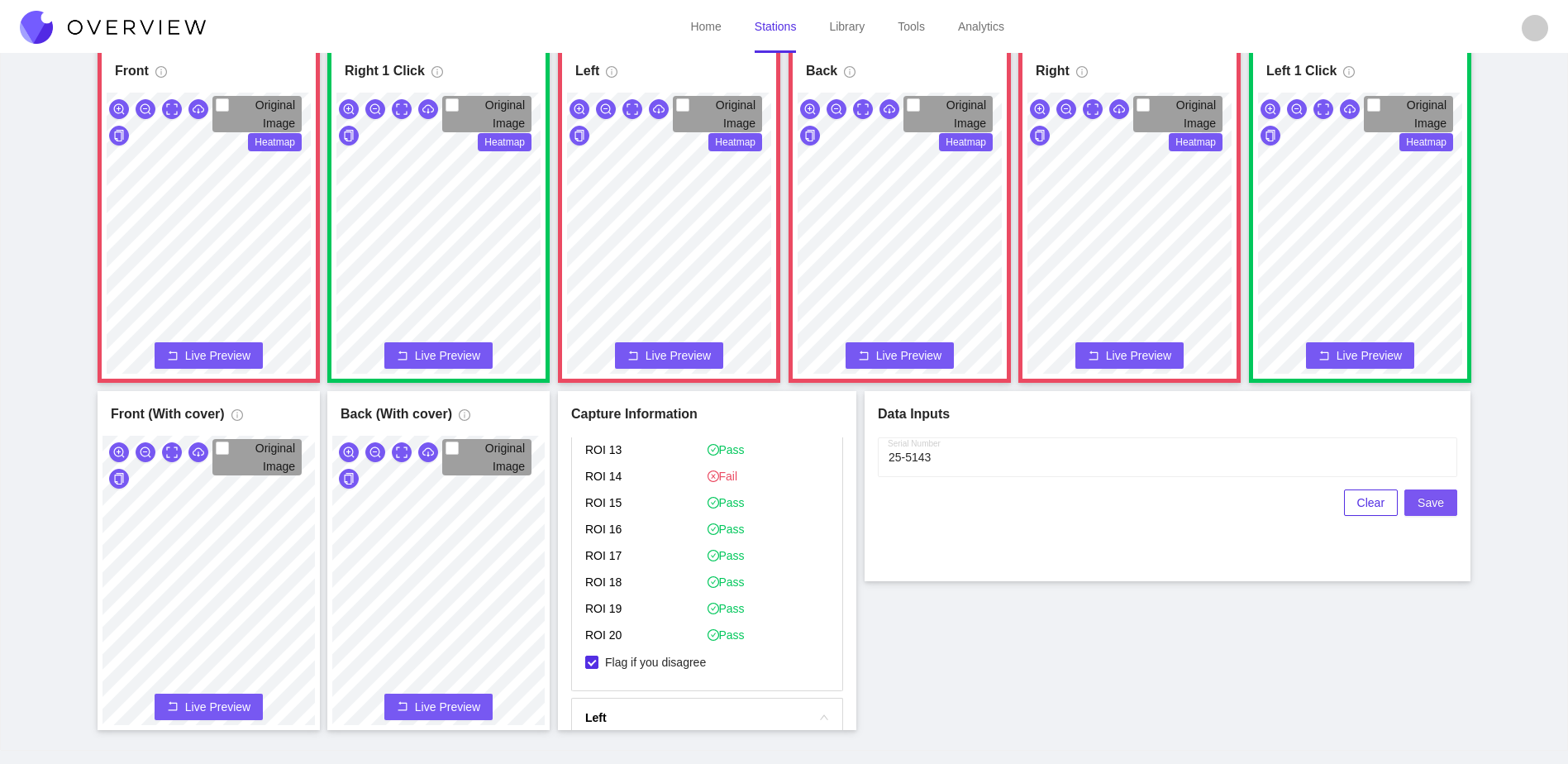
scroll to position [0, 0]
click at [1432, 508] on span "Save" at bounding box center [1430, 502] width 26 height 18
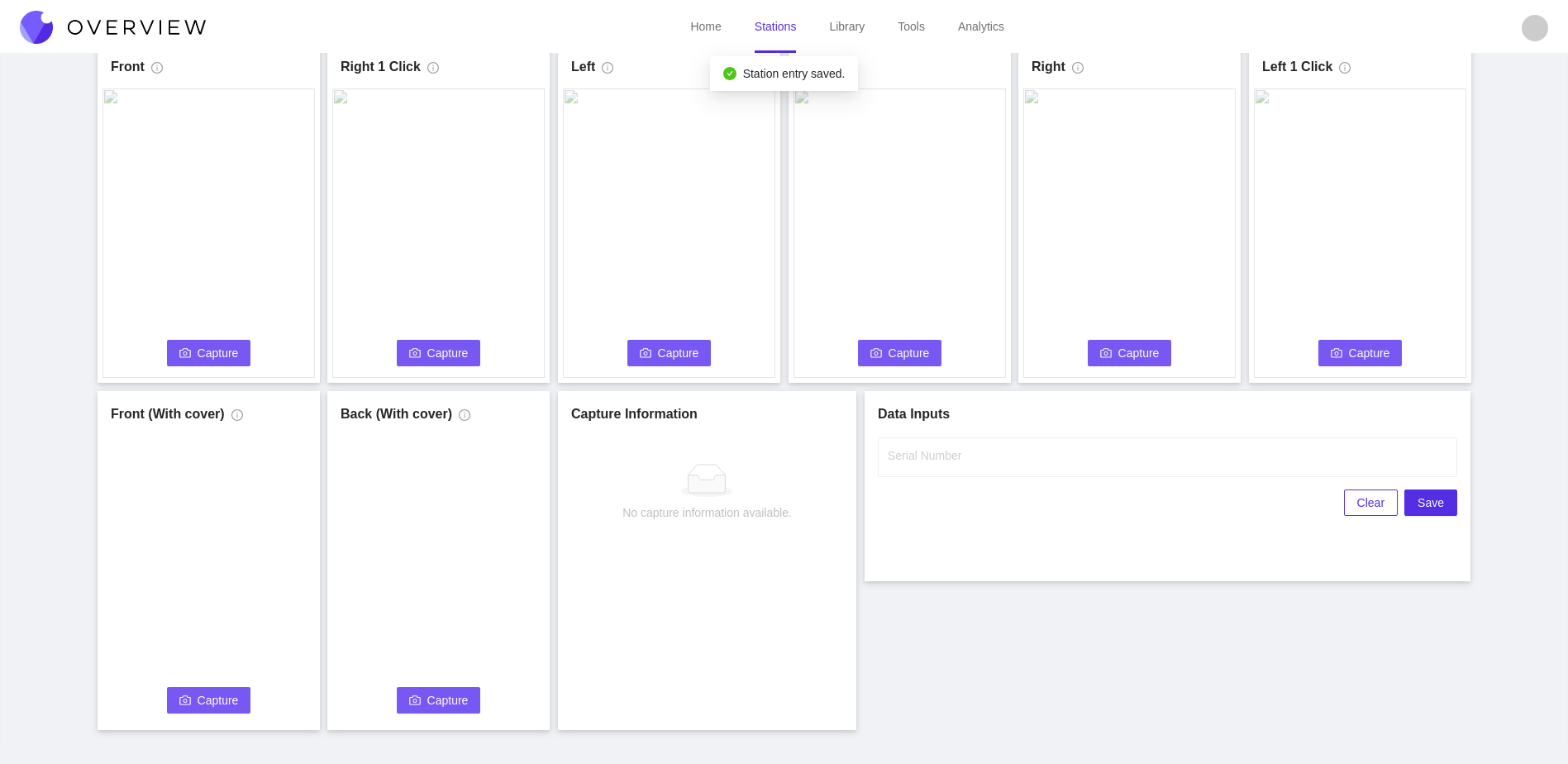
click at [204, 349] on span "Capture" at bounding box center [218, 353] width 41 height 18
click at [1016, 458] on input "Serial Number" at bounding box center [1168, 458] width 580 height 40
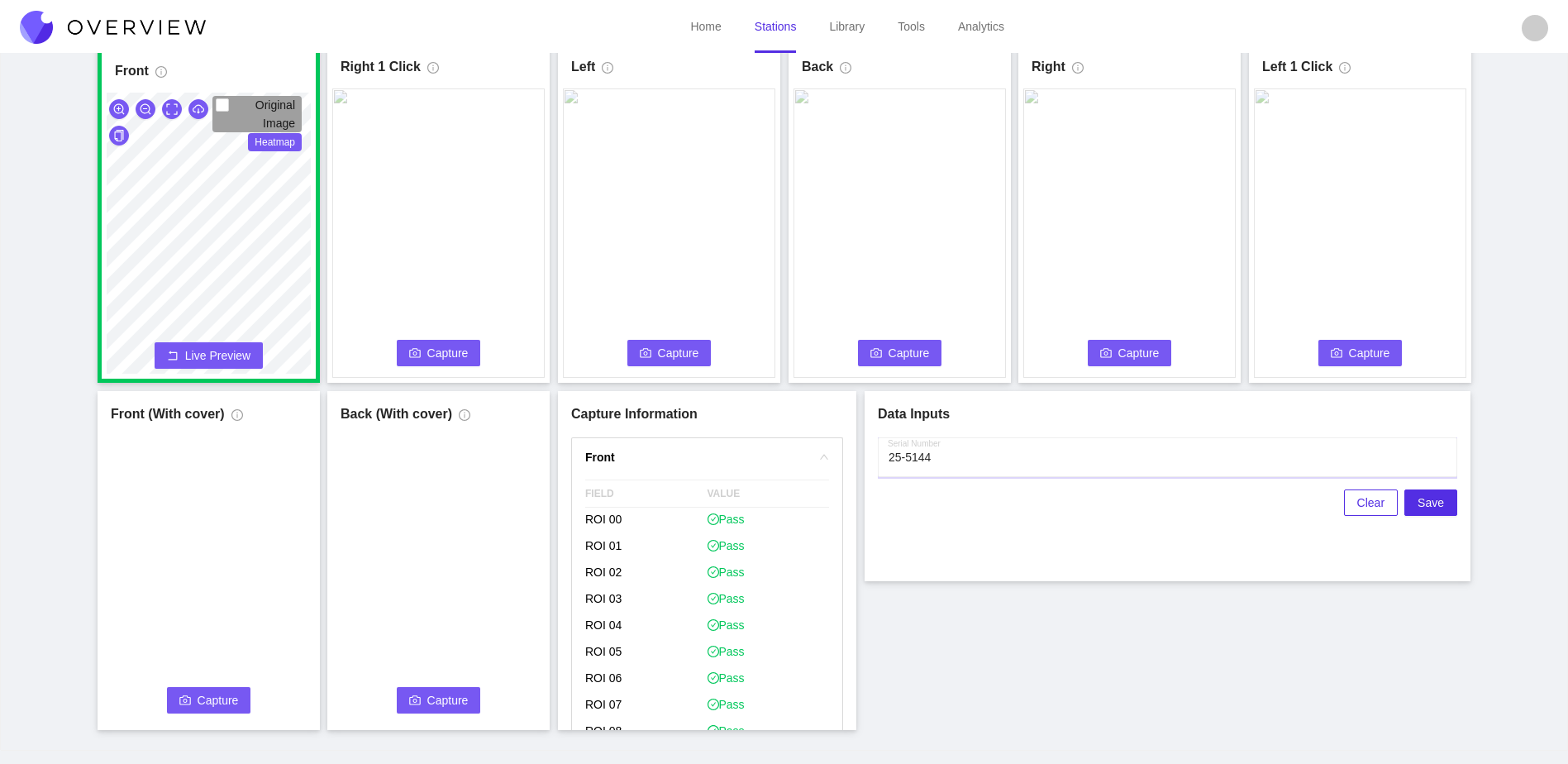
type input "25-5144"
click at [452, 355] on span "Capture" at bounding box center [448, 353] width 41 height 18
click at [669, 361] on span "Capture" at bounding box center [678, 353] width 41 height 18
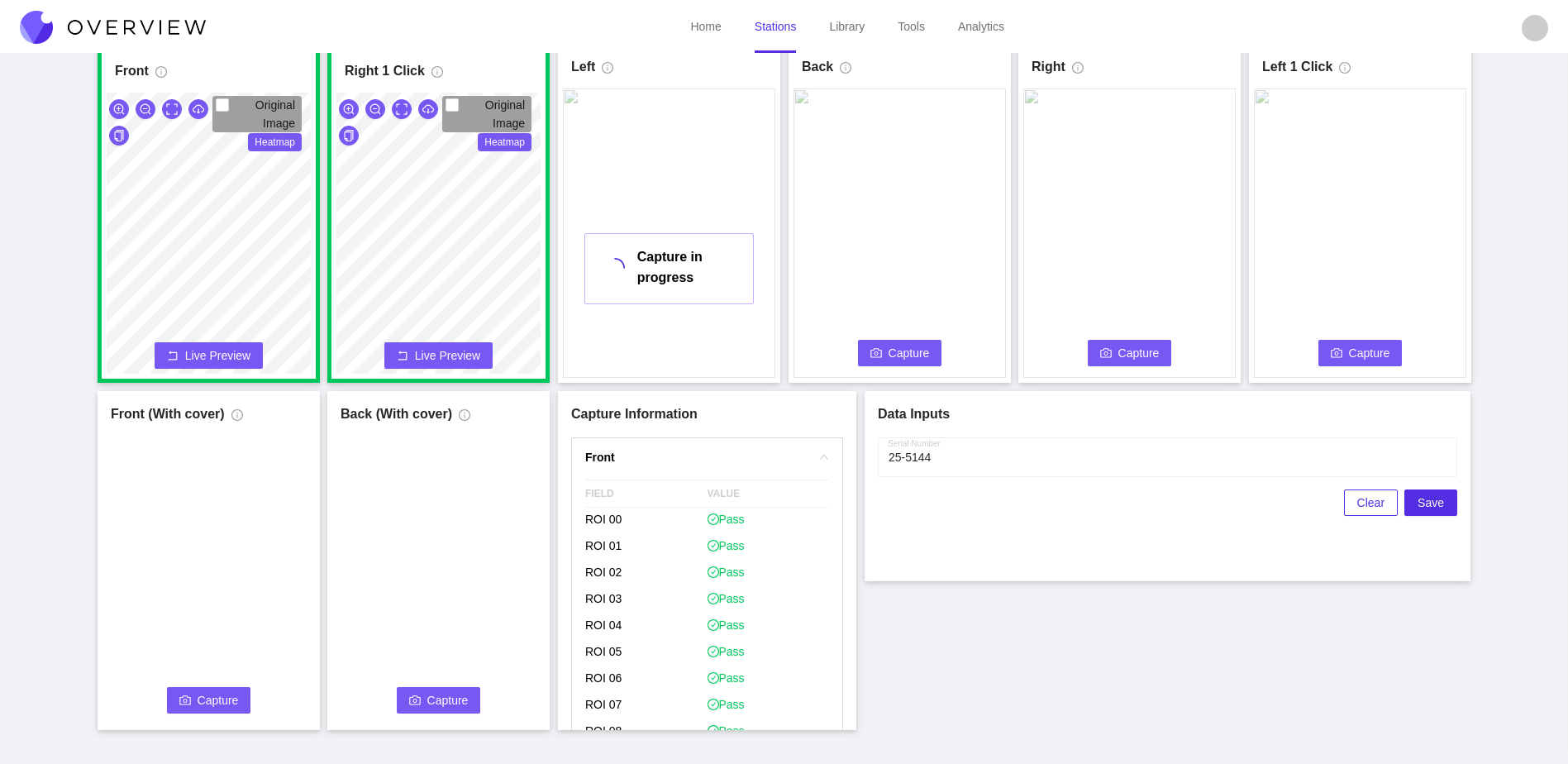
click at [880, 346] on button "Capture" at bounding box center [900, 353] width 84 height 26
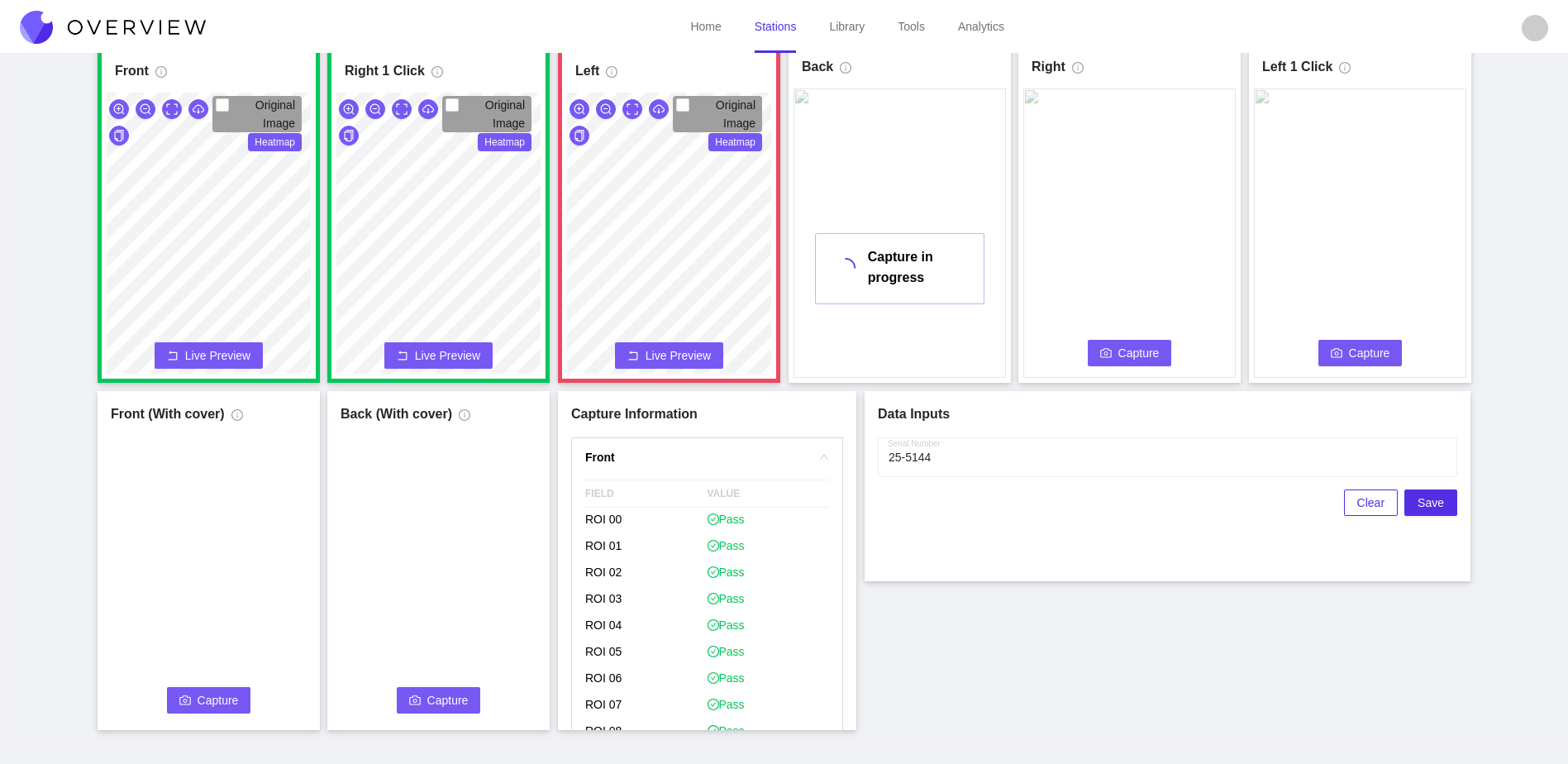
click at [1128, 356] on span "Capture" at bounding box center [1139, 353] width 41 height 18
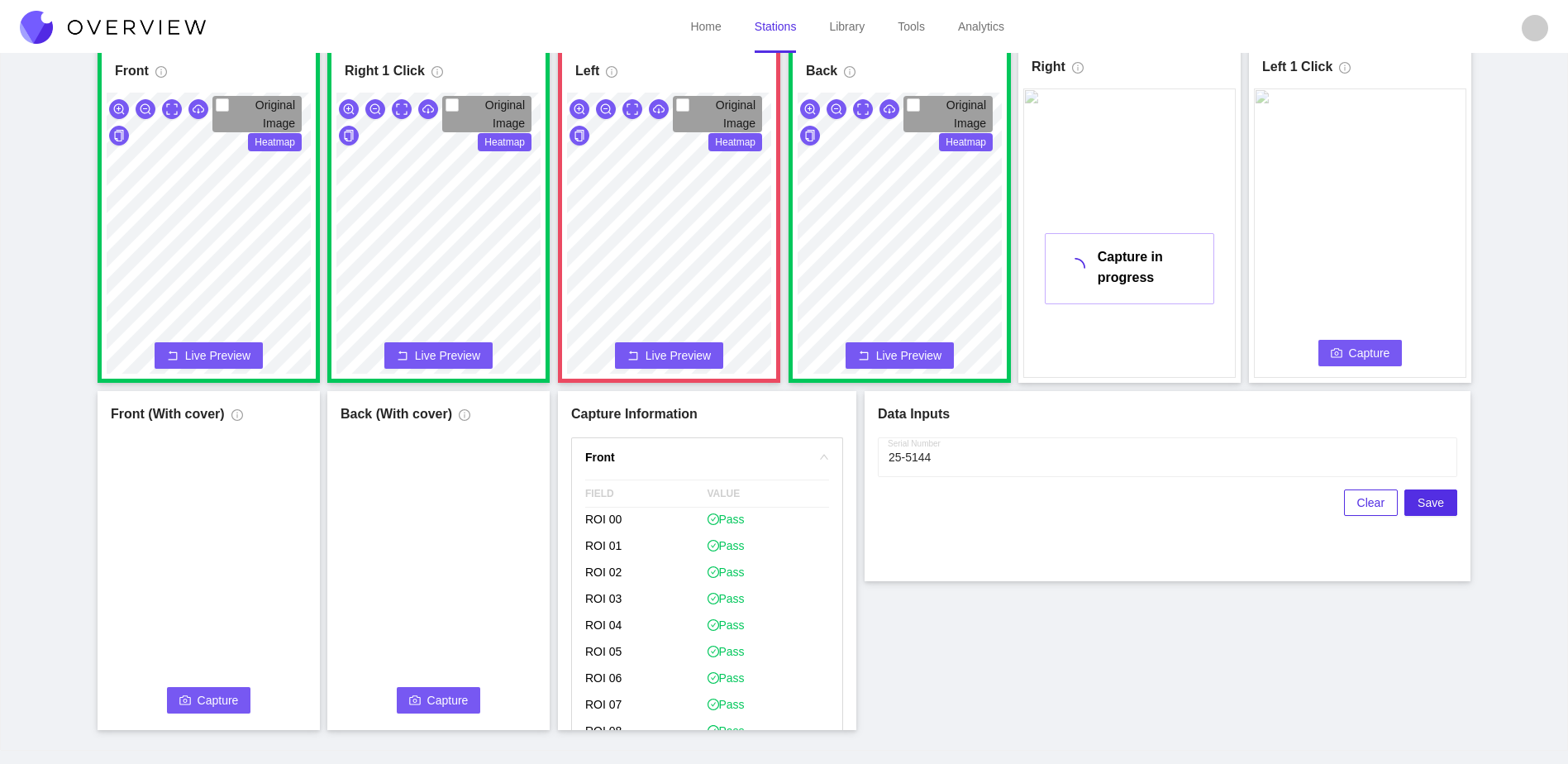
click at [1353, 359] on span "Capture" at bounding box center [1369, 353] width 41 height 18
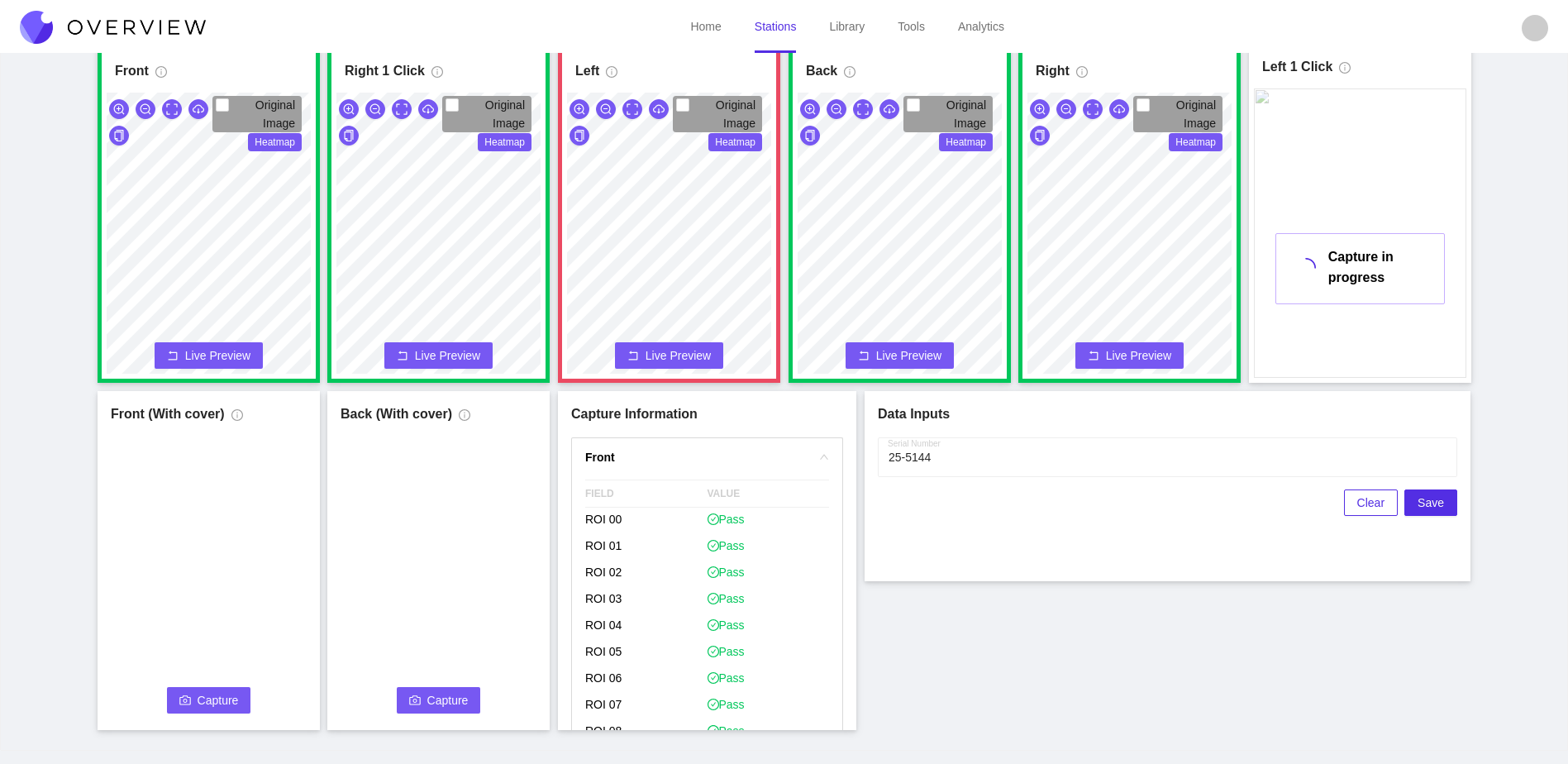
click at [664, 402] on div "Front Original Image Heatmap Capture Connecting... Please wait for the camera t…" at bounding box center [784, 387] width 1527 height 687
click at [671, 659] on span "Flag if you disagree" at bounding box center [655, 658] width 114 height 16
click at [599, 659] on input "Flag if you disagree" at bounding box center [592, 658] width 14 height 14
checkbox input "true"
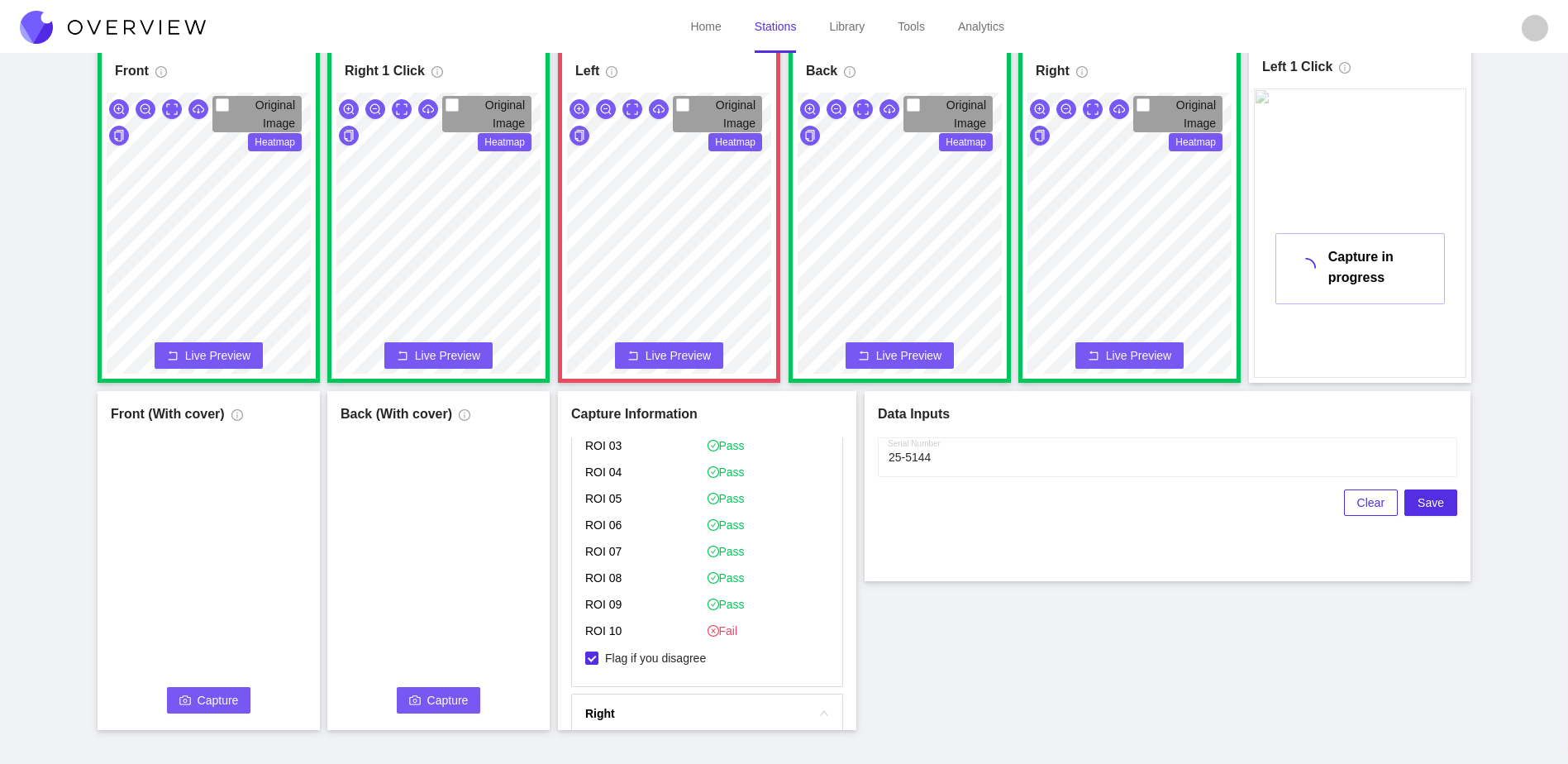
click at [1014, 653] on div "Front Original Image Heatmap Capture Connecting... Please wait for the camera t…" at bounding box center [784, 387] width 1527 height 687
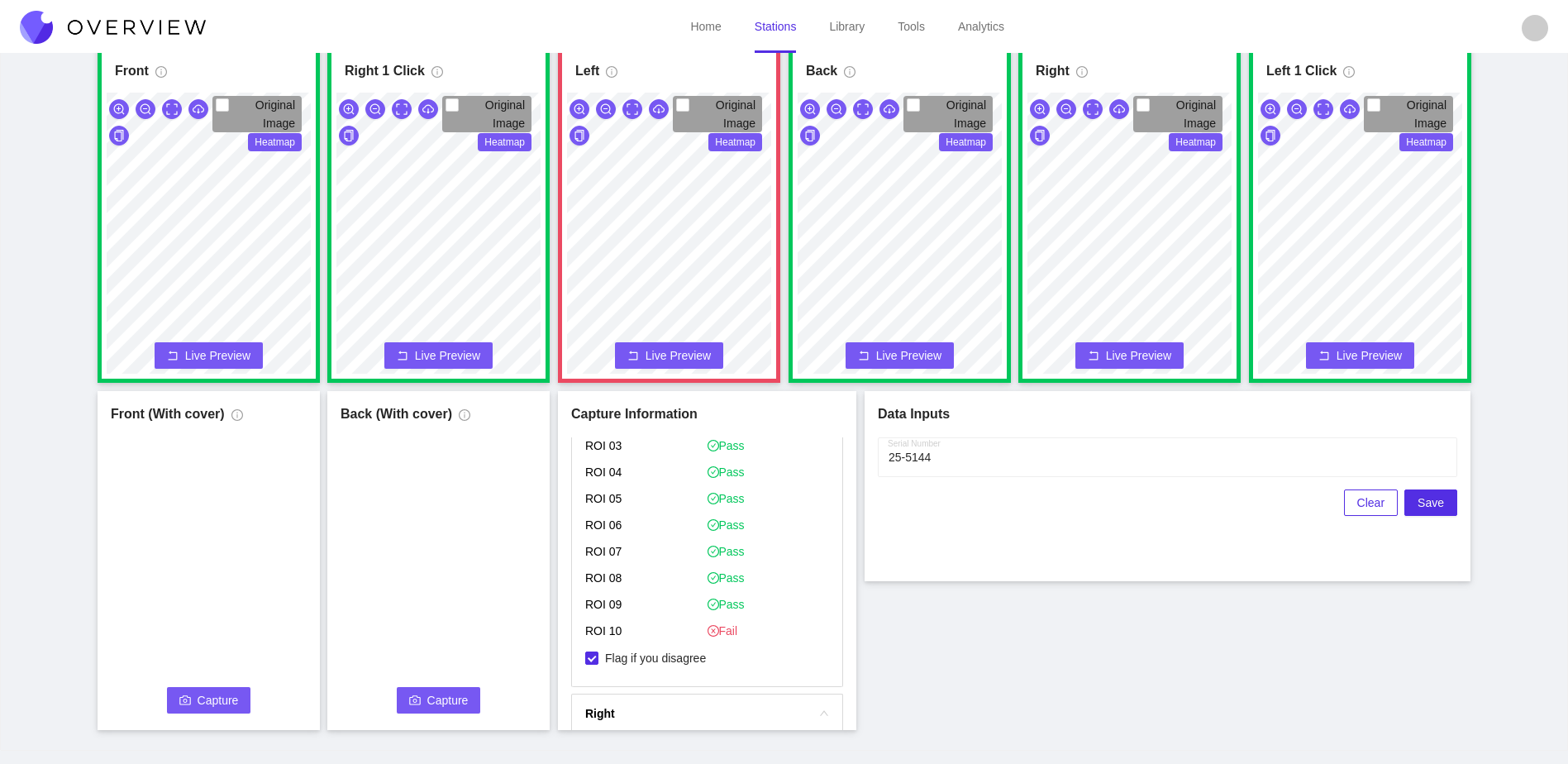
click at [210, 700] on span "Capture" at bounding box center [218, 700] width 41 height 18
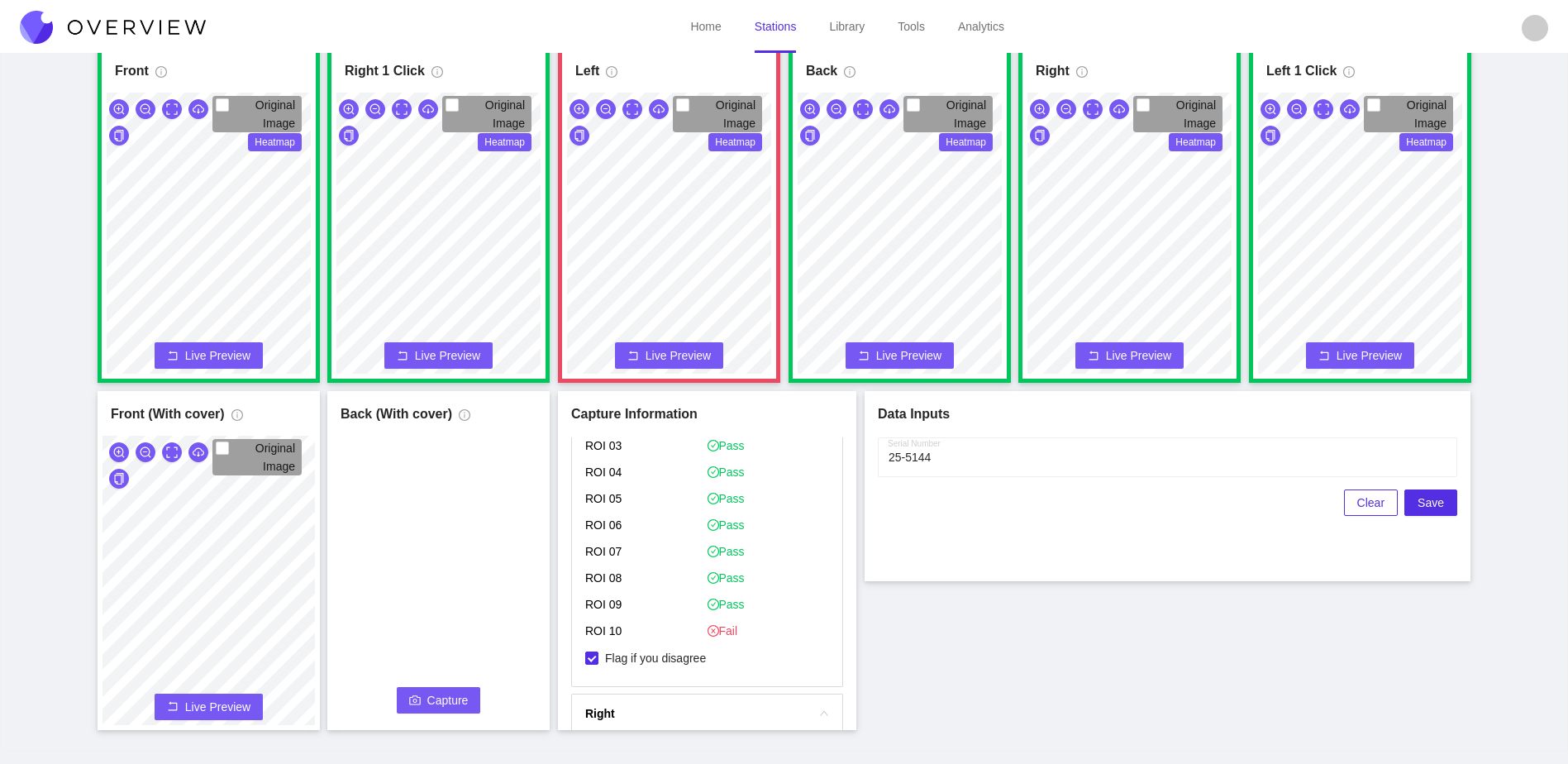
click at [439, 703] on span "Capture" at bounding box center [448, 700] width 41 height 18
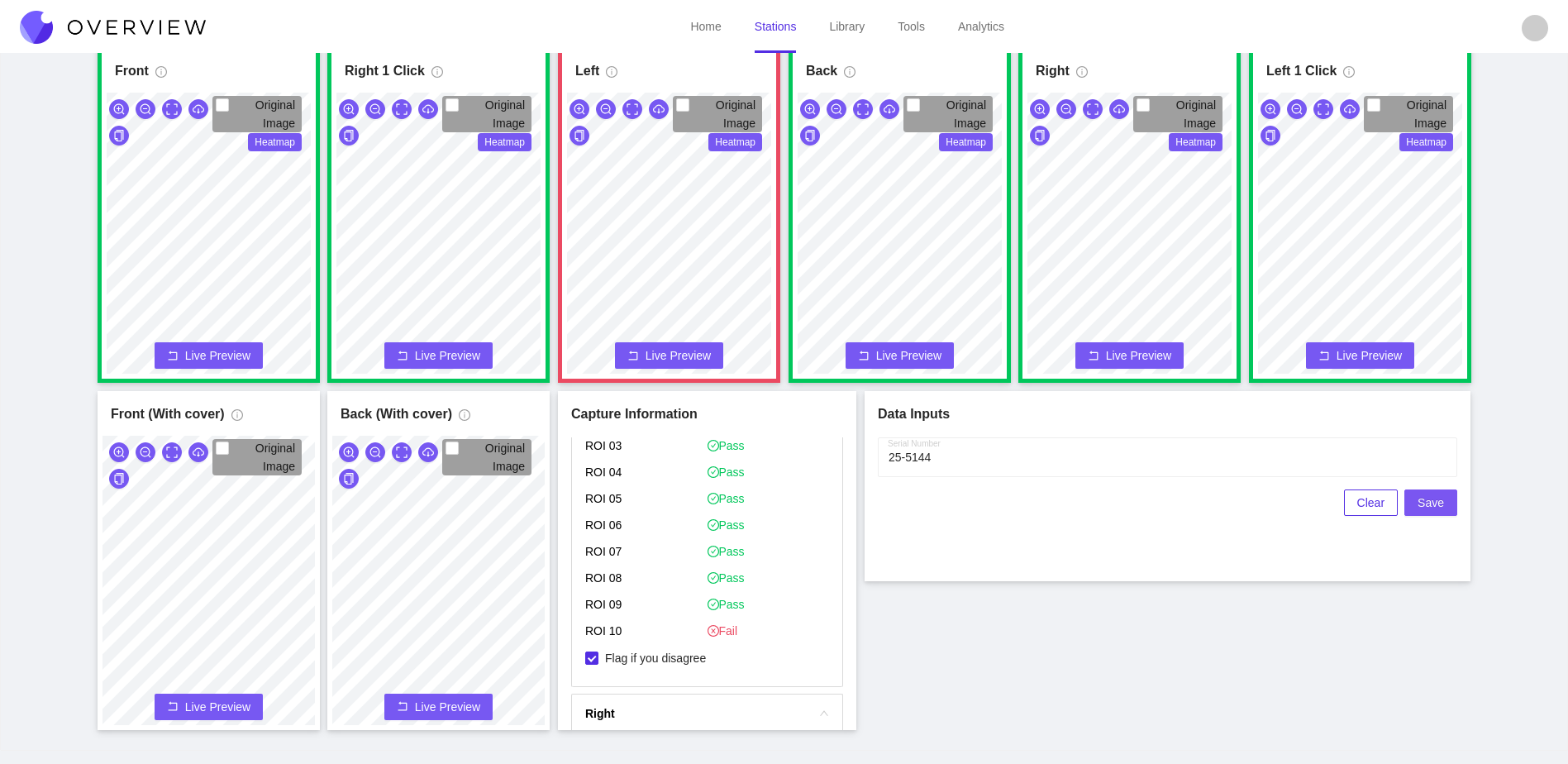
click at [1439, 507] on span "Save" at bounding box center [1430, 502] width 26 height 18
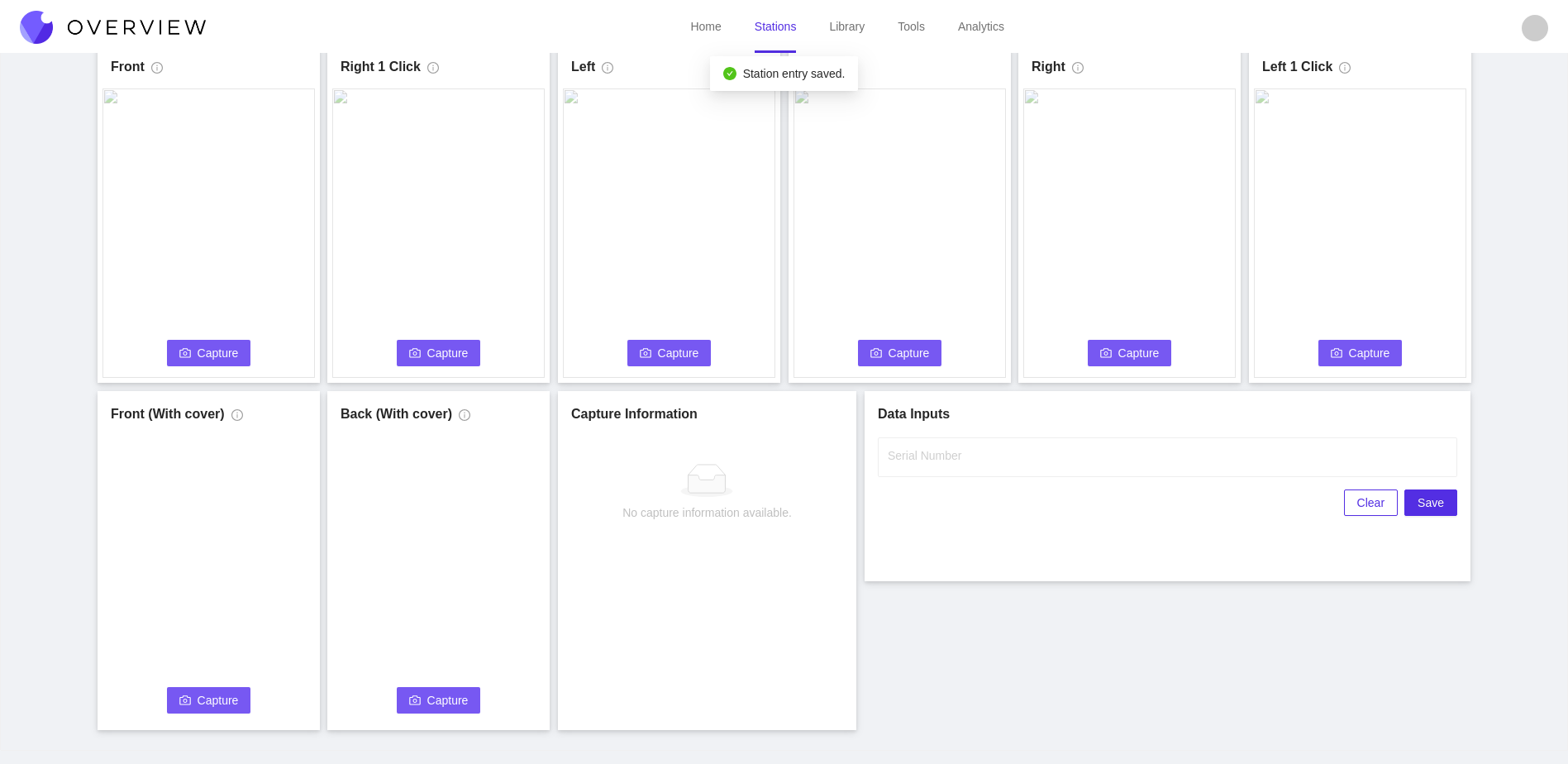
scroll to position [0, 0]
click at [203, 353] on span "Capture" at bounding box center [218, 353] width 41 height 18
click at [1031, 461] on input "Serial Number" at bounding box center [1168, 458] width 580 height 40
type input "25-5145"
click at [1037, 610] on div "Front Capture in progress Connecting... Please wait for the camera to connect..…" at bounding box center [784, 387] width 1527 height 687
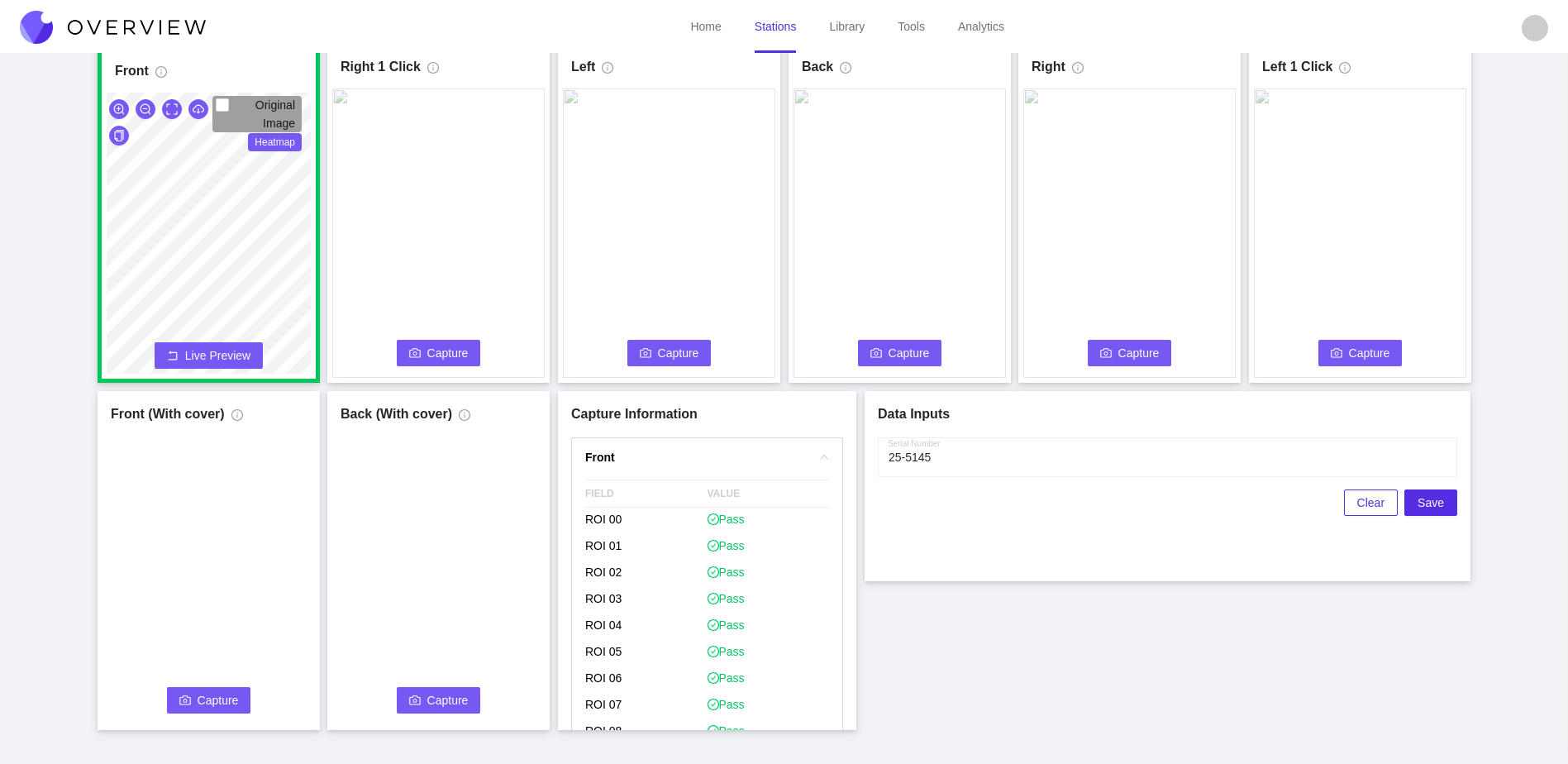
click at [438, 355] on span "Capture" at bounding box center [448, 353] width 41 height 18
click at [694, 359] on span "Capture" at bounding box center [678, 353] width 41 height 18
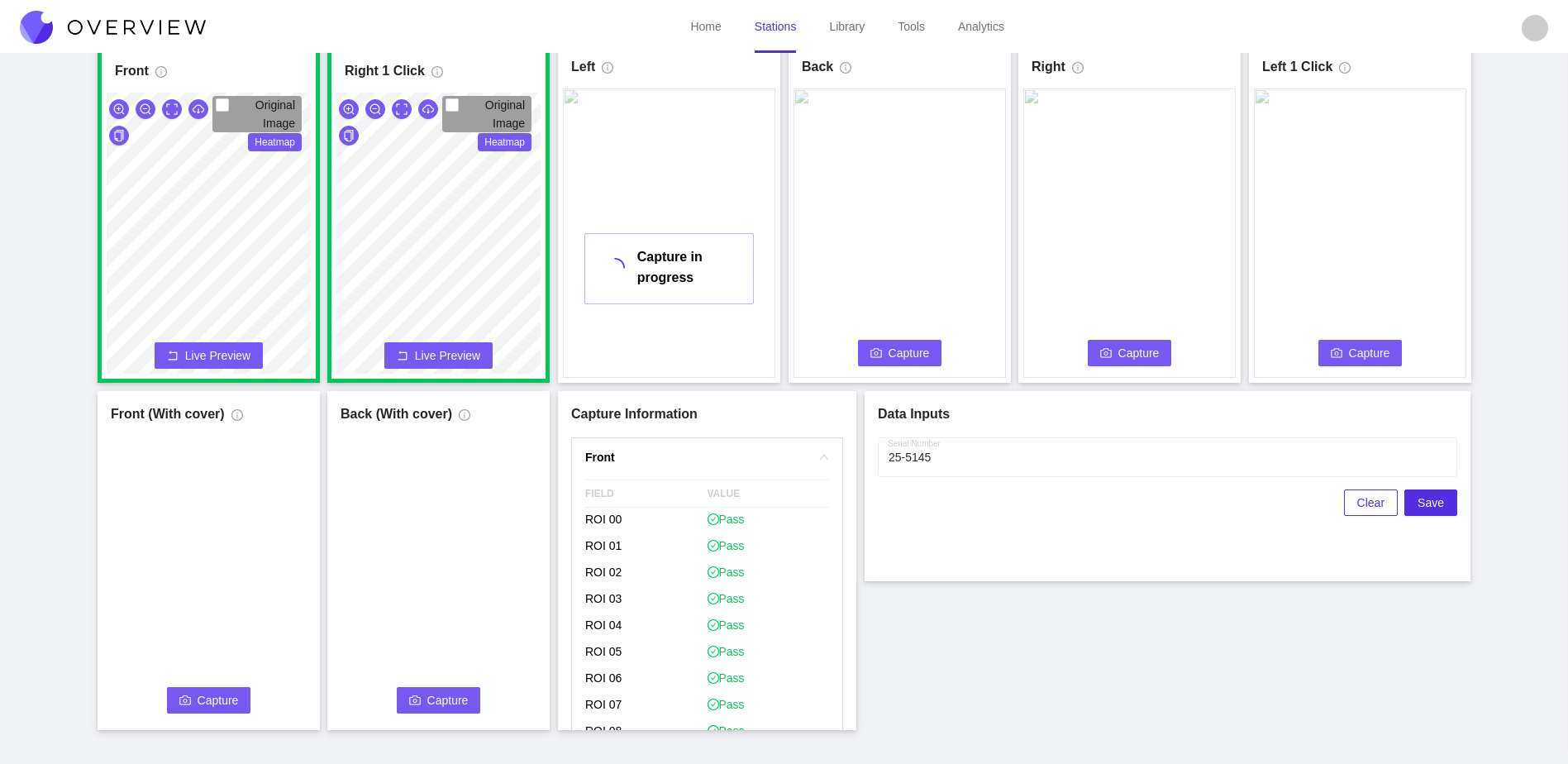
click at [905, 334] on video at bounding box center [900, 232] width 212 height 289
click at [905, 356] on span "Capture" at bounding box center [909, 353] width 41 height 18
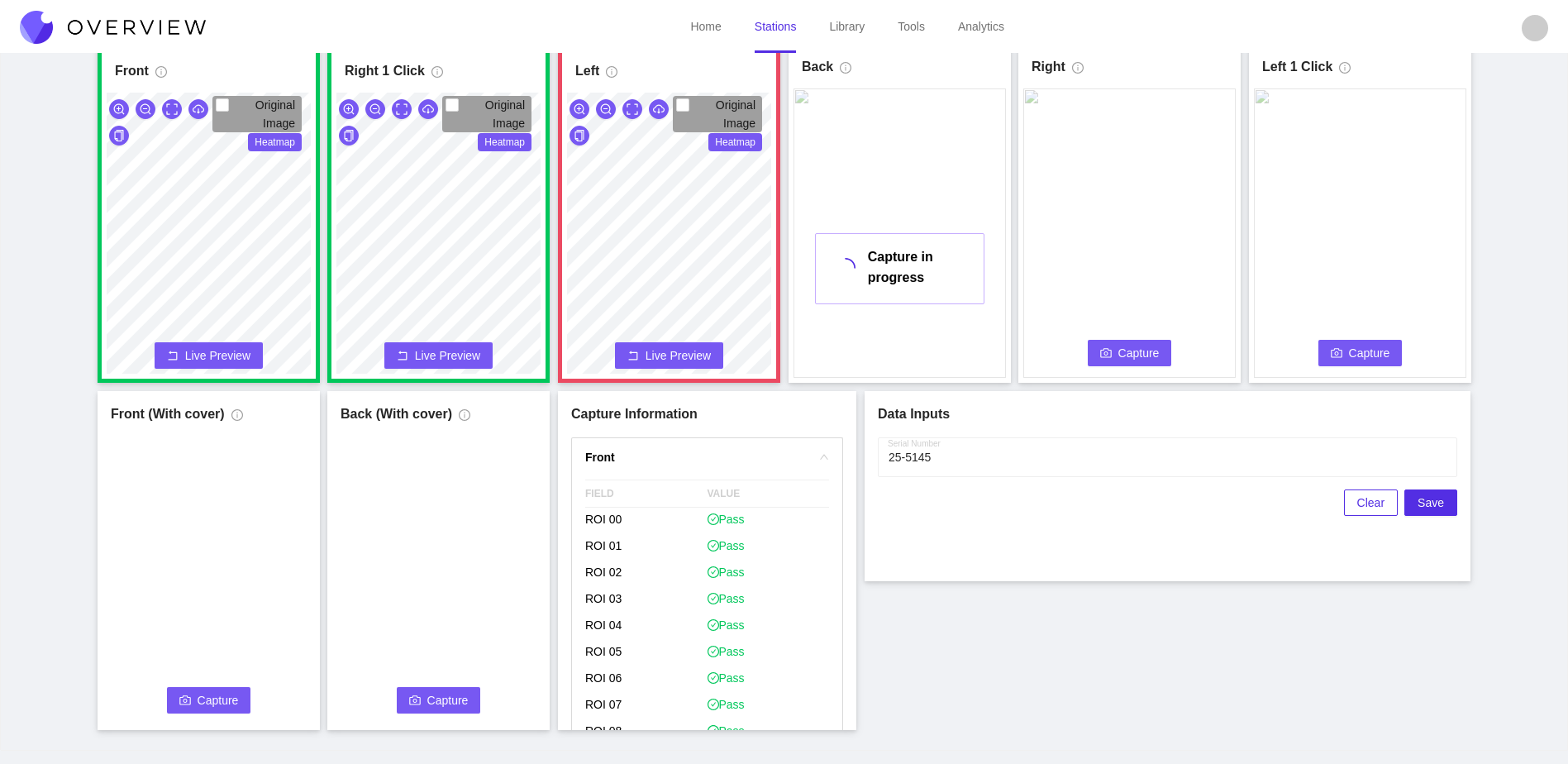
click at [1130, 356] on span "Capture" at bounding box center [1139, 353] width 41 height 18
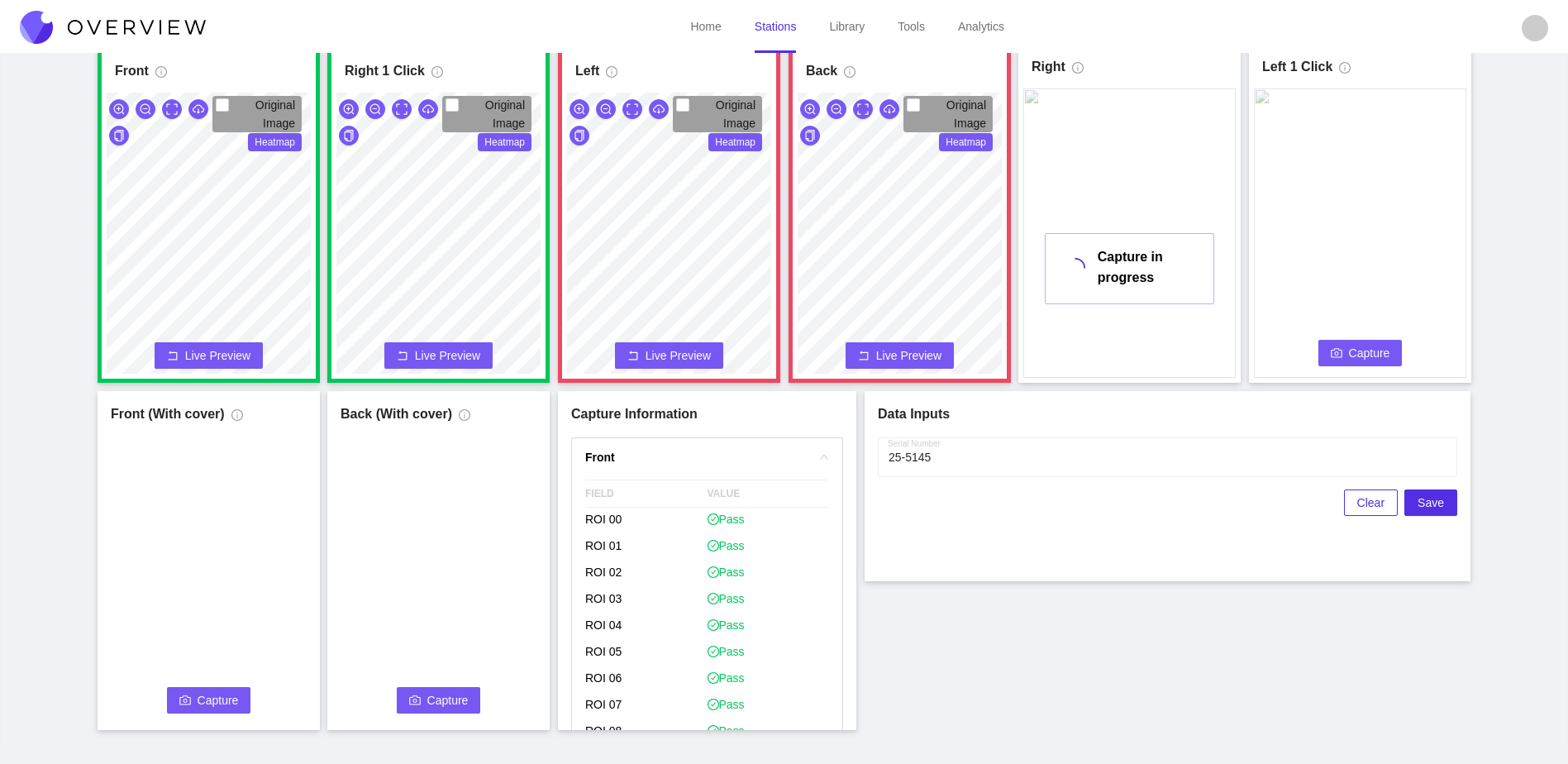
click at [1362, 353] on span "Capture" at bounding box center [1369, 353] width 41 height 18
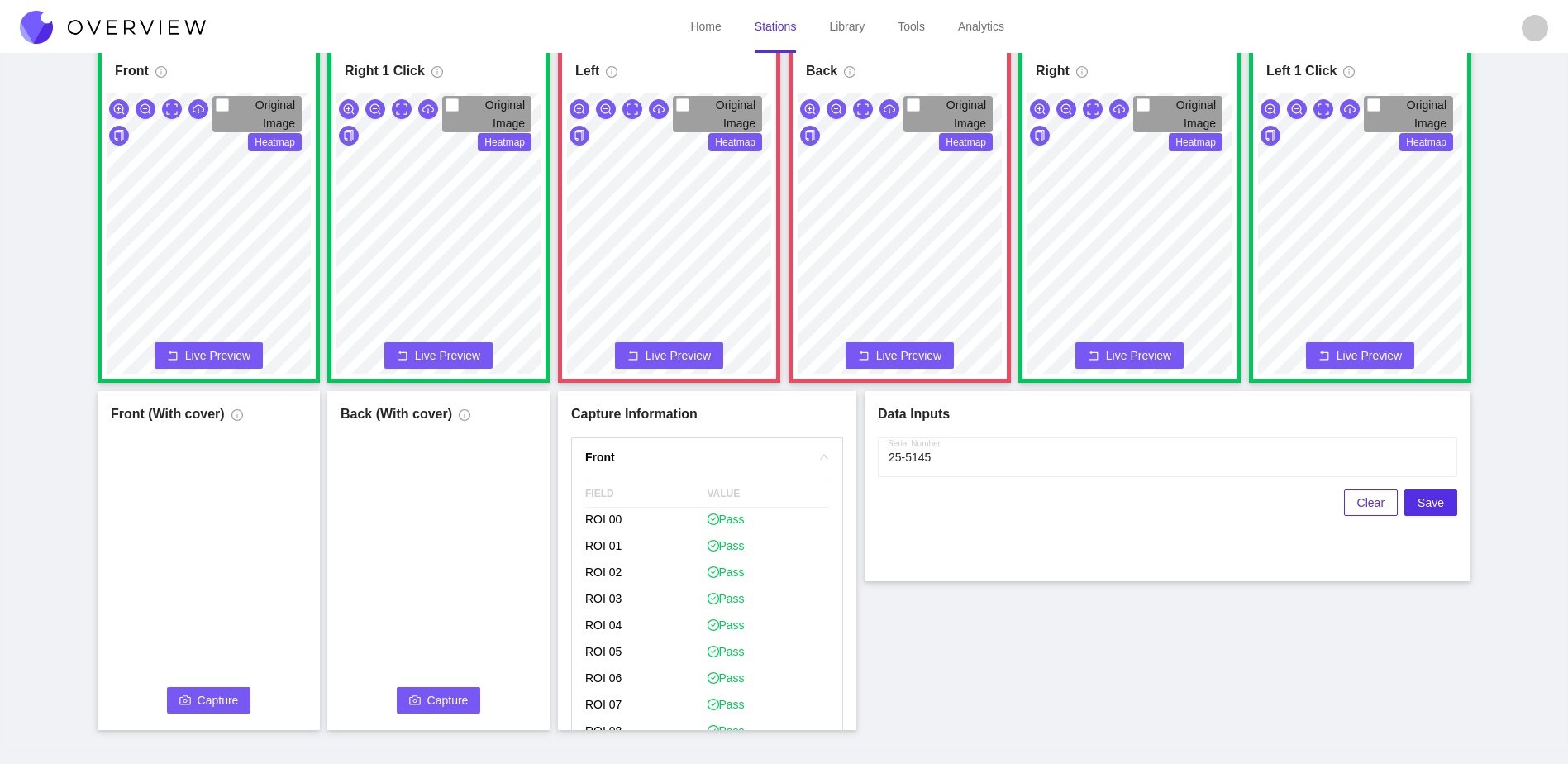
click at [230, 700] on span "Capture" at bounding box center [218, 700] width 41 height 18
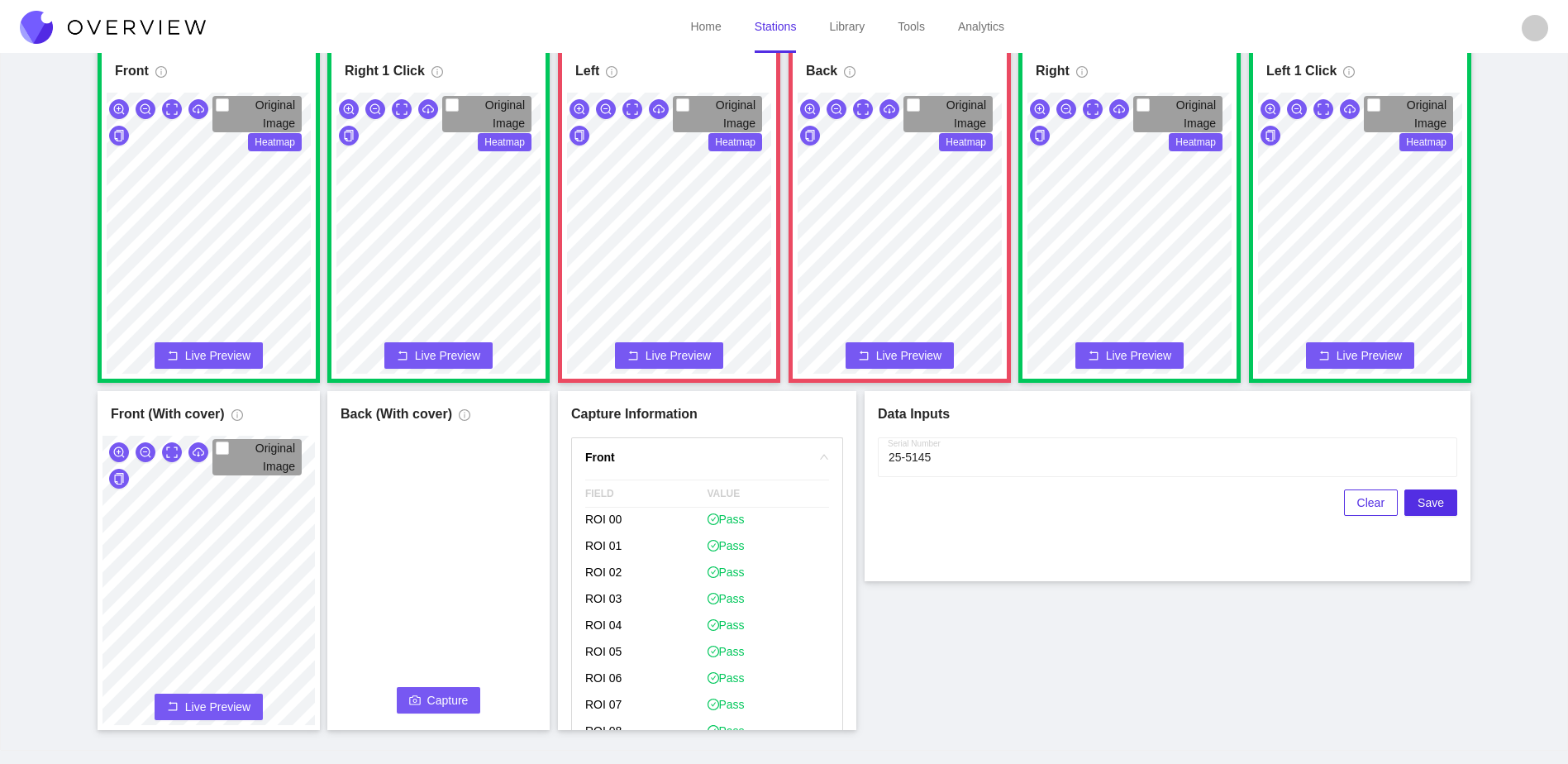
click at [428, 703] on span "Capture" at bounding box center [448, 700] width 41 height 18
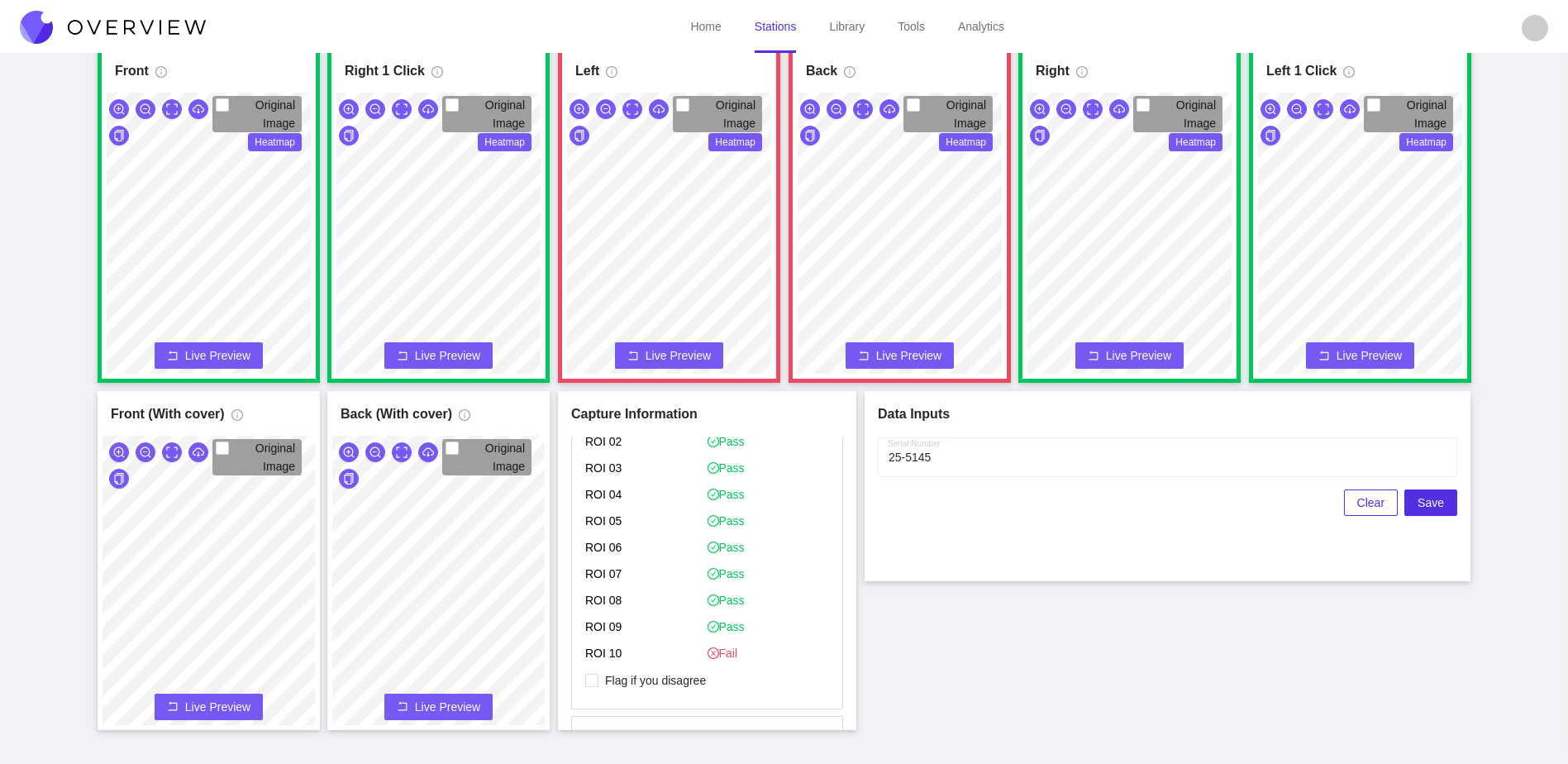
scroll to position [910, 0]
click at [686, 580] on span "Flag if you disagree" at bounding box center [655, 575] width 114 height 16
click at [599, 580] on input "Flag if you disagree" at bounding box center [592, 575] width 14 height 14
checkbox input "true"
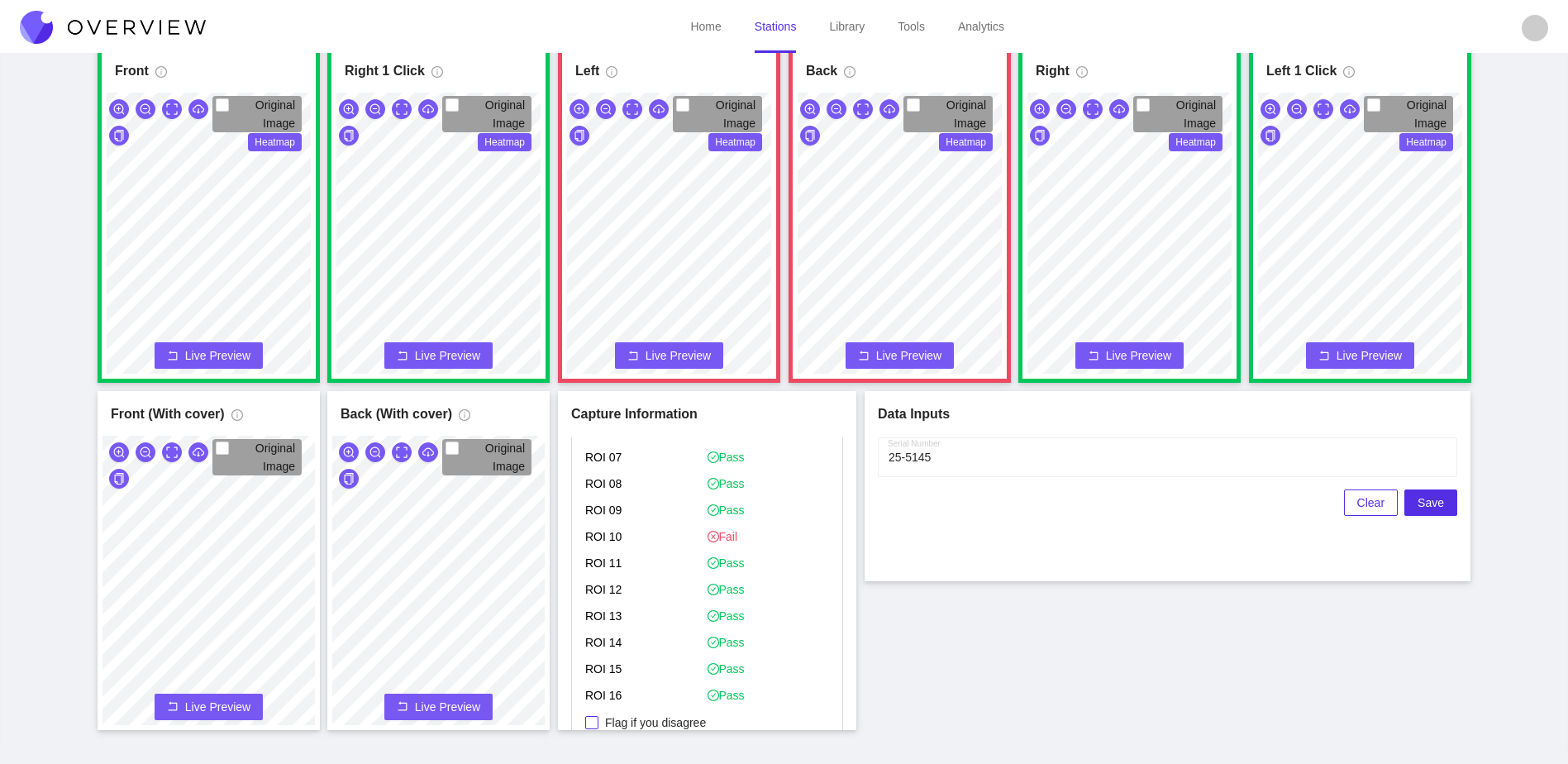
click at [638, 718] on span "Flag if you disagree" at bounding box center [655, 723] width 114 height 16
click at [599, 718] on input "Flag if you disagree" at bounding box center [592, 722] width 14 height 14
checkbox input "true"
drag, startPoint x: 984, startPoint y: 697, endPoint x: 990, endPoint y: 681, distance: 17.1
click at [985, 695] on div "Front Original Image Heatmap Capture Connecting... Please wait for the camera t…" at bounding box center [784, 387] width 1527 height 687
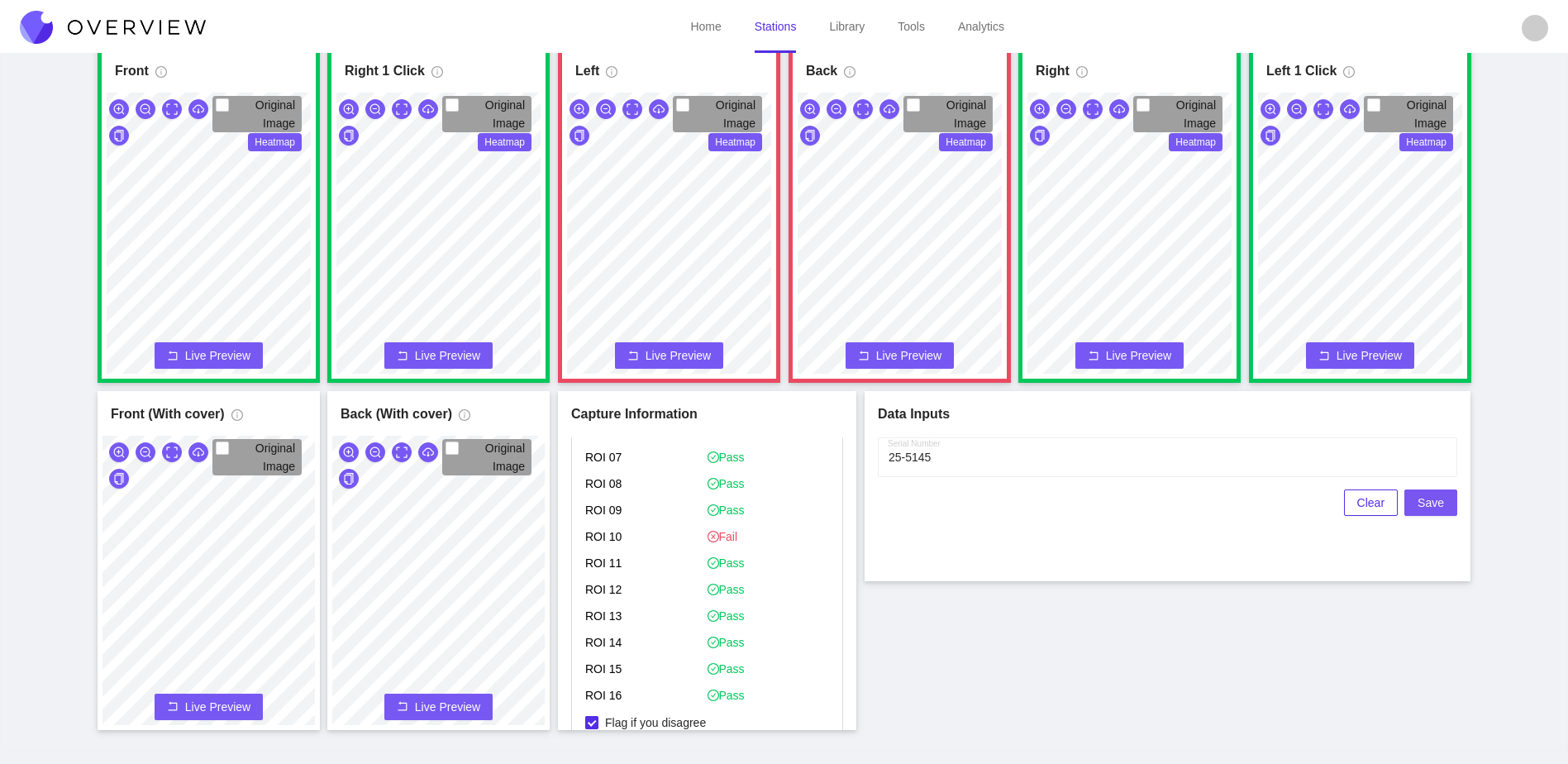
drag, startPoint x: 1430, startPoint y: 505, endPoint x: 685, endPoint y: 724, distance: 776.5
click at [686, 763] on main "S8 Surgeon S8 Surgeon Last capture [DATE] 09:00:26 AM Online Automated Camera U…" at bounding box center [784, 365] width 1568 height 798
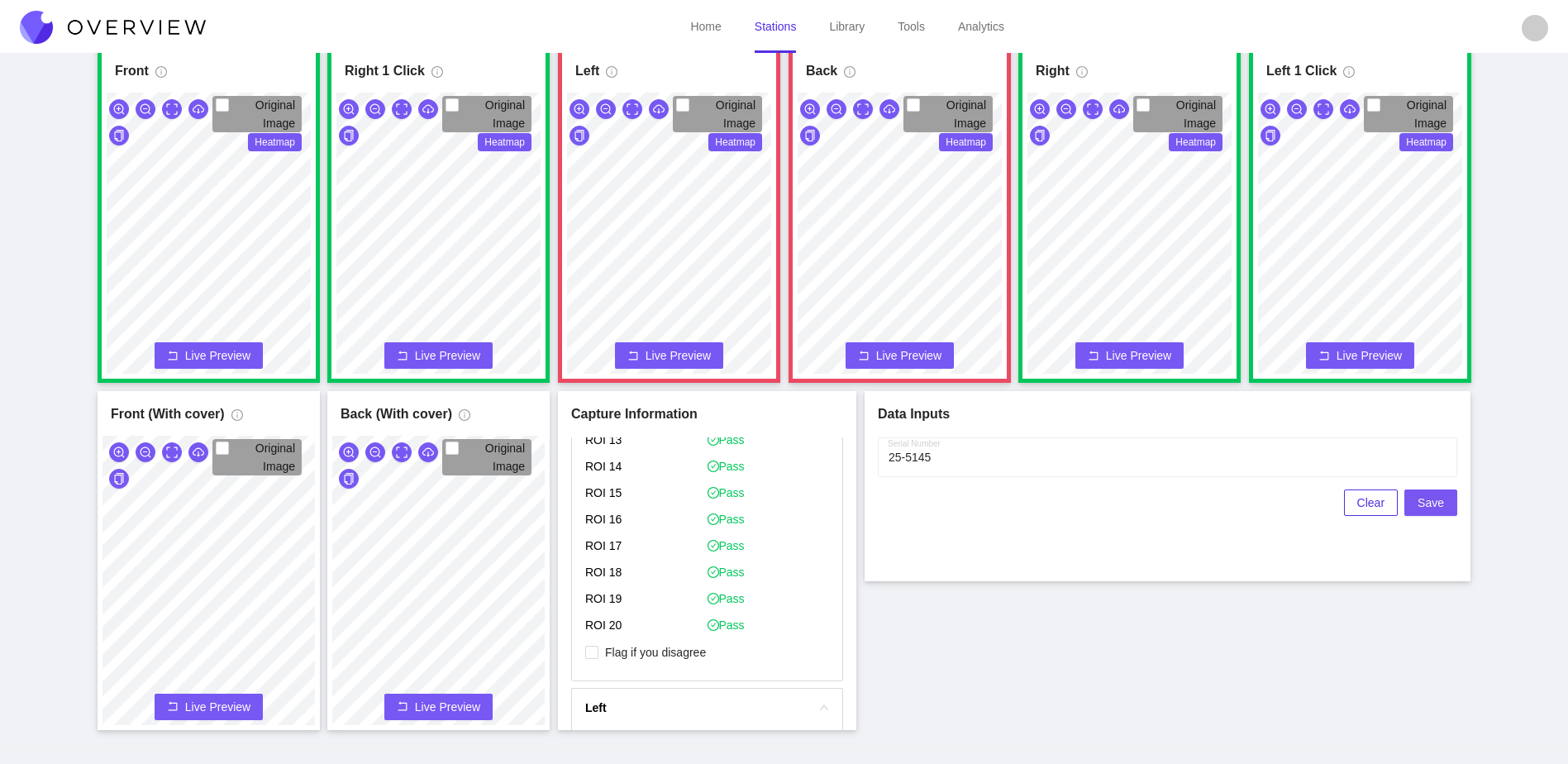
scroll to position [413, 0]
click at [1439, 506] on span "Save" at bounding box center [1430, 502] width 26 height 18
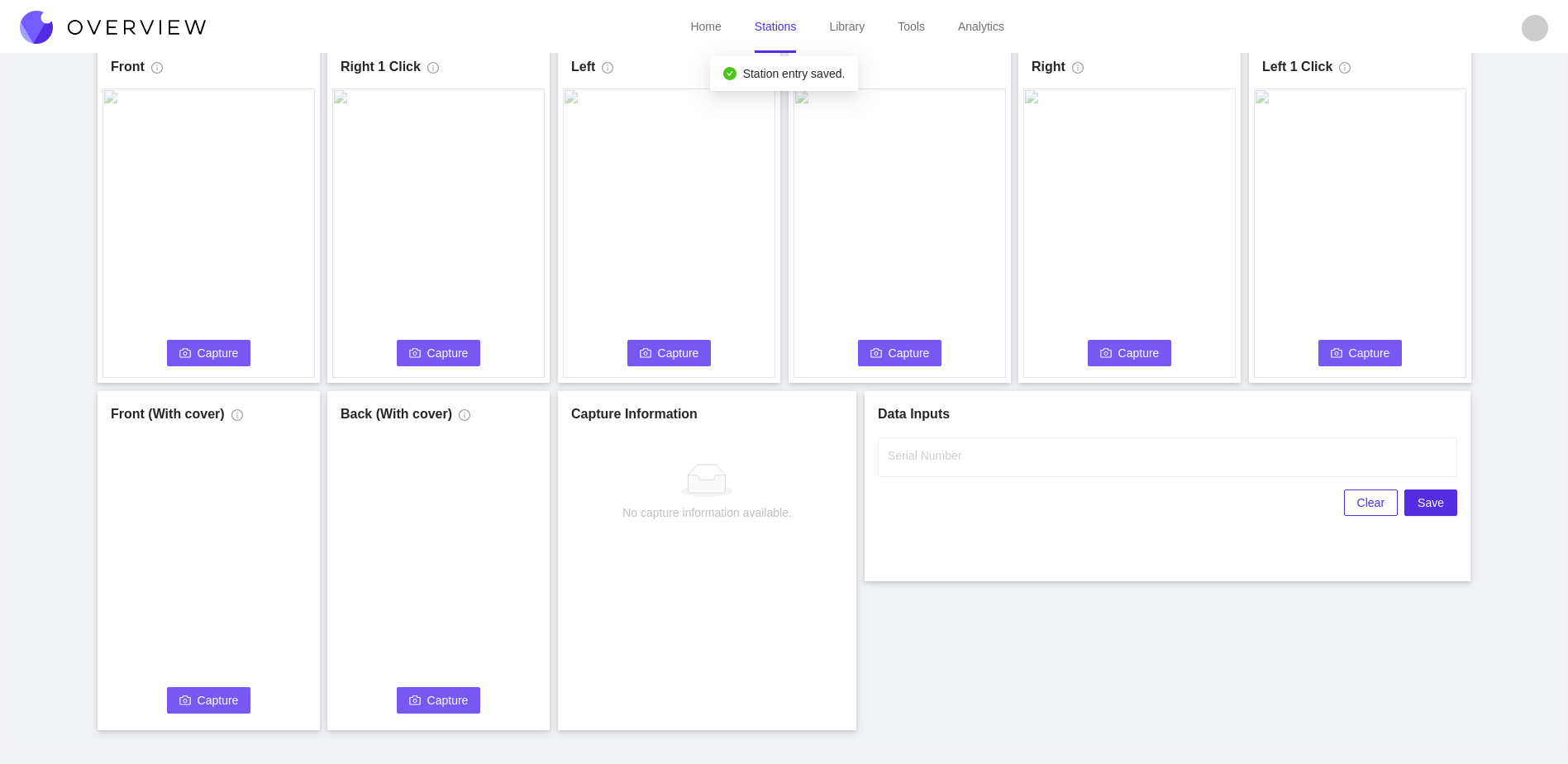
scroll to position [0, 0]
click at [209, 354] on span "Capture" at bounding box center [218, 353] width 41 height 18
click at [1088, 451] on input "Serial Number" at bounding box center [1168, 458] width 580 height 40
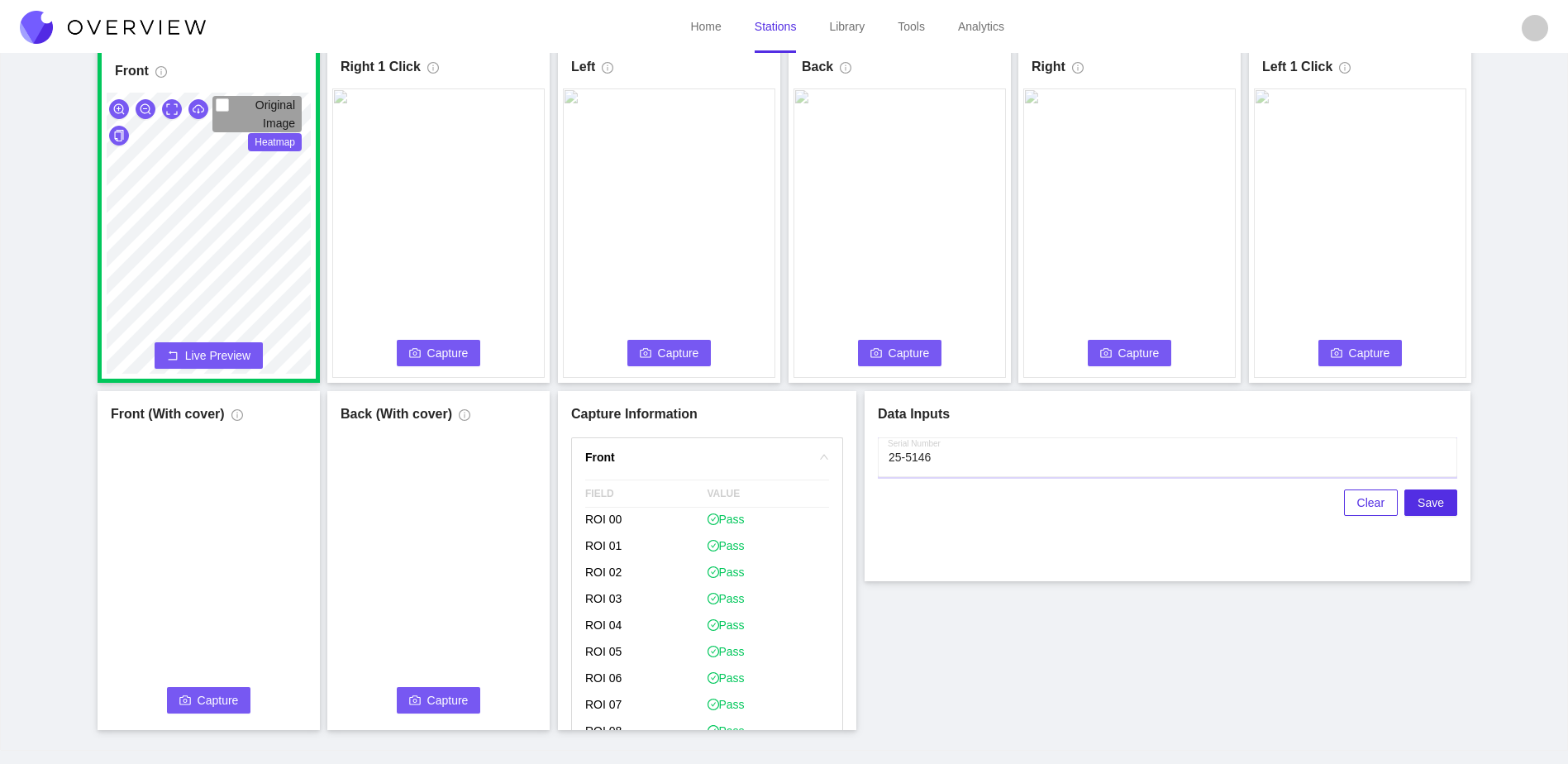
type input "25-5146"
click at [444, 352] on span "Capture" at bounding box center [448, 353] width 41 height 18
click at [679, 355] on span "Capture" at bounding box center [678, 353] width 41 height 18
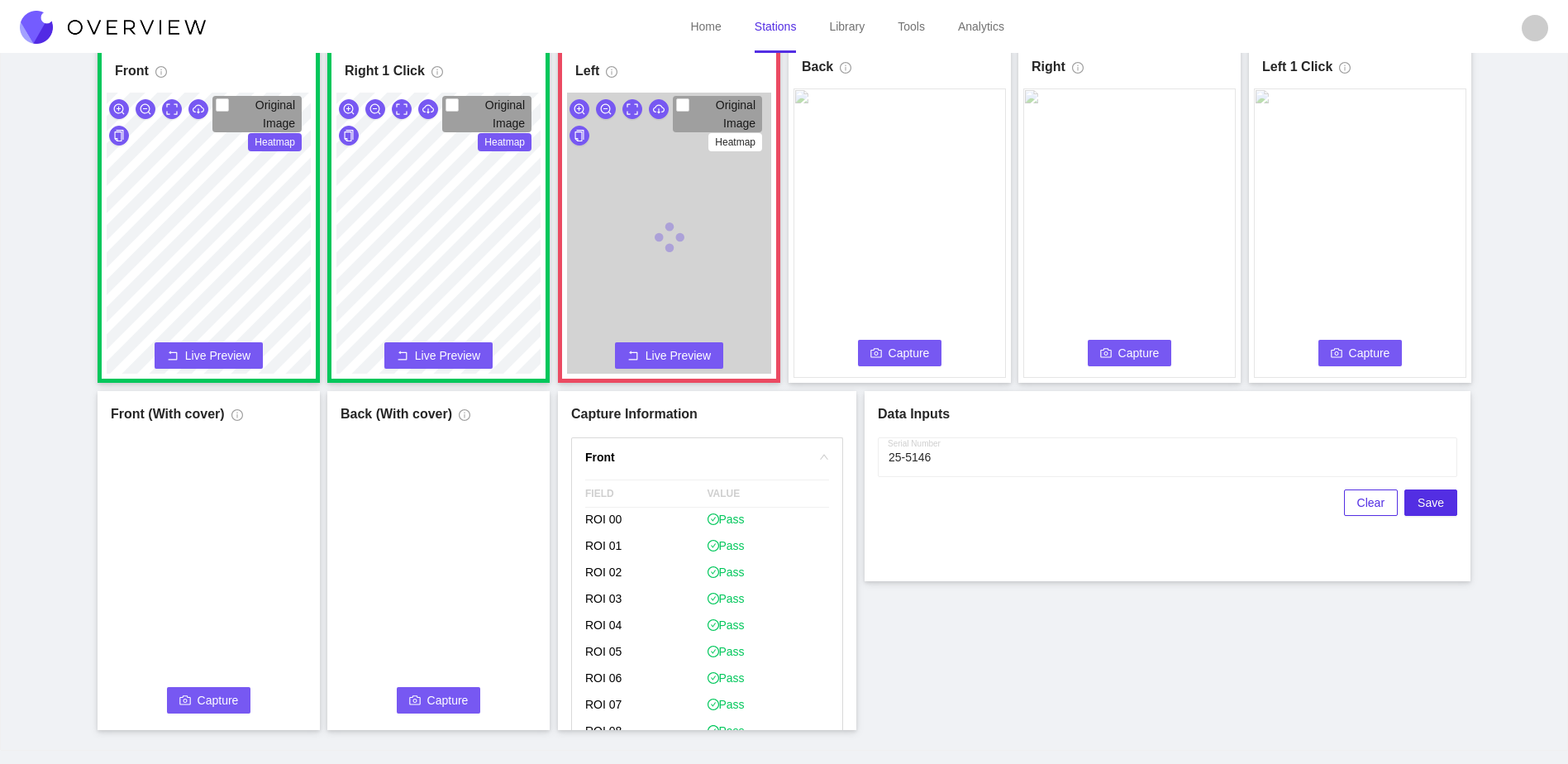
click at [915, 349] on span "Capture" at bounding box center [909, 353] width 41 height 18
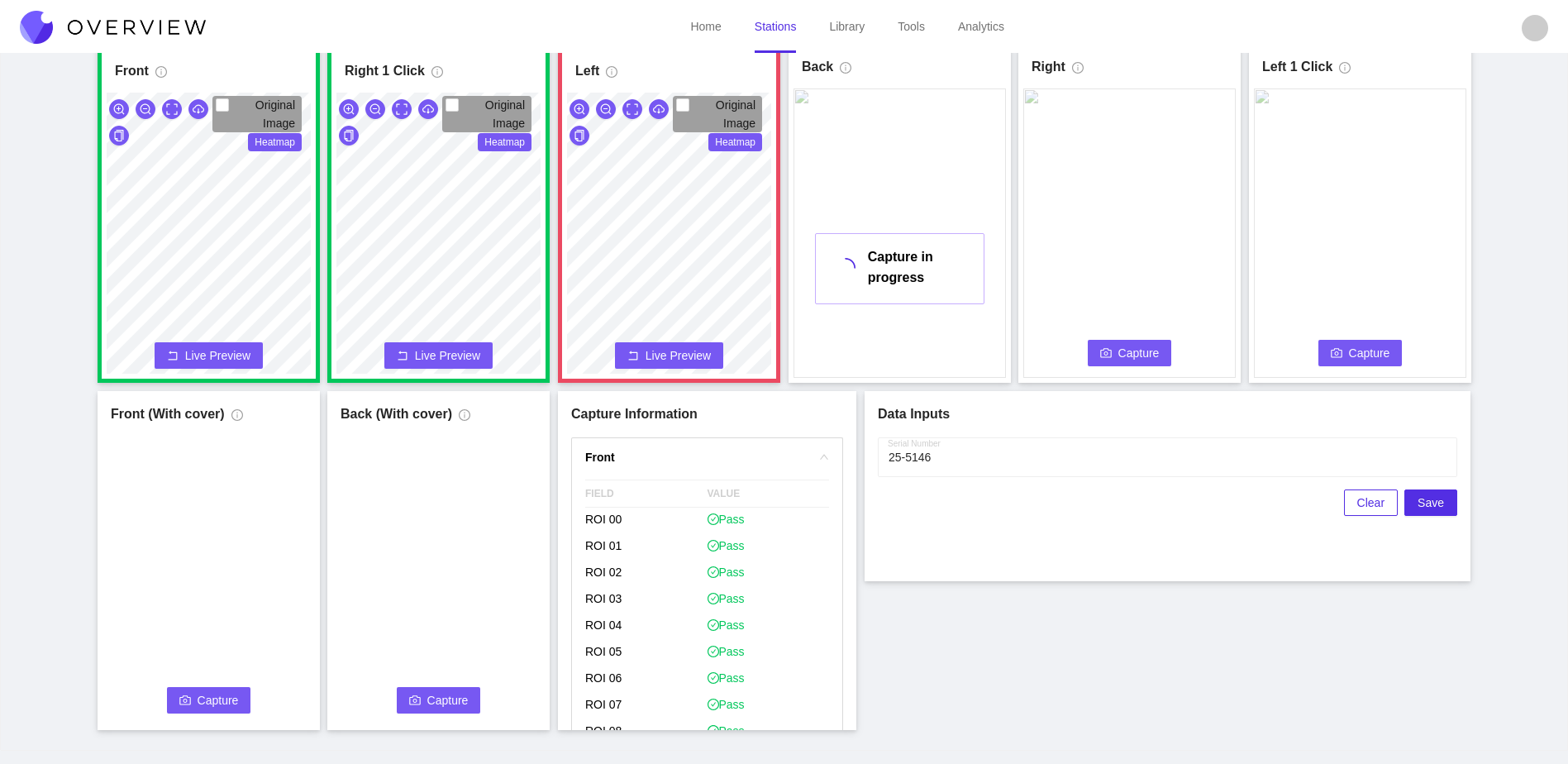
click at [1126, 358] on span "Capture" at bounding box center [1139, 353] width 41 height 18
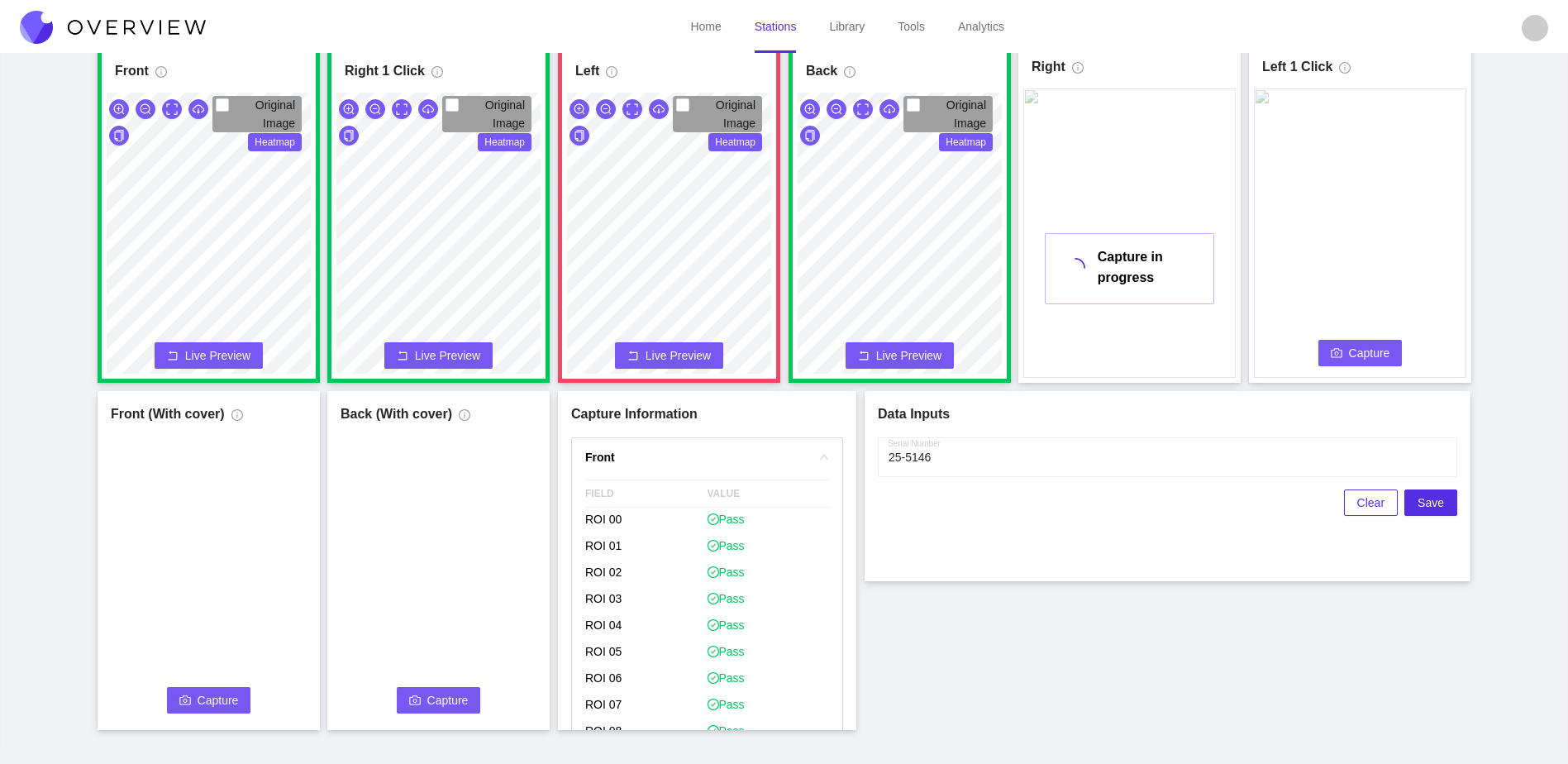
drag, startPoint x: 1336, startPoint y: 353, endPoint x: 1345, endPoint y: 396, distance: 43.9
click at [1336, 353] on icon "camera" at bounding box center [1336, 353] width 12 height 12
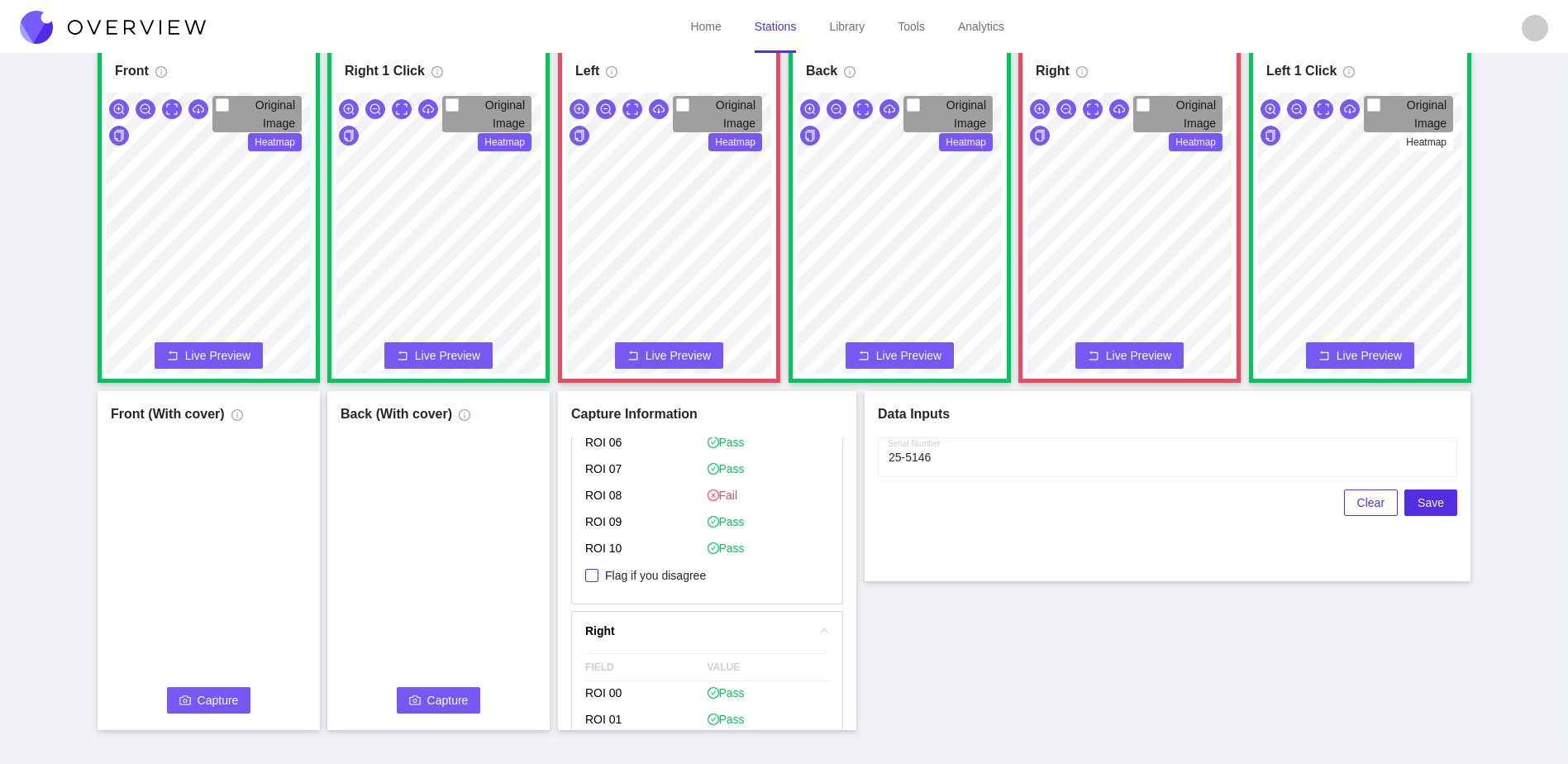
click at [650, 574] on span "Flag if you disagree" at bounding box center [655, 575] width 114 height 16
click at [599, 574] on input "Flag if you disagree" at bounding box center [592, 575] width 14 height 14
checkbox input "true"
click at [650, 574] on span "Flag if you disagree" at bounding box center [655, 568] width 114 height 16
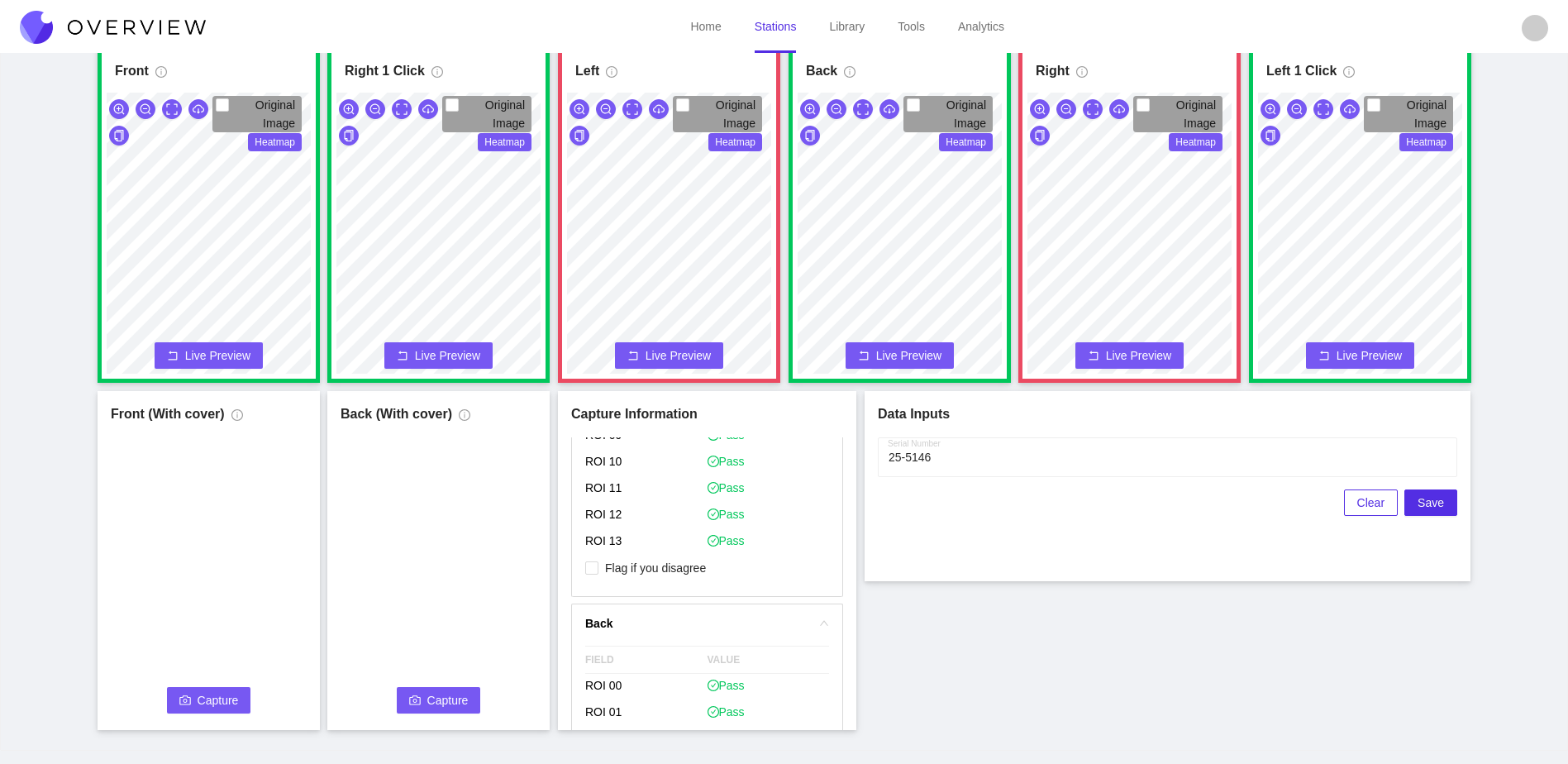
click at [599, 574] on input "Flag if you disagree" at bounding box center [592, 568] width 14 height 14
checkbox input "true"
click at [1052, 574] on div "Data Inputs Serial Number Clear Save" at bounding box center [1168, 486] width 606 height 191
click at [201, 700] on span "Capture" at bounding box center [218, 700] width 41 height 18
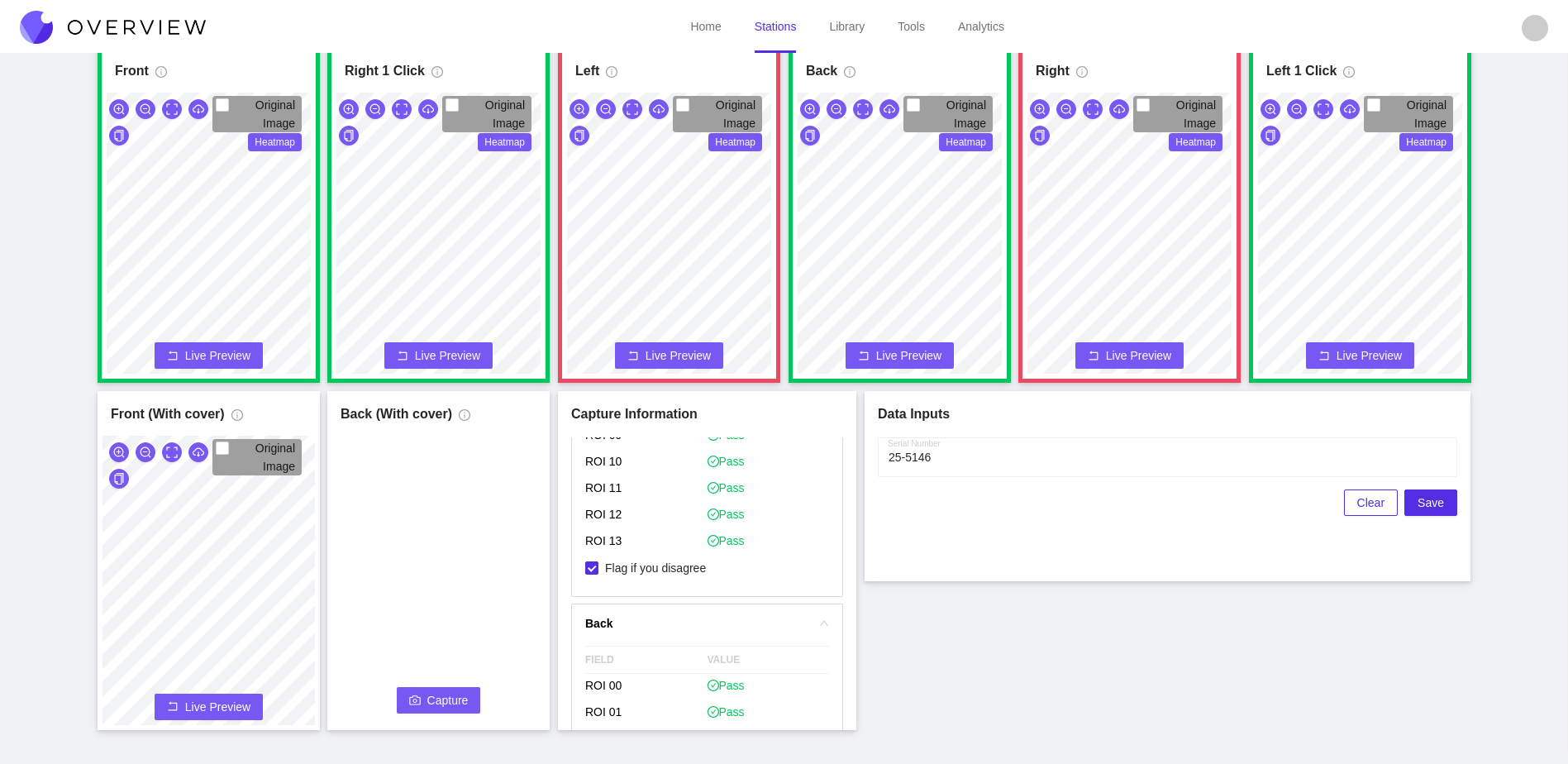
click at [441, 702] on span "Capture" at bounding box center [448, 700] width 41 height 18
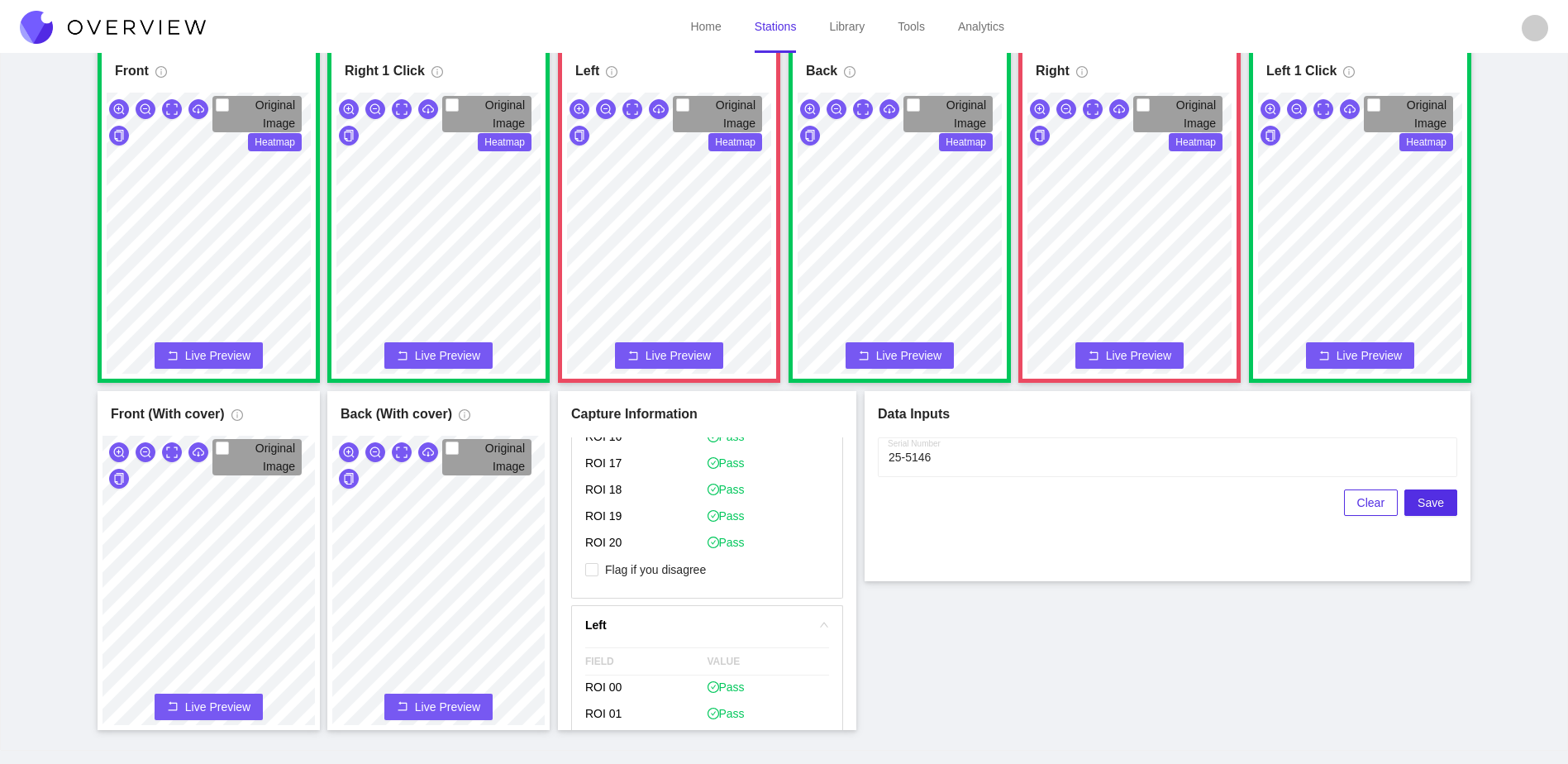
scroll to position [331, 0]
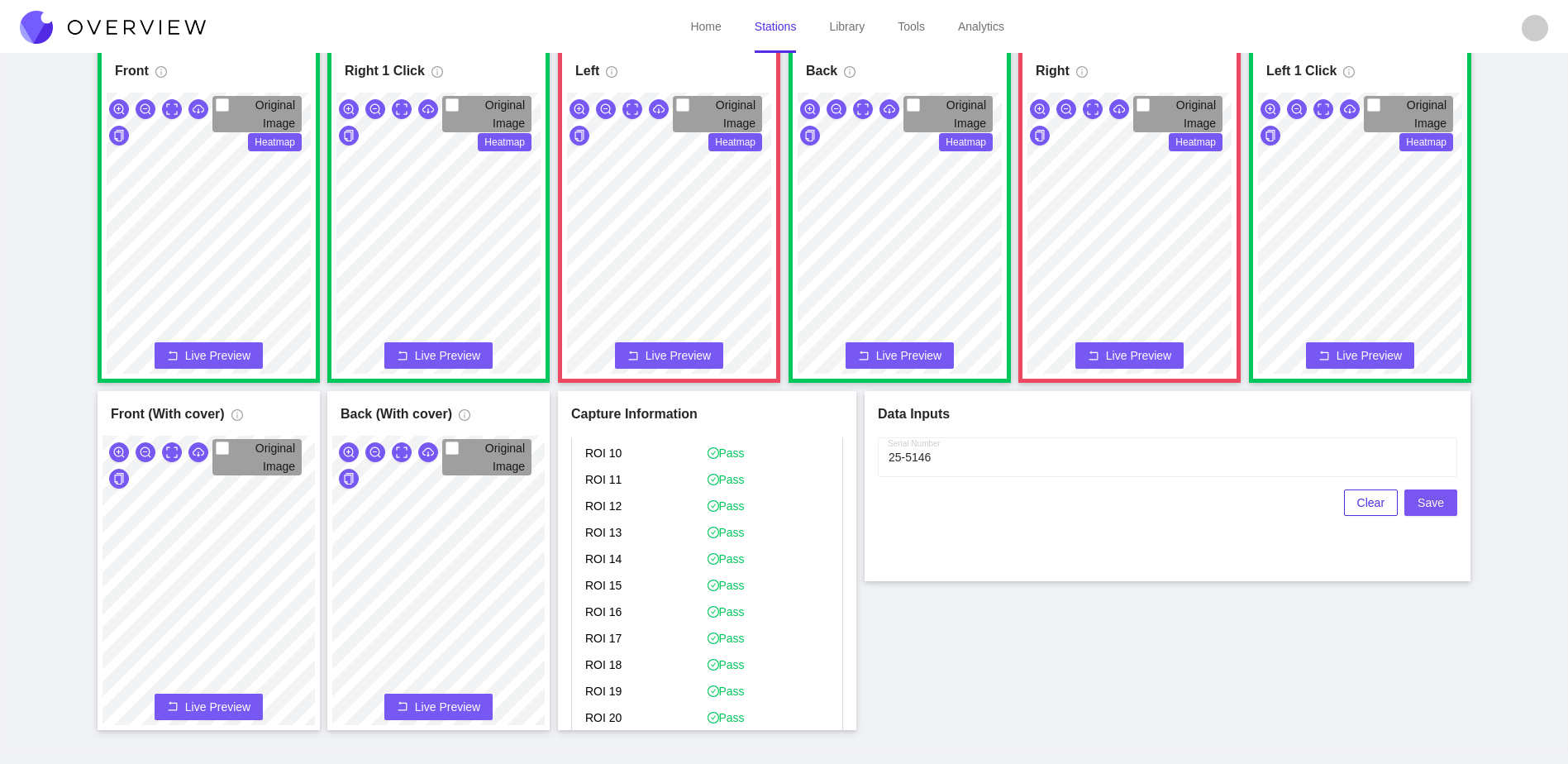
click at [1425, 501] on span "Save" at bounding box center [1430, 502] width 26 height 18
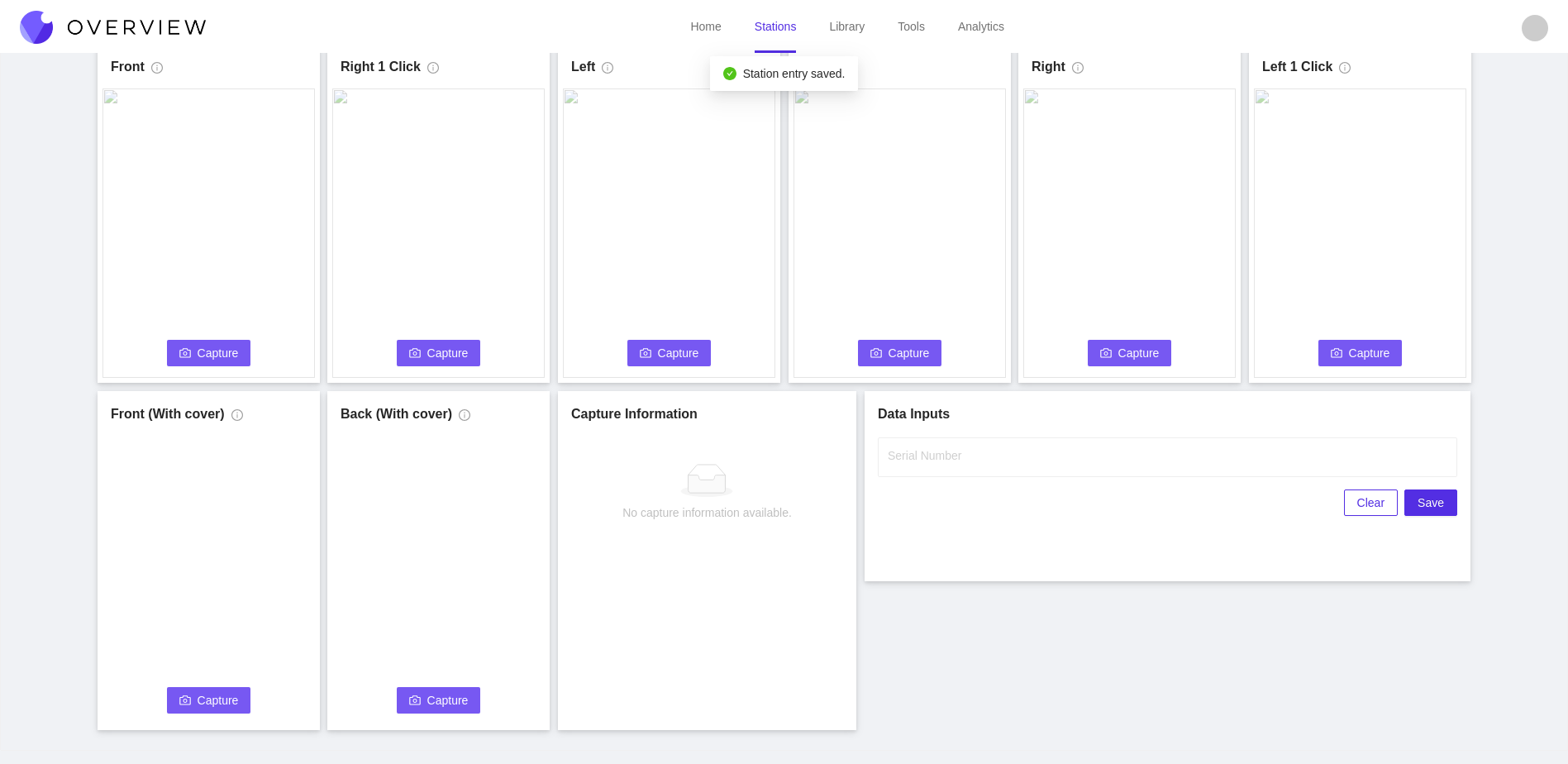
scroll to position [0, 0]
click at [224, 350] on span "Capture" at bounding box center [218, 353] width 41 height 18
click at [1133, 448] on input "Serial Number" at bounding box center [1168, 458] width 580 height 40
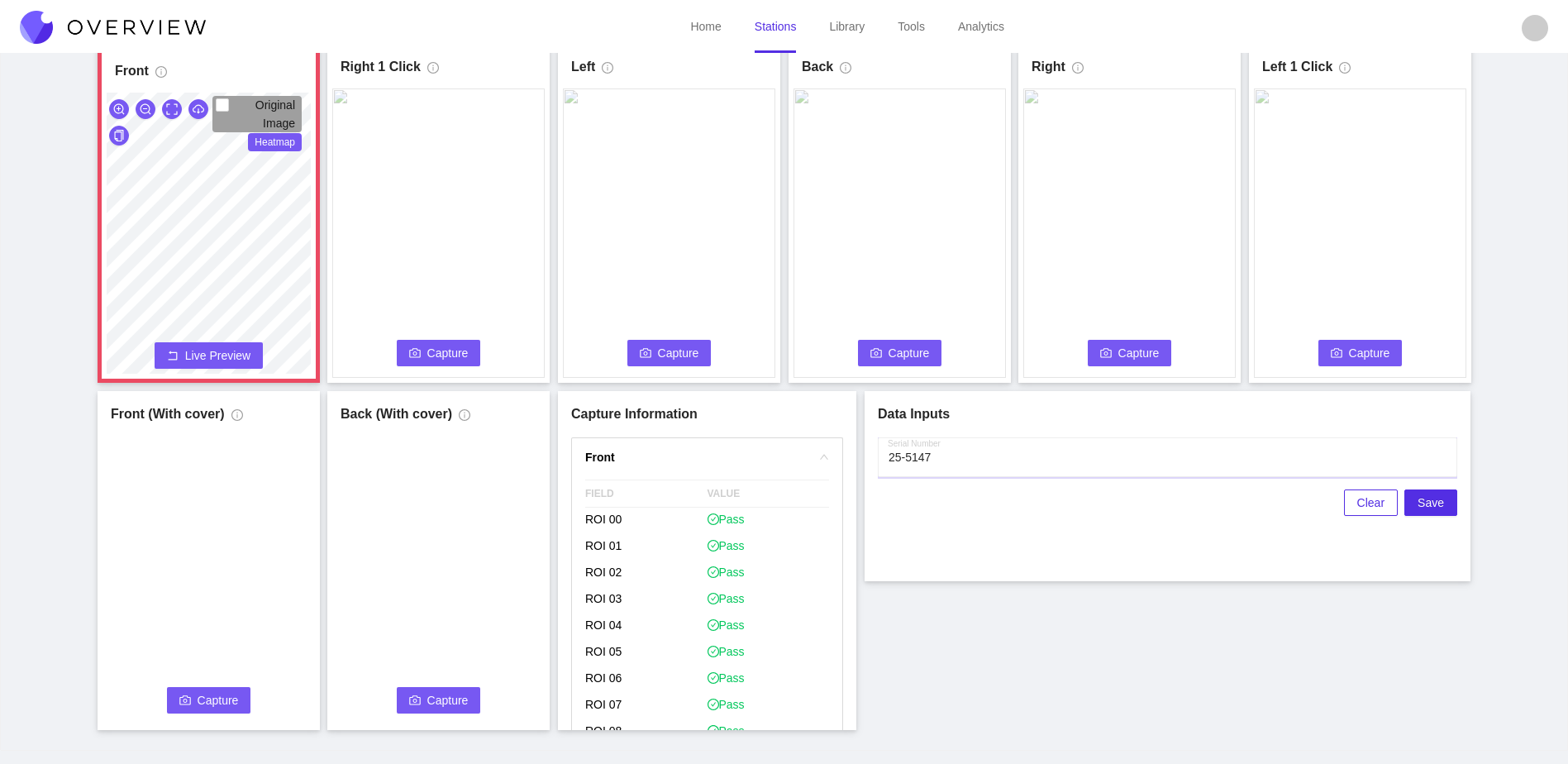
type input "25-5147"
click at [439, 360] on span "Capture" at bounding box center [448, 353] width 41 height 18
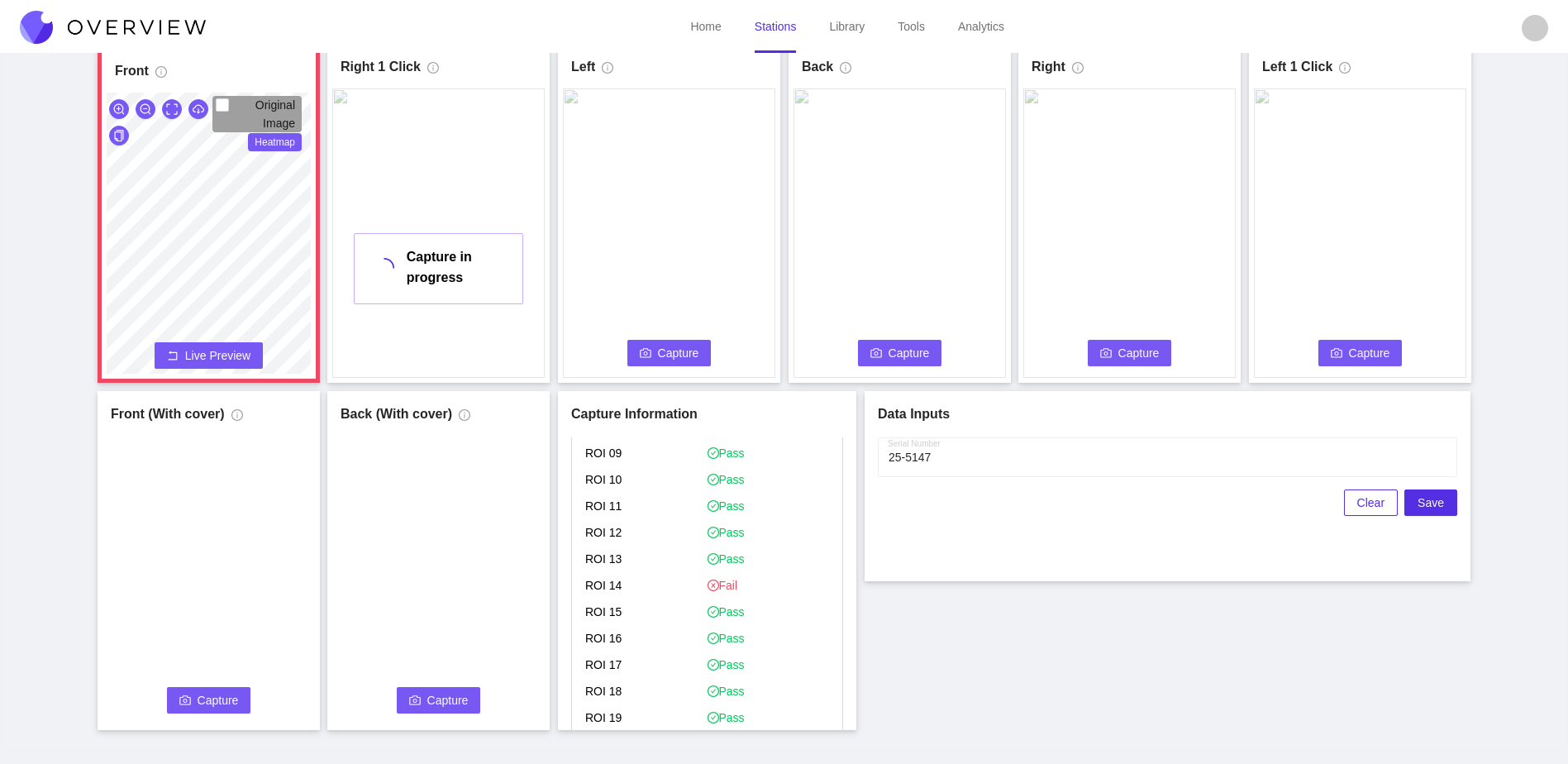
scroll to position [395, 0]
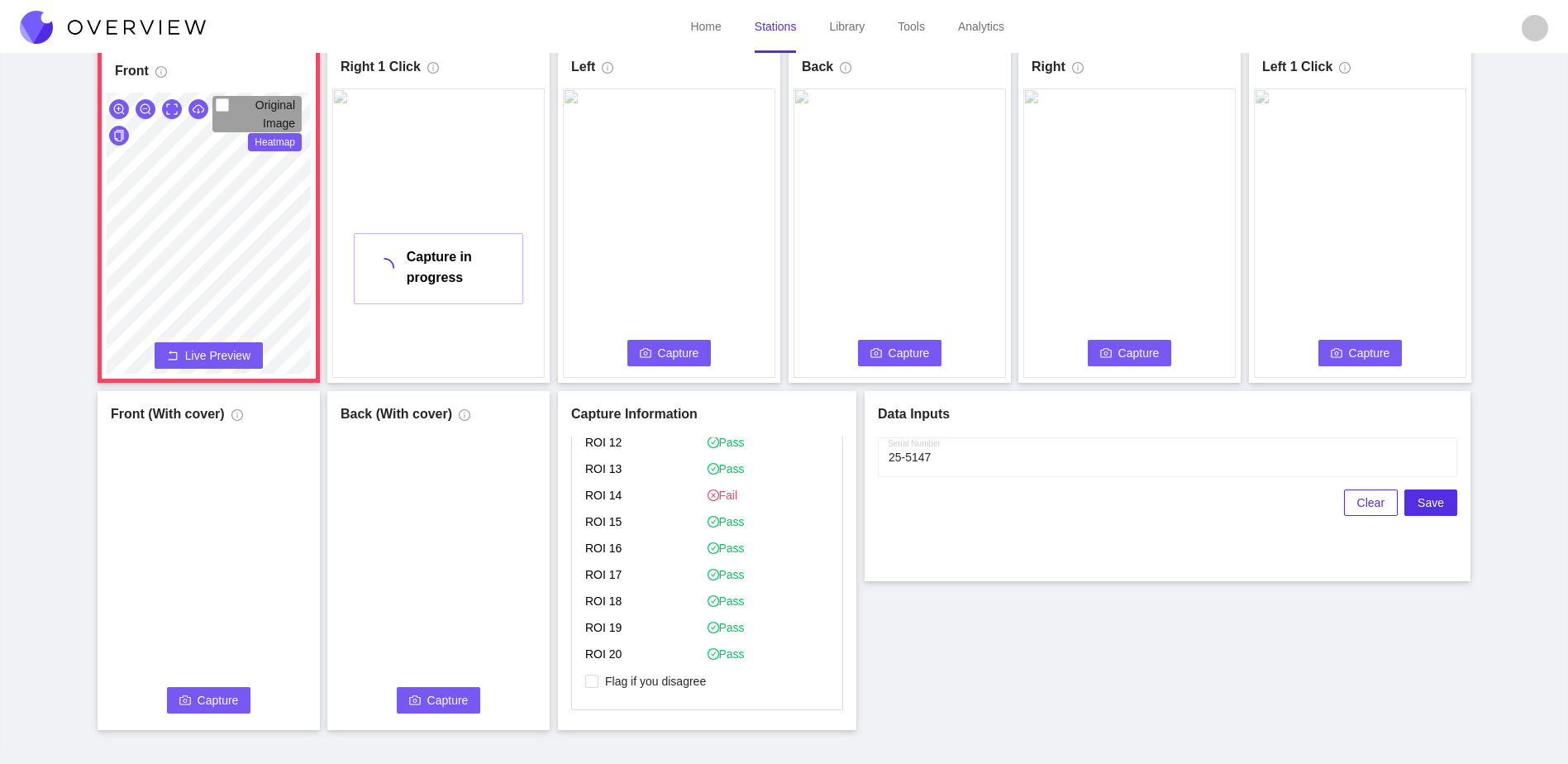
click at [653, 690] on p "Flag if you disagree" at bounding box center [707, 683] width 244 height 27
click at [674, 672] on p "Flag if you disagree" at bounding box center [707, 683] width 244 height 27
click at [672, 685] on span "Flag if you disagree" at bounding box center [655, 681] width 114 height 16
drag, startPoint x: 672, startPoint y: 685, endPoint x: 659, endPoint y: 678, distance: 14.8
click at [659, 678] on span "Flag if you disagree" at bounding box center [655, 681] width 114 height 16
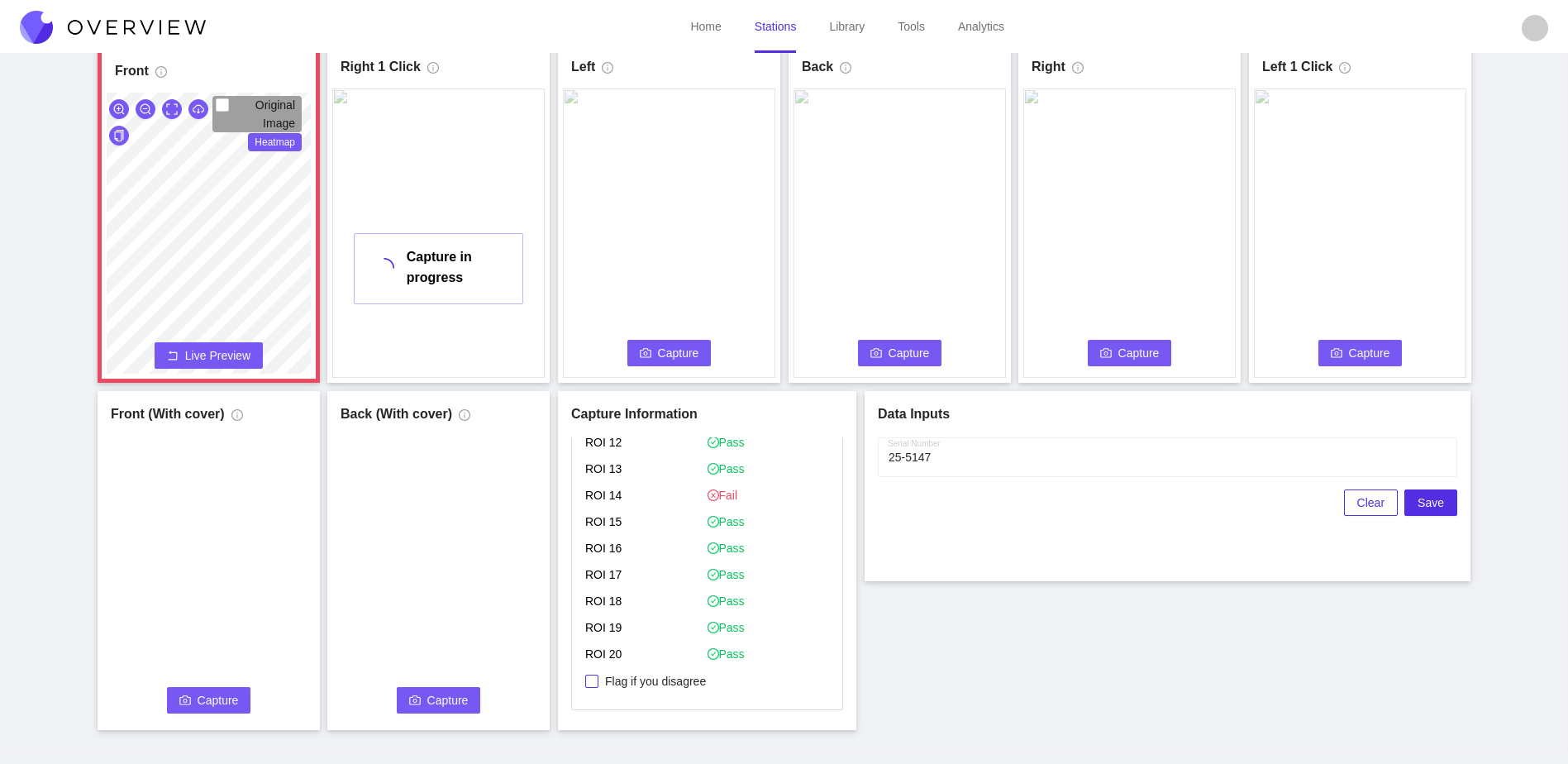
click at [599, 678] on input "Flag if you disagree" at bounding box center [592, 681] width 14 height 14
checkbox input "true"
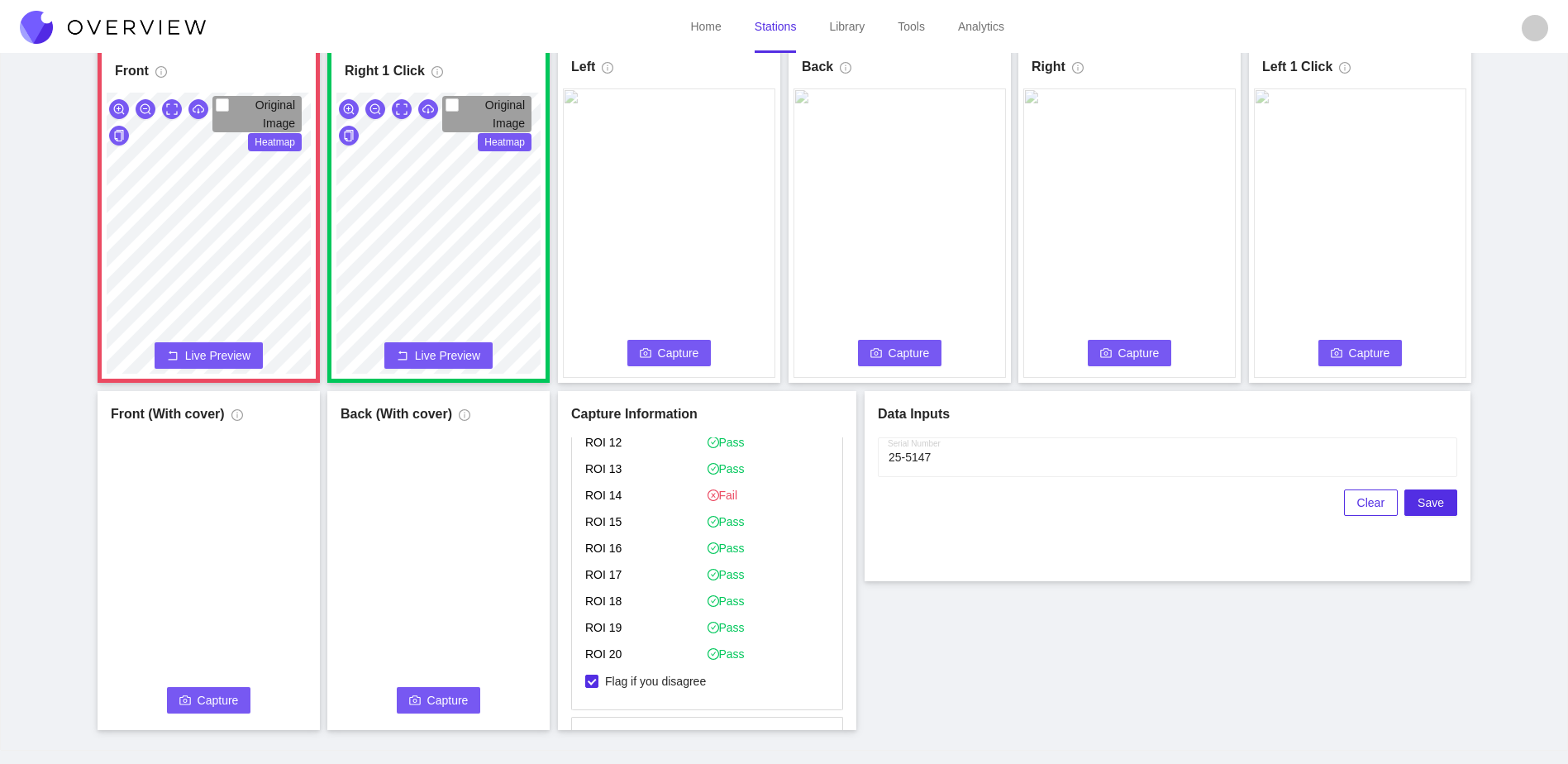
click at [678, 351] on span "Capture" at bounding box center [678, 353] width 41 height 18
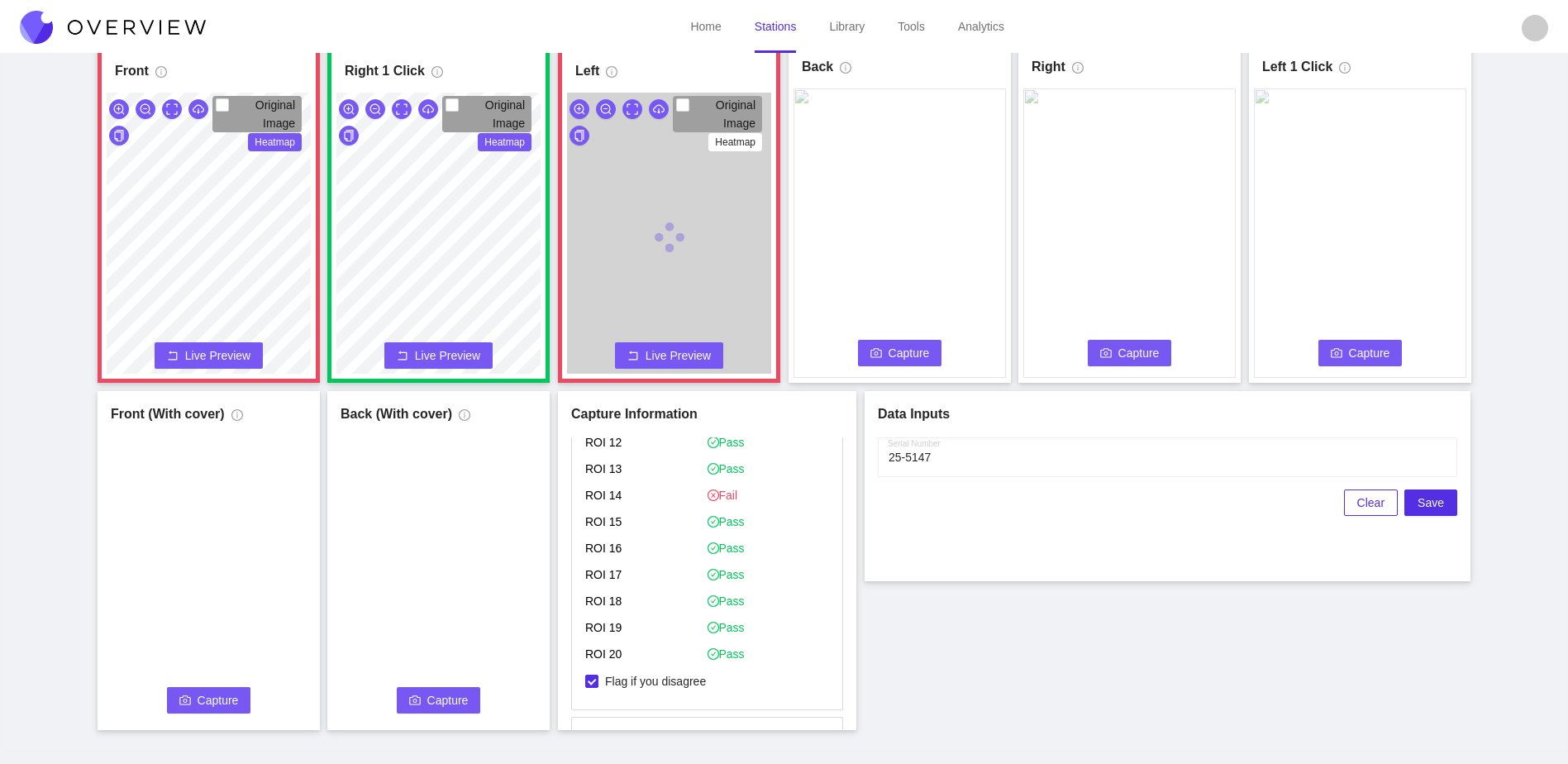
click at [881, 353] on icon "camera" at bounding box center [876, 353] width 12 height 12
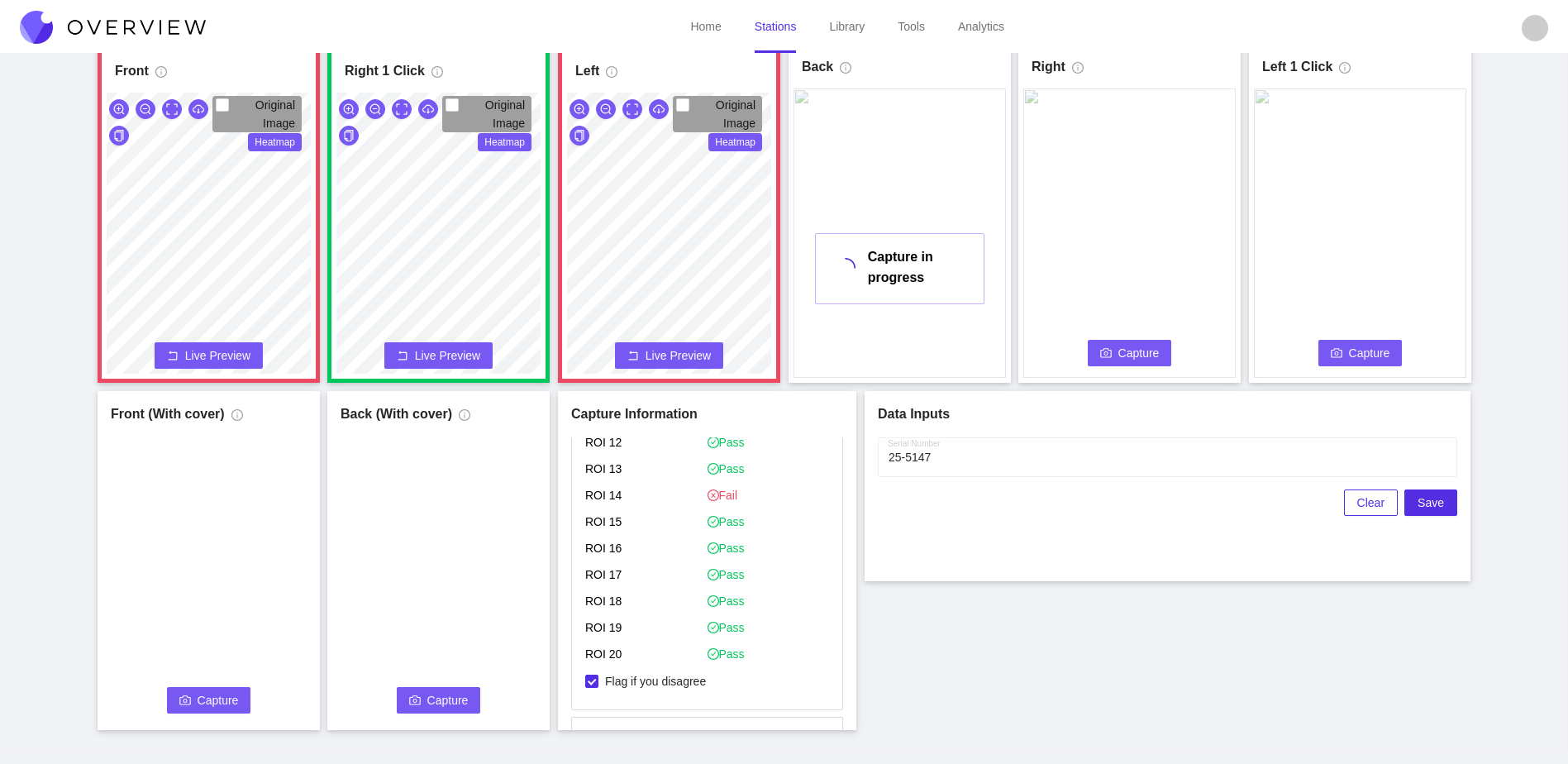
click at [1110, 355] on icon "camera" at bounding box center [1106, 353] width 12 height 12
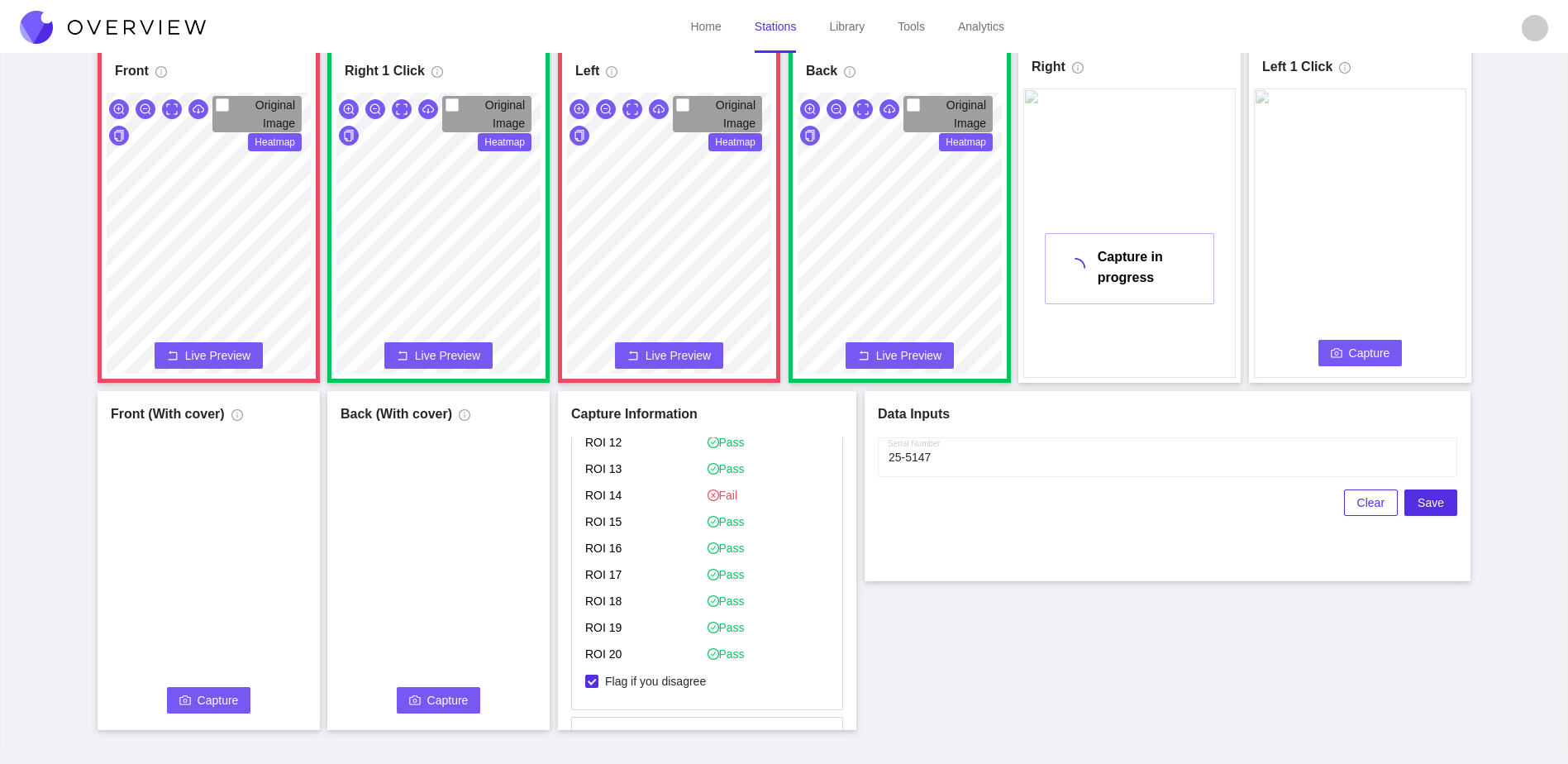
click at [1364, 345] on span "Capture" at bounding box center [1369, 353] width 41 height 18
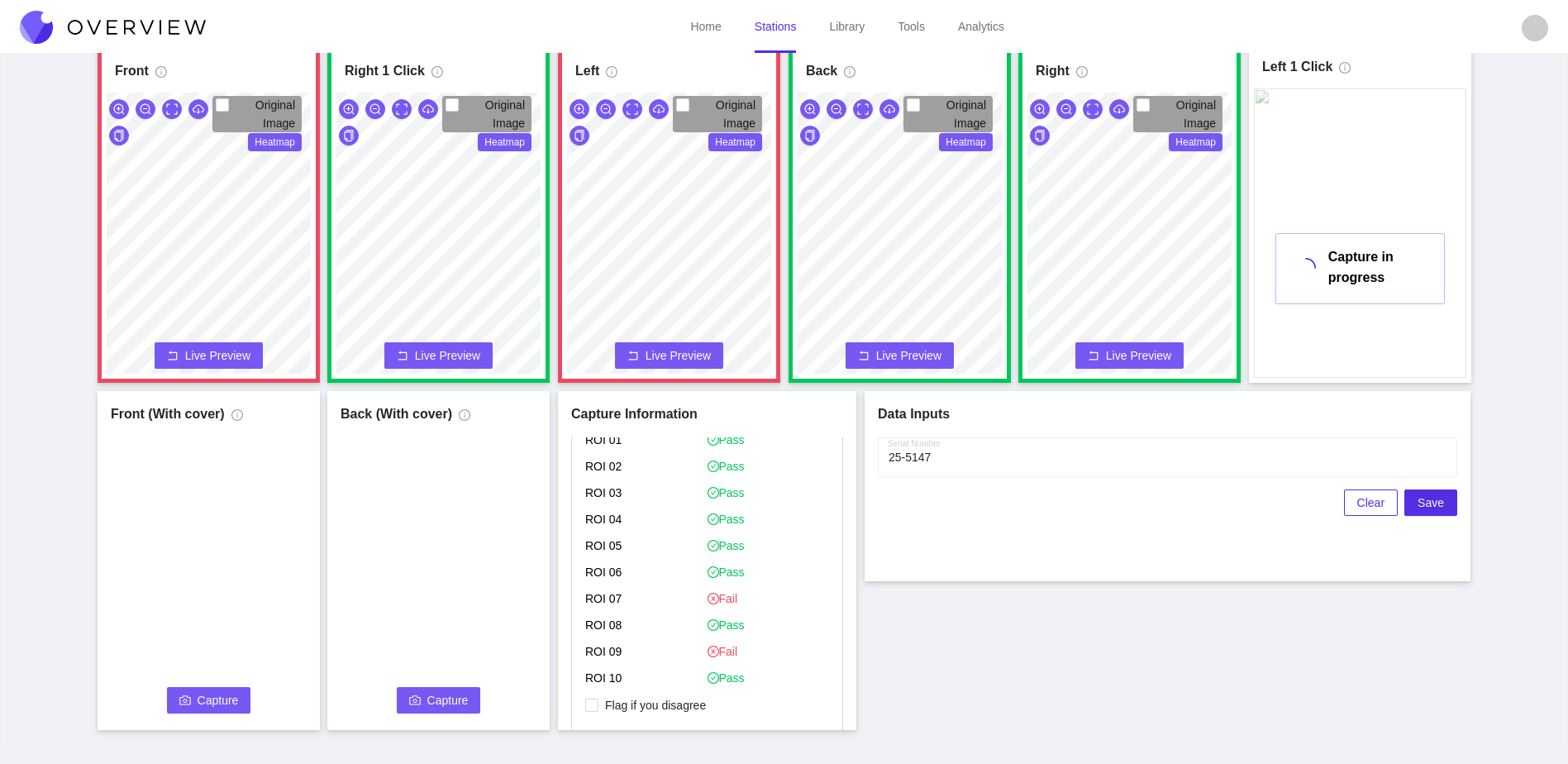
scroll to position [973, 0]
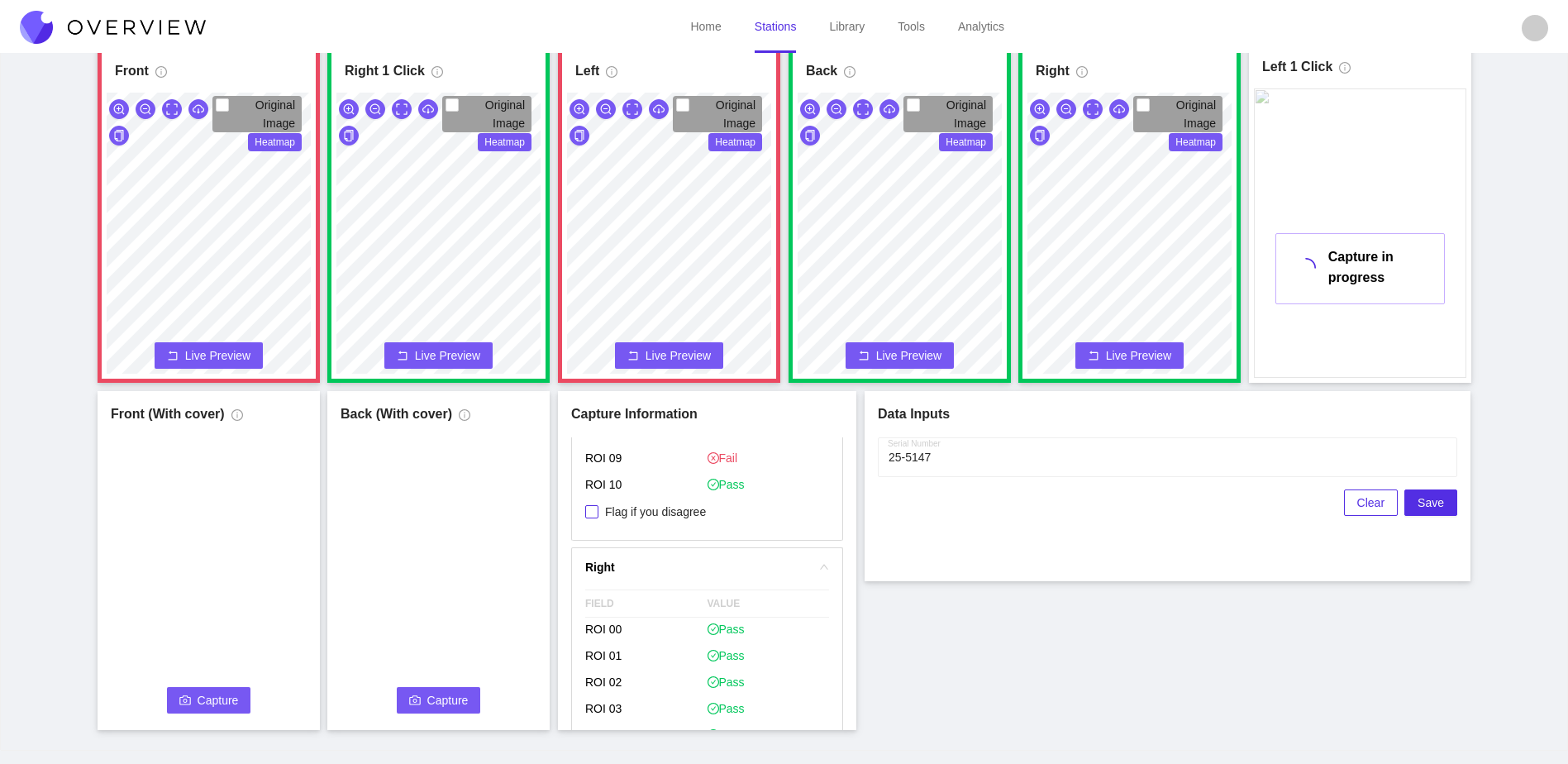
click at [685, 513] on span "Flag if you disagree" at bounding box center [655, 511] width 114 height 16
click at [599, 513] on input "Flag if you disagree" at bounding box center [592, 511] width 14 height 14
checkbox input "true"
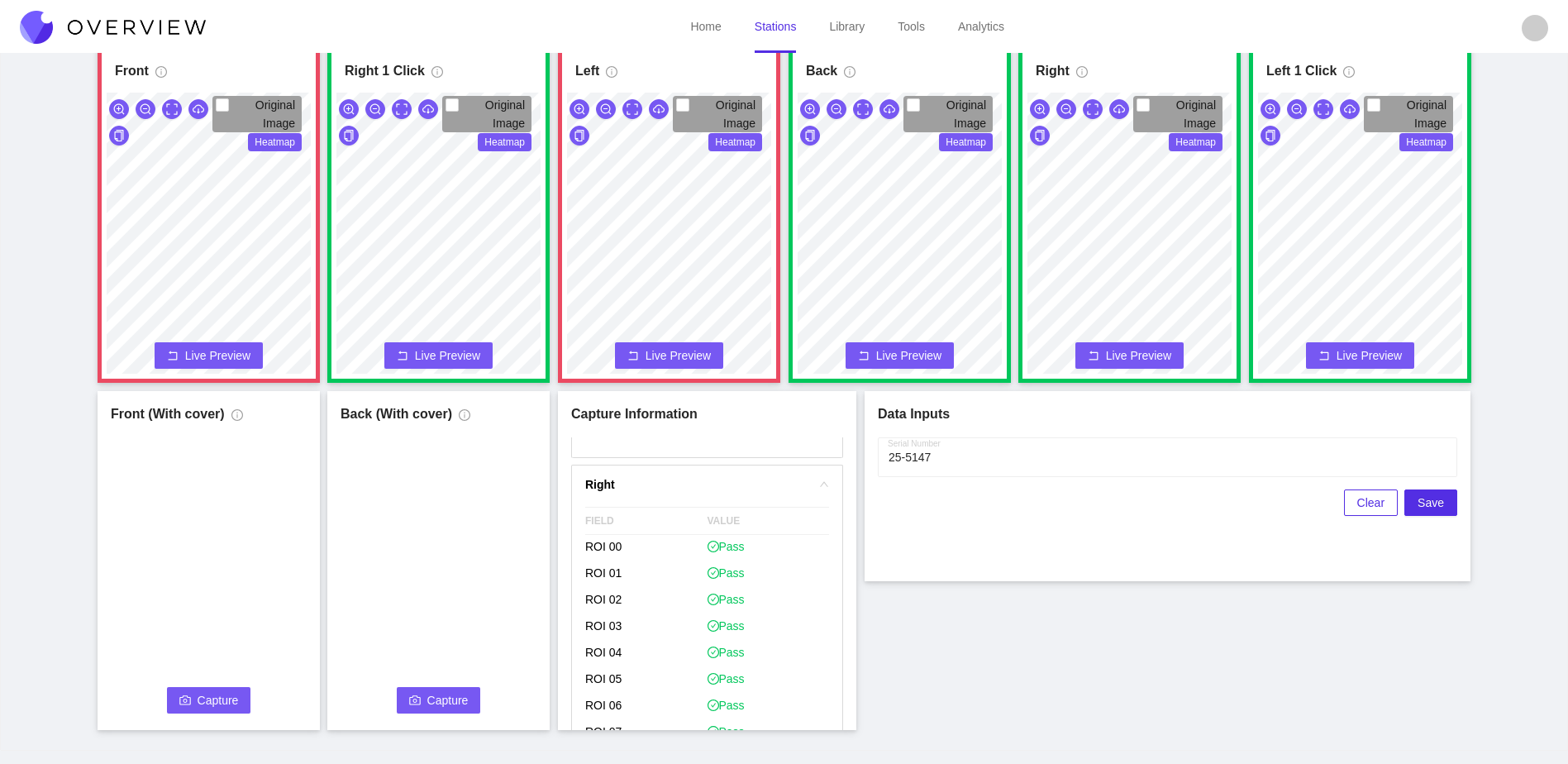
click at [197, 694] on button "Capture" at bounding box center [209, 700] width 84 height 26
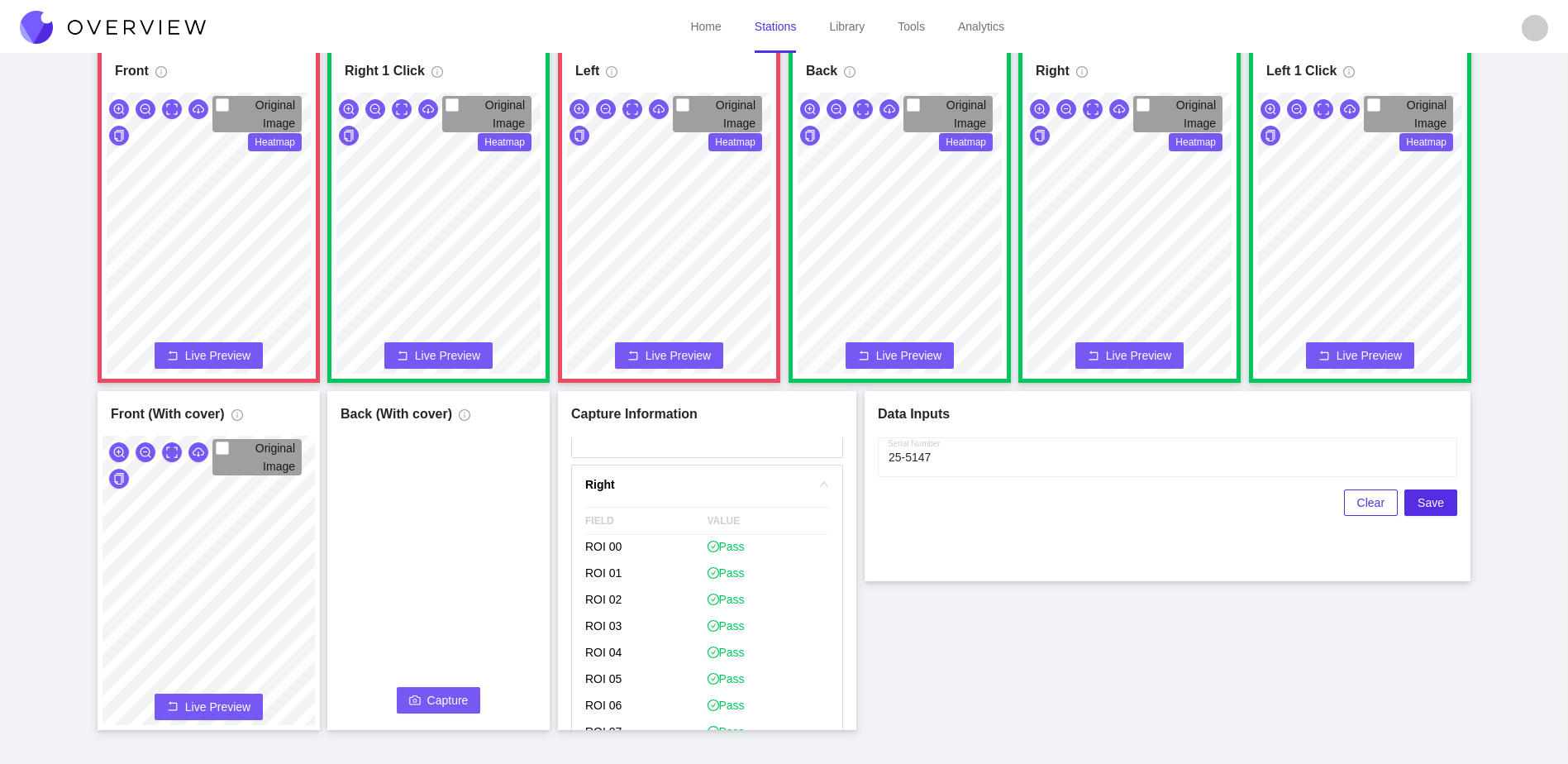
click at [431, 707] on span "Capture" at bounding box center [448, 700] width 41 height 18
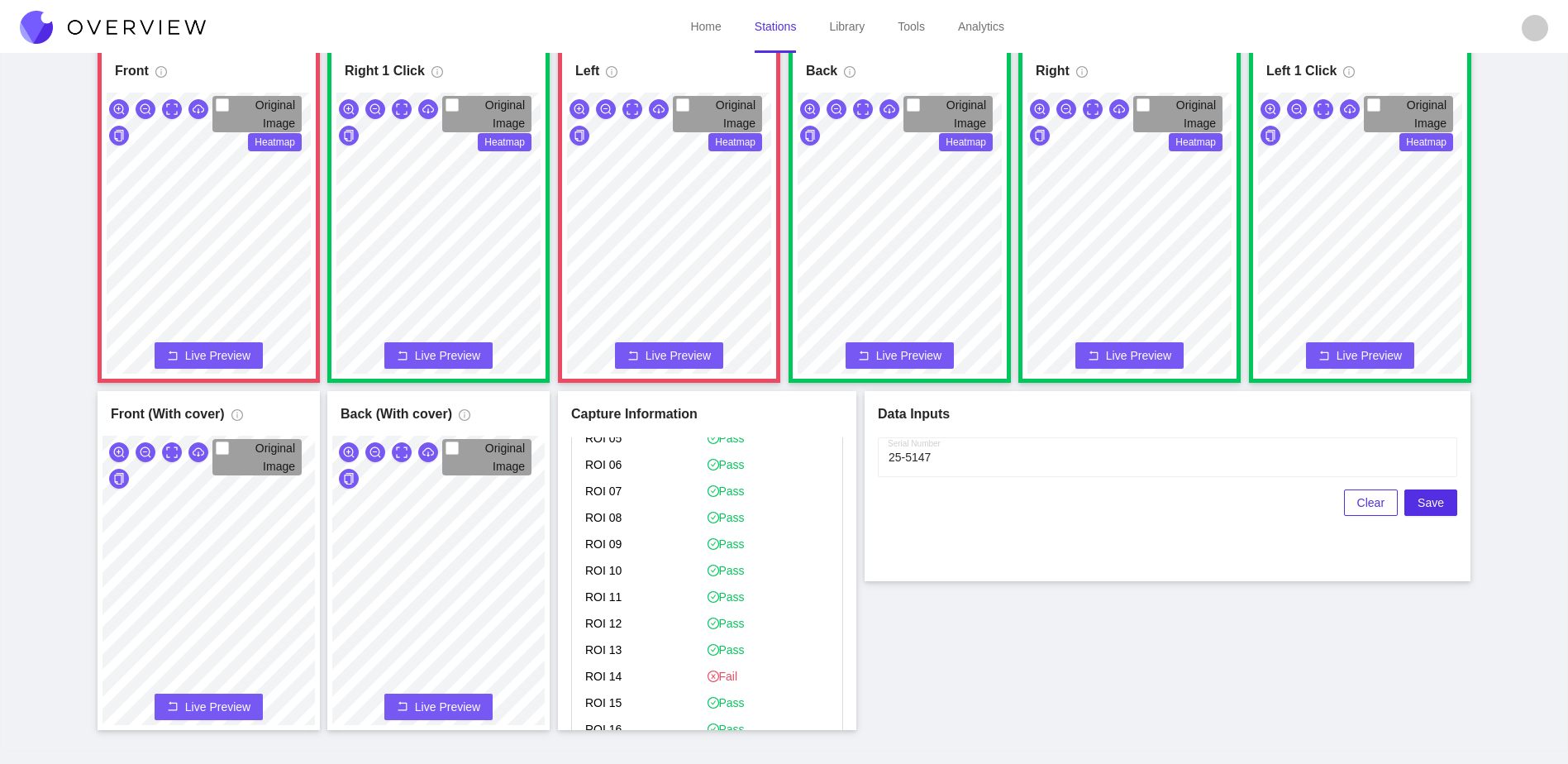
scroll to position [496, 0]
click at [1429, 500] on span "Save" at bounding box center [1430, 502] width 26 height 18
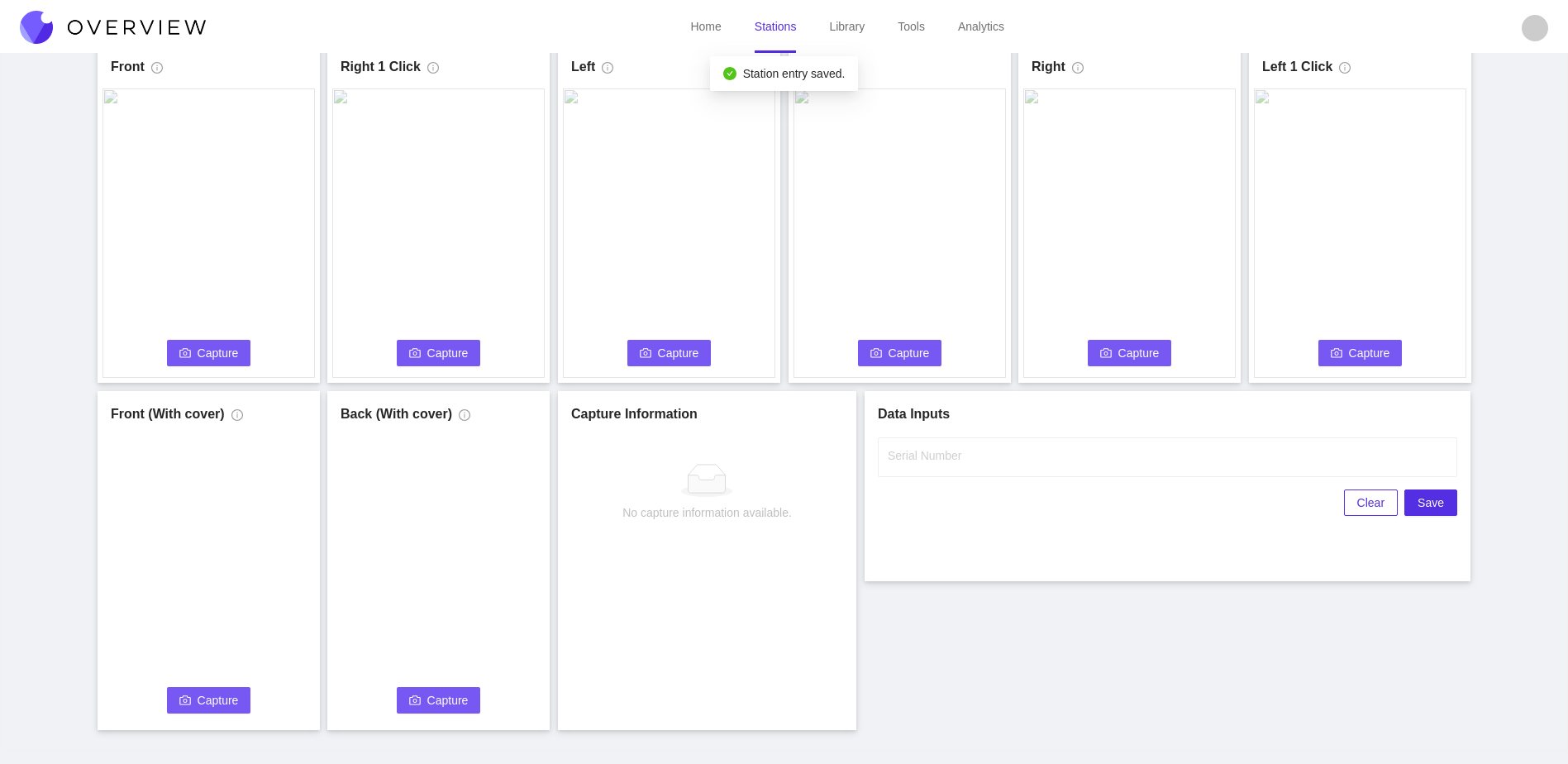
scroll to position [0, 0]
